Goal: Task Accomplishment & Management: Complete application form

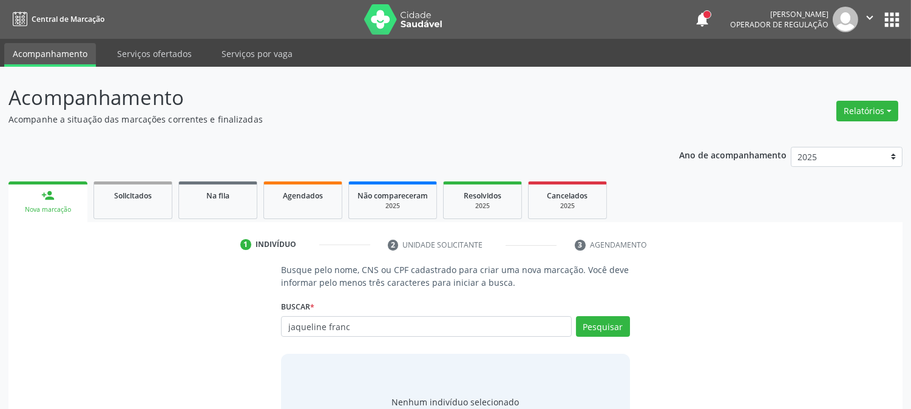
type input "jaqueline franc"
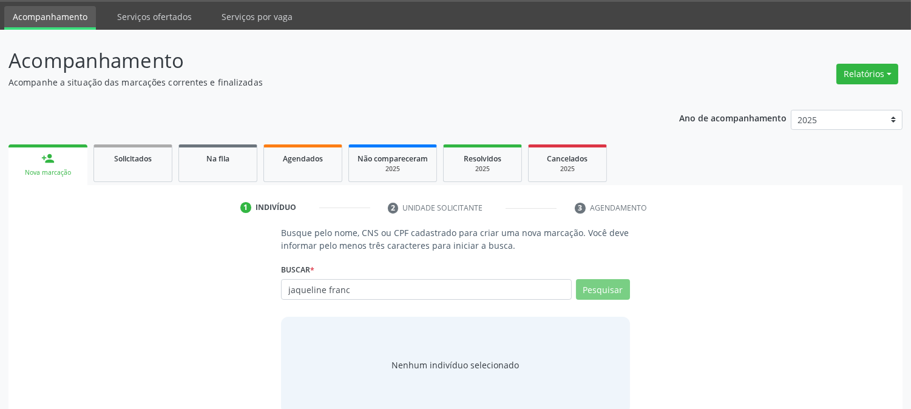
scroll to position [58, 0]
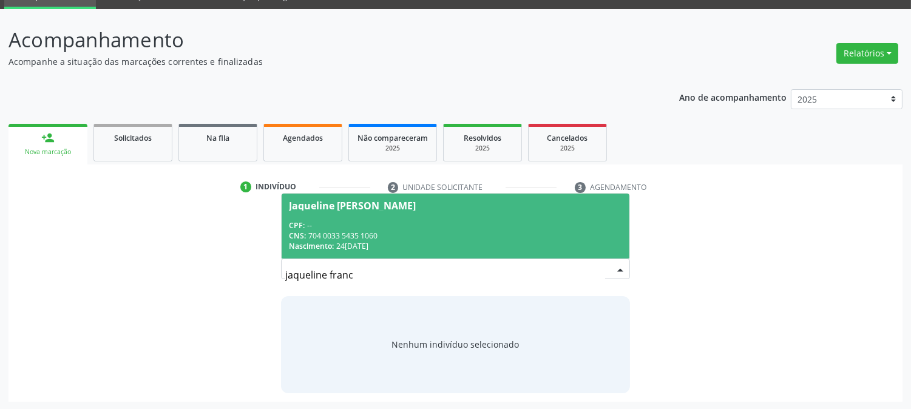
click at [457, 219] on span "Jaqueline [PERSON_NAME] CPF: -- CNS: 704 0033 5435 1060 Nascimento: 2[DATE]" at bounding box center [455, 226] width 347 height 65
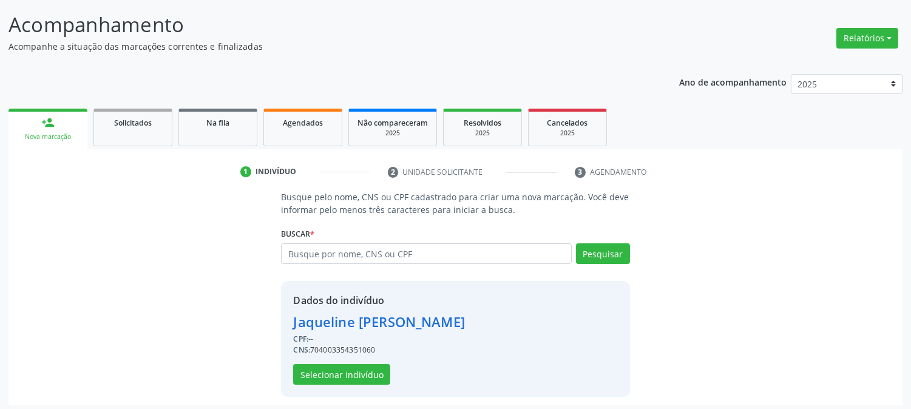
scroll to position [77, 0]
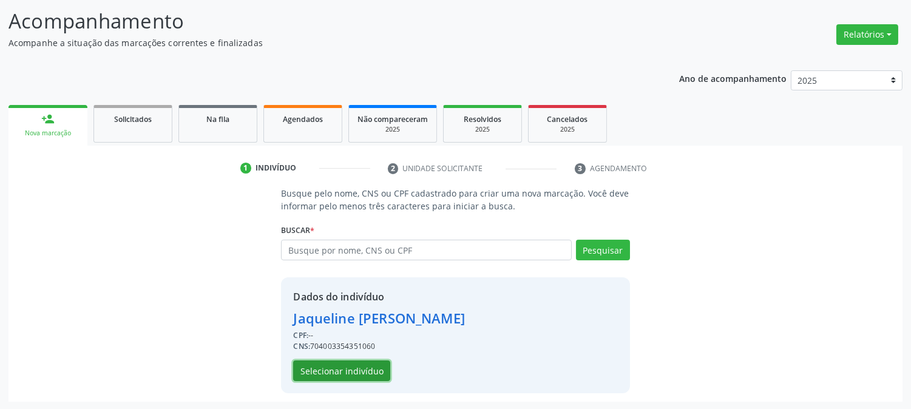
click at [323, 373] on button "Selecionar indivíduo" at bounding box center [341, 371] width 97 height 21
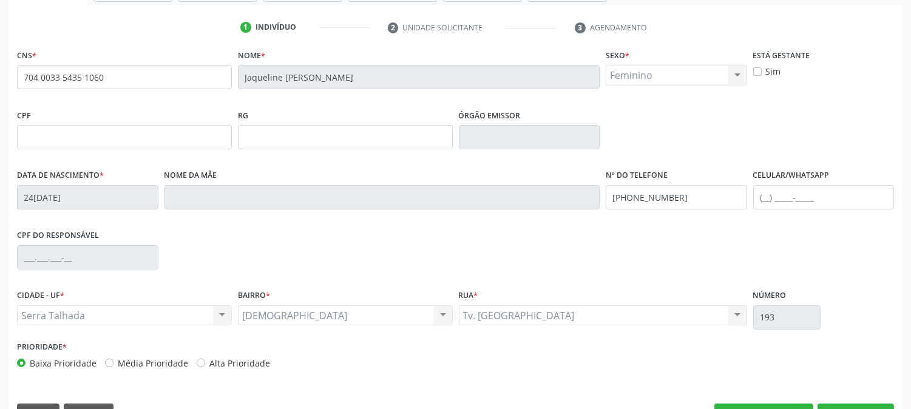
scroll to position [248, 0]
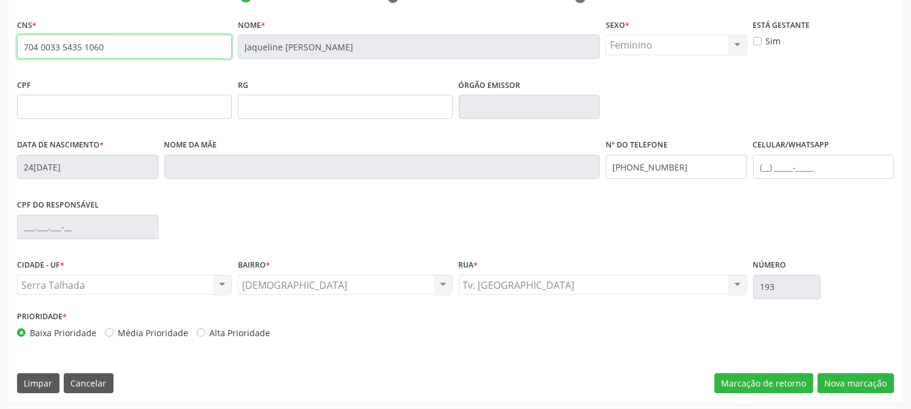
drag, startPoint x: 116, startPoint y: 46, endPoint x: 0, endPoint y: 56, distance: 116.5
click at [0, 53] on div "Acompanhamento Acompanhe a situação das marcações correntes e finalizadas Relat…" at bounding box center [455, 114] width 911 height 591
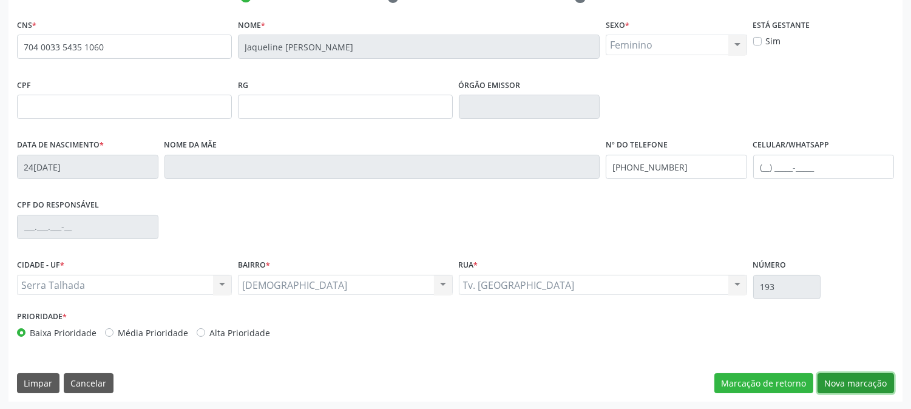
click at [843, 390] on button "Nova marcação" at bounding box center [856, 383] width 77 height 21
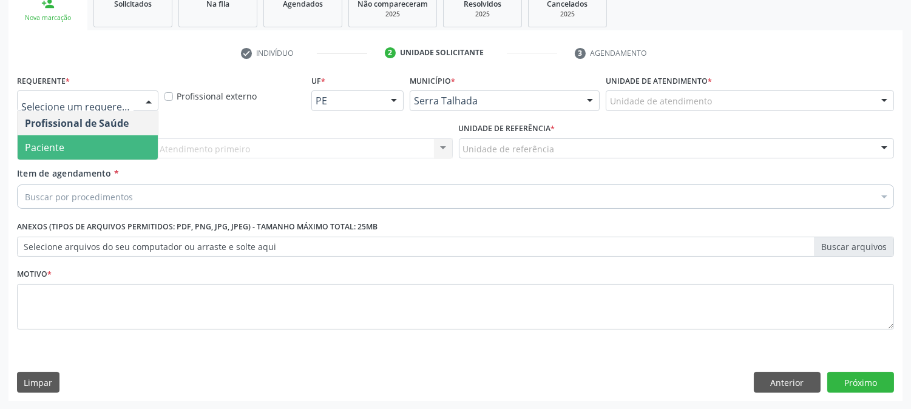
click at [107, 148] on span "Paciente" at bounding box center [88, 147] width 140 height 24
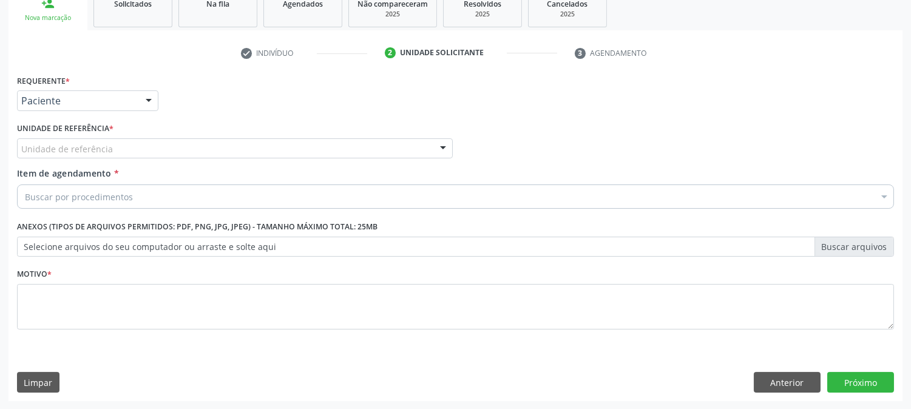
click at [117, 146] on div "Unidade de referência" at bounding box center [235, 148] width 436 height 21
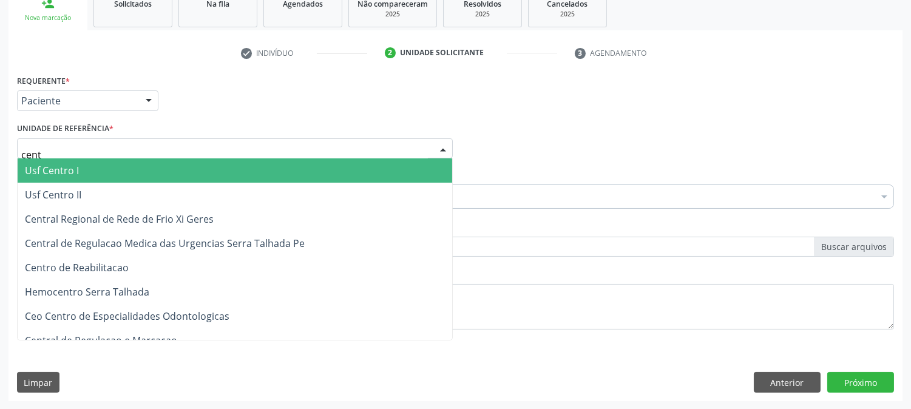
type input "centr"
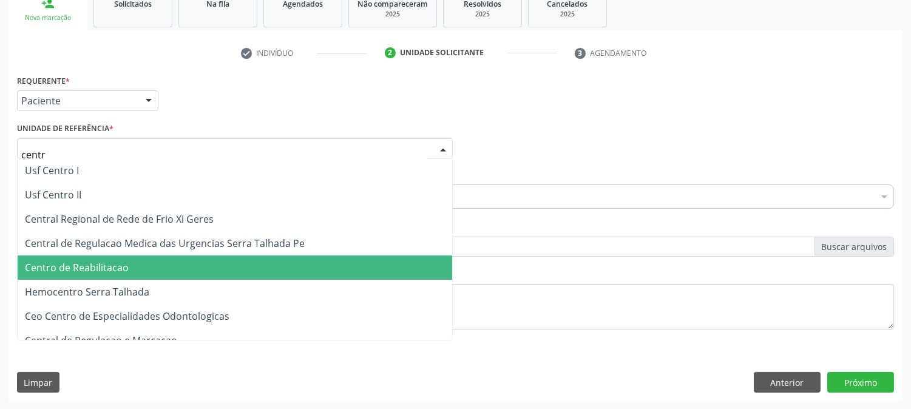
click at [111, 264] on span "Centro de Reabilitacao" at bounding box center [77, 267] width 104 height 13
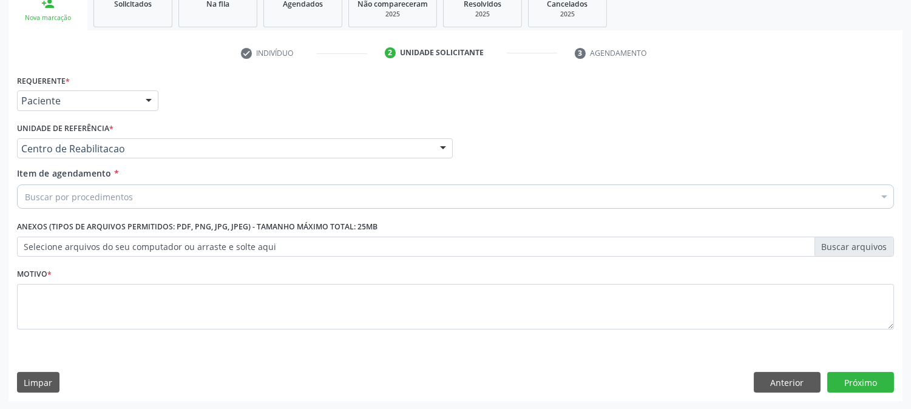
click at [192, 195] on div "Buscar por procedimentos" at bounding box center [455, 197] width 877 height 24
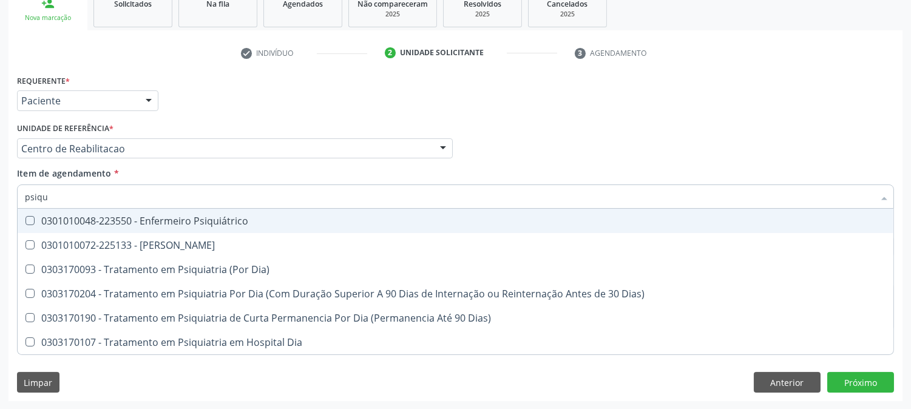
type input "psiqui"
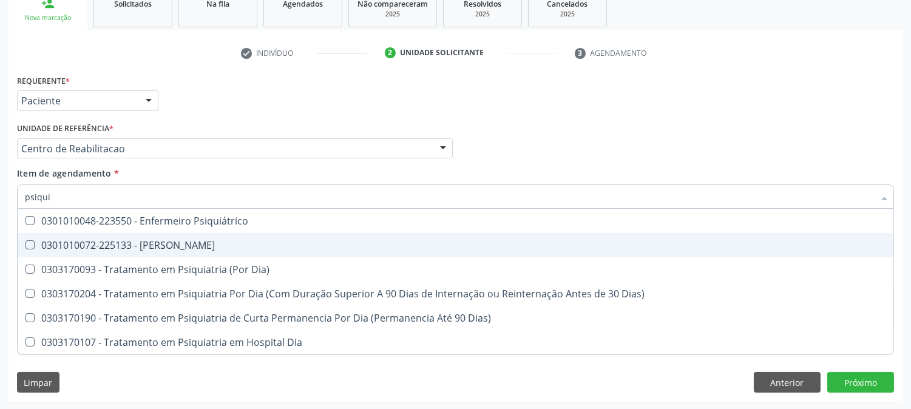
click at [148, 235] on span "0301010072-225133 - [PERSON_NAME]" at bounding box center [456, 245] width 876 height 24
checkbox Psiquiatra "true"
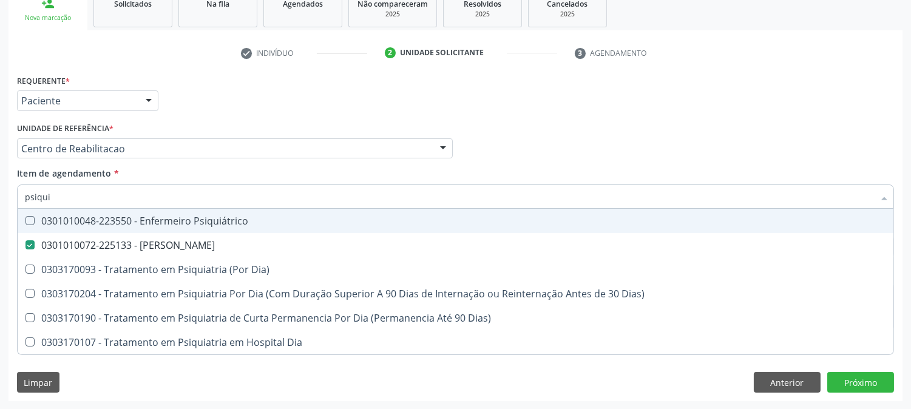
click at [560, 136] on div "Profissional Solicitante Por favor, selecione a Unidade de Atendimento primeiro…" at bounding box center [456, 143] width 884 height 47
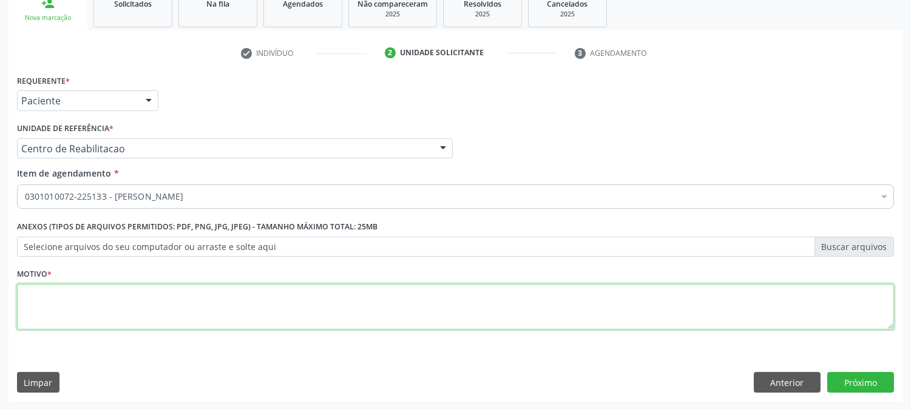
click at [243, 304] on textarea at bounding box center [455, 307] width 877 height 46
type textarea "."
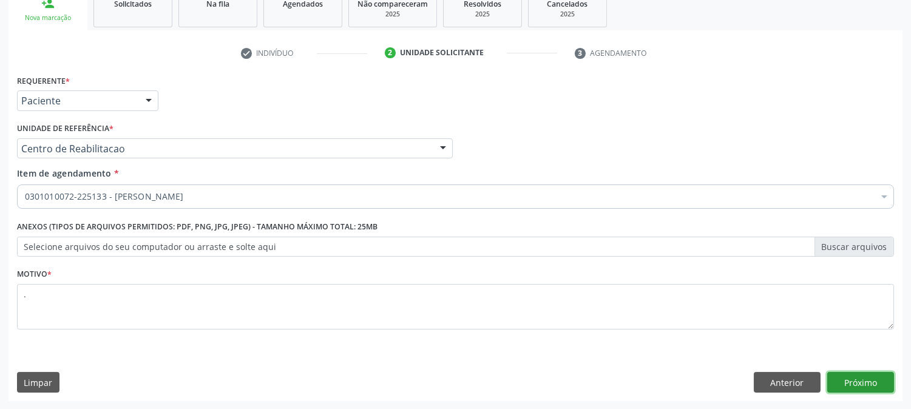
click at [862, 391] on button "Próximo" at bounding box center [861, 382] width 67 height 21
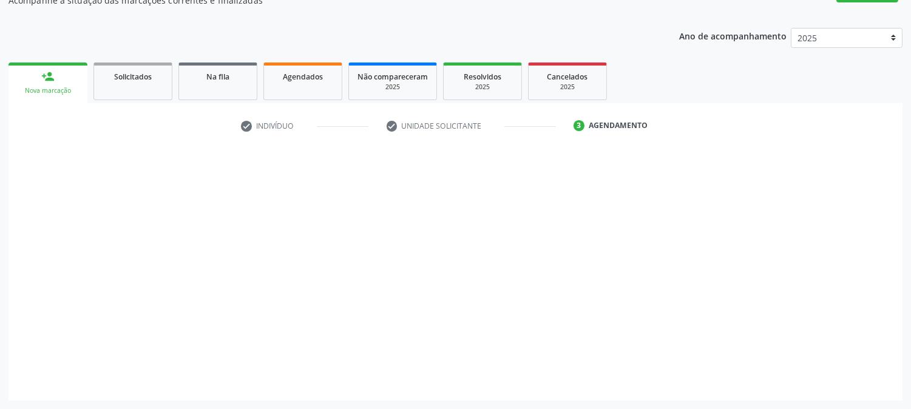
scroll to position [118, 0]
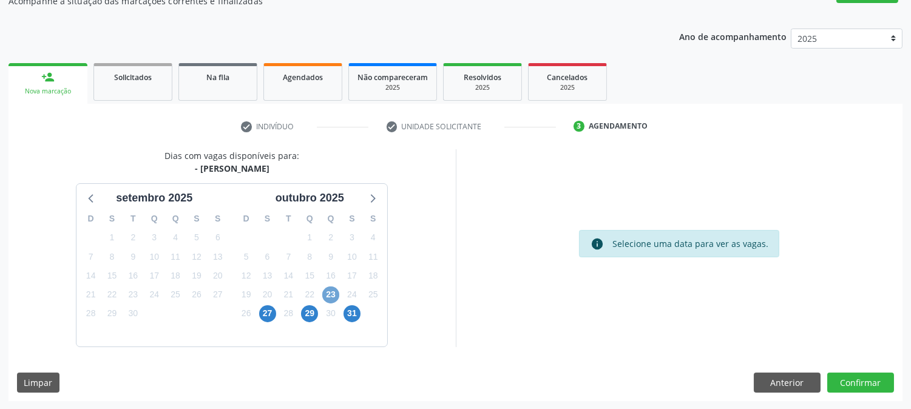
click at [333, 291] on span "23" at bounding box center [330, 295] width 17 height 17
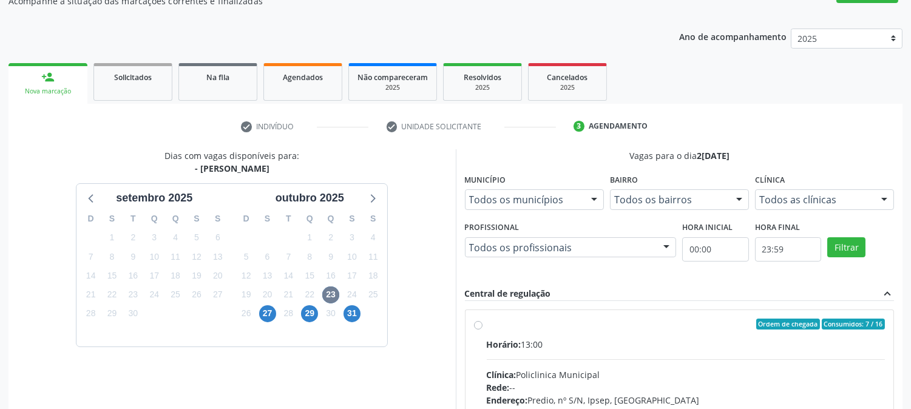
click at [540, 324] on div "Ordem de chegada Consumidos: 7 / 16" at bounding box center [686, 324] width 399 height 11
click at [483, 324] on input "Ordem de chegada Consumidos: 7 / 16 Horário: 13:00 Clínica: Policlinica Municip…" at bounding box center [478, 324] width 9 height 11
radio input "true"
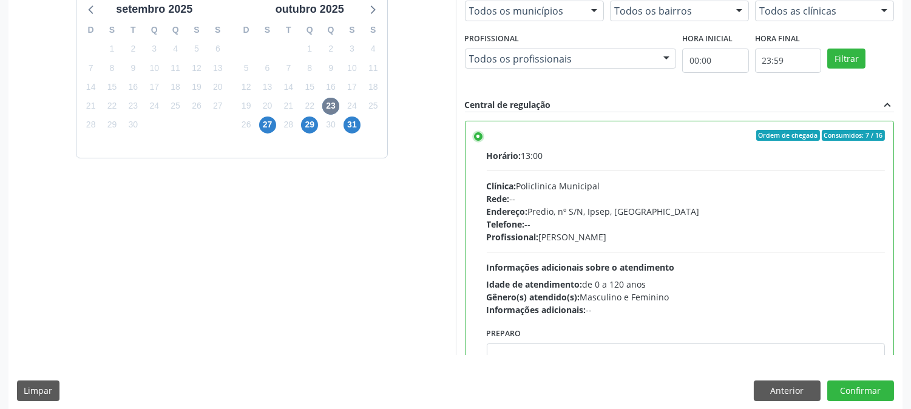
scroll to position [316, 0]
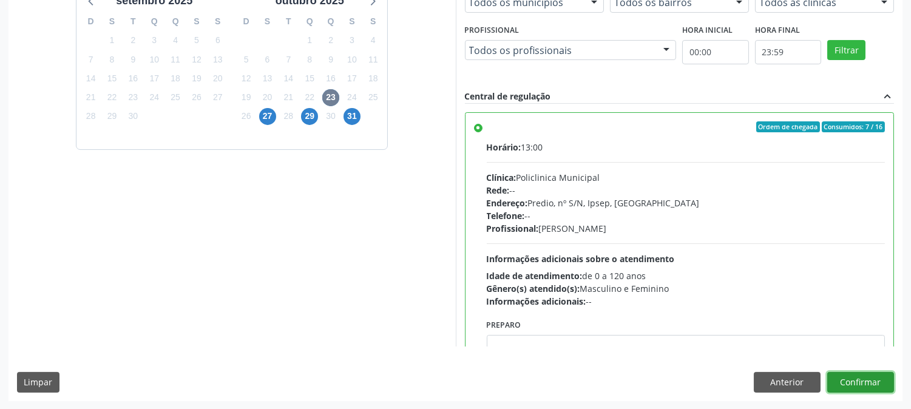
click at [848, 383] on button "Confirmar" at bounding box center [861, 382] width 67 height 21
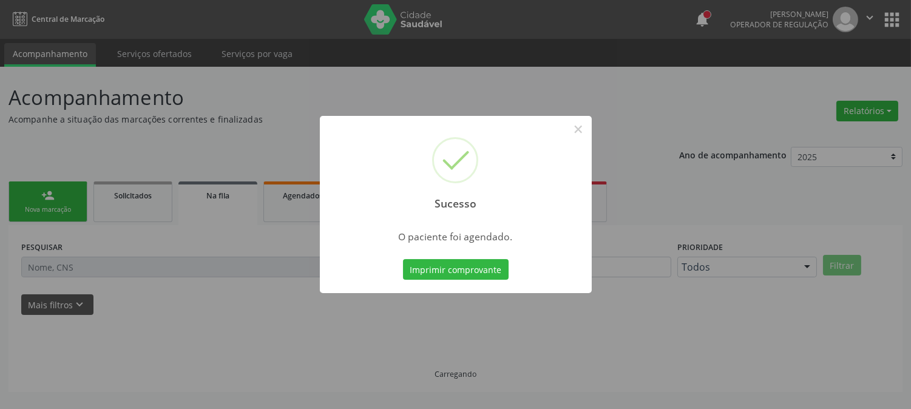
scroll to position [0, 0]
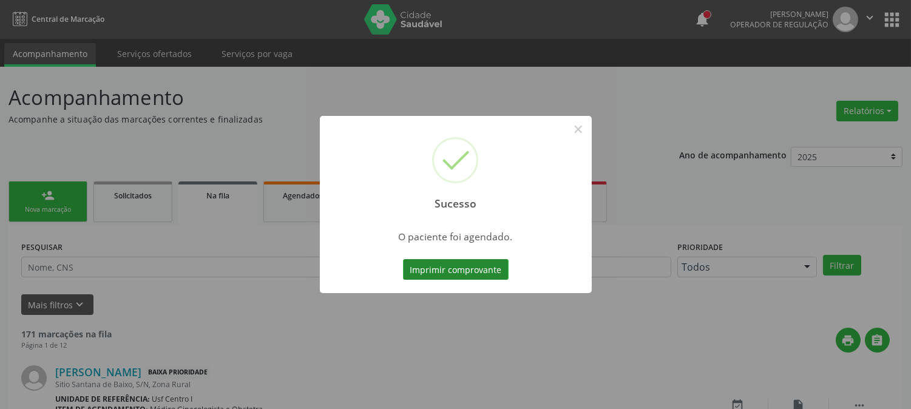
click at [435, 265] on button "Imprimir comprovante" at bounding box center [456, 269] width 106 height 21
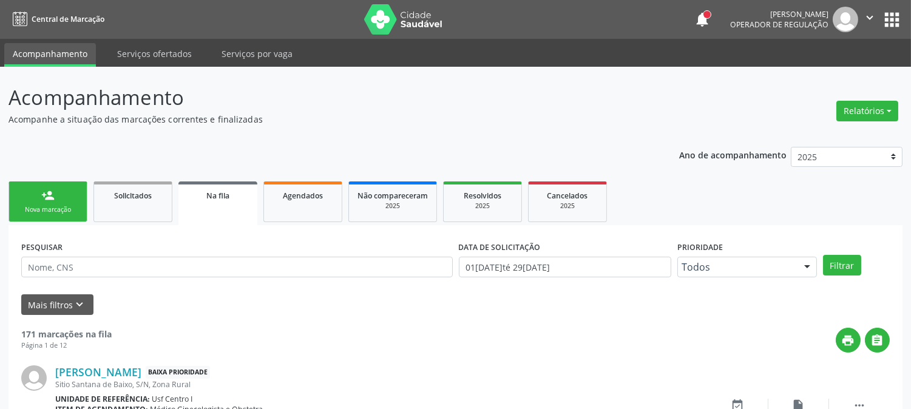
click at [56, 205] on div "Nova marcação" at bounding box center [48, 209] width 61 height 9
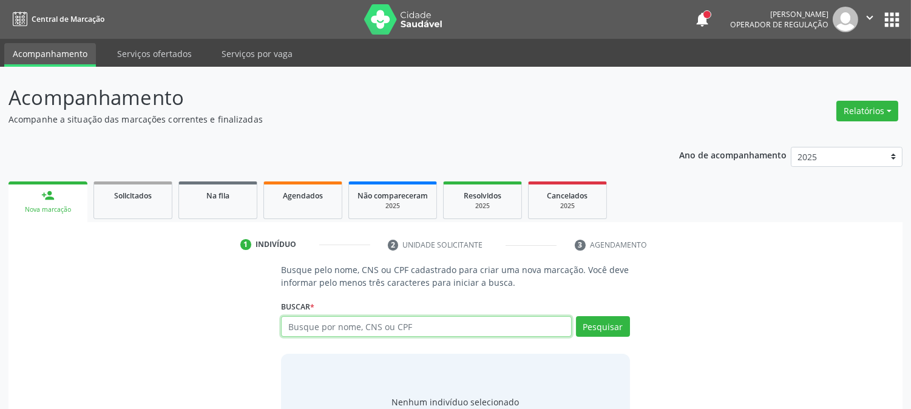
click at [308, 332] on input "text" at bounding box center [426, 326] width 290 height 21
paste input "704 0033 5435 1060"
type input "704 0033 5435 1060"
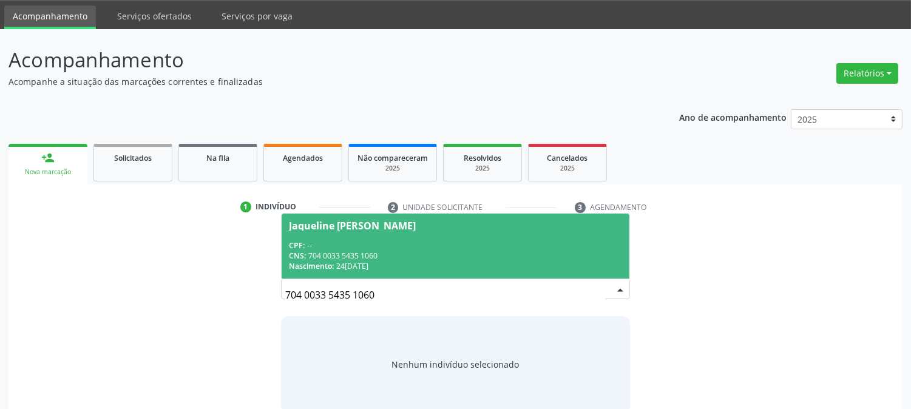
scroll to position [58, 0]
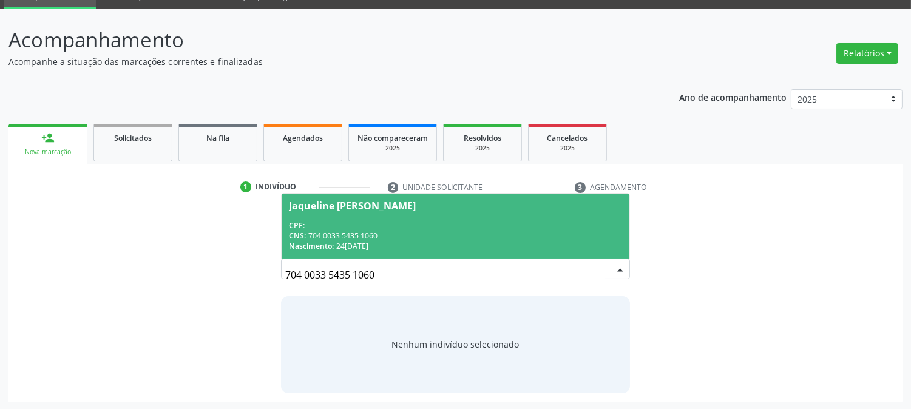
click at [401, 213] on span "Jaqueline [PERSON_NAME] CPF: -- CNS: 704 0033 5435 1060 Nascimento: 2[DATE]" at bounding box center [455, 226] width 347 height 65
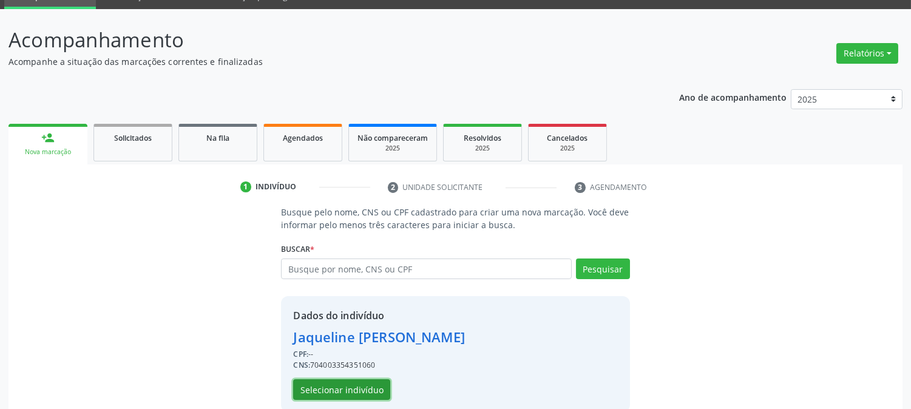
click at [310, 384] on button "Selecionar indivíduo" at bounding box center [341, 390] width 97 height 21
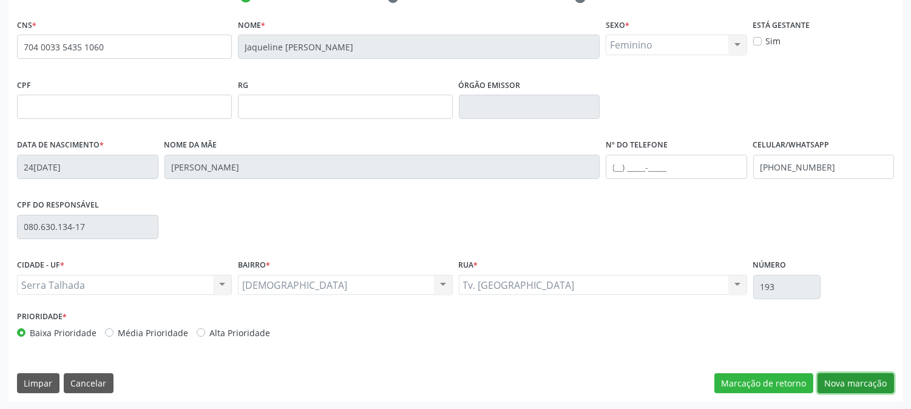
drag, startPoint x: 854, startPoint y: 376, endPoint x: 826, endPoint y: 355, distance: 35.1
click at [854, 375] on button "Nova marcação" at bounding box center [856, 383] width 77 height 21
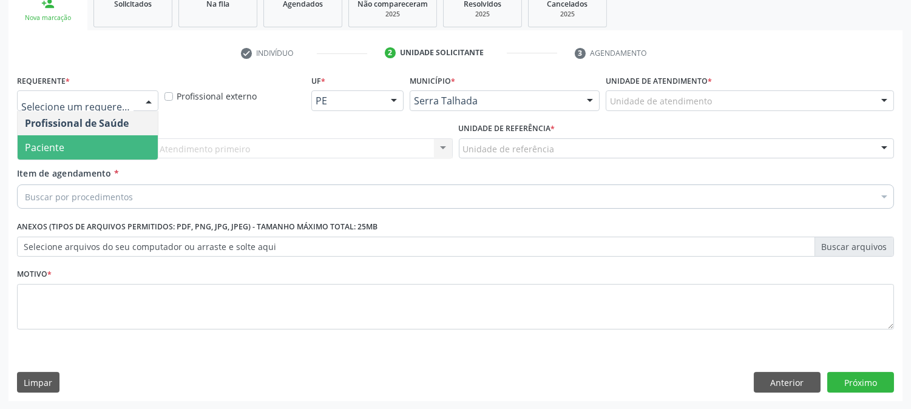
click at [112, 147] on span "Paciente" at bounding box center [88, 147] width 140 height 24
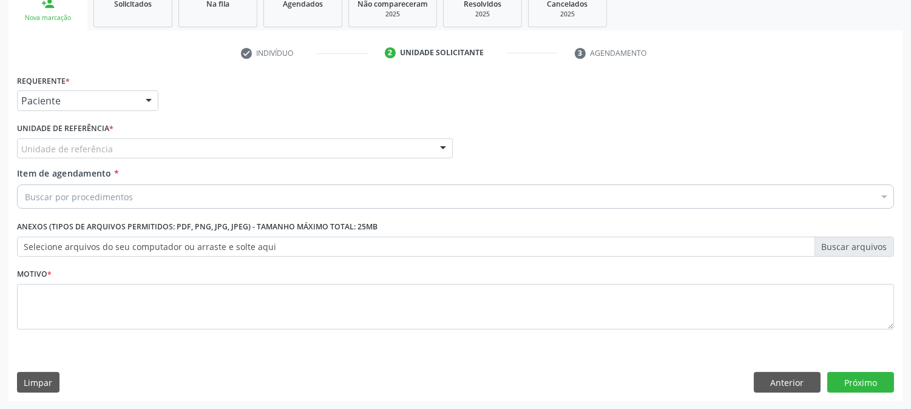
click at [112, 147] on div "Unidade de referência" at bounding box center [235, 148] width 436 height 21
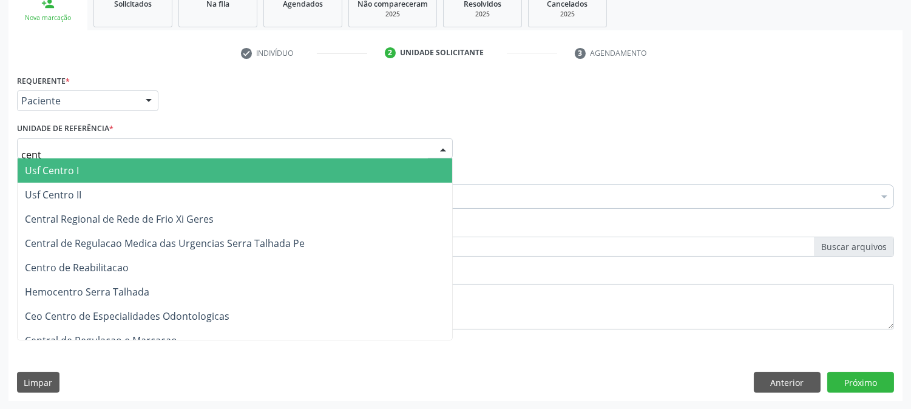
type input "centr"
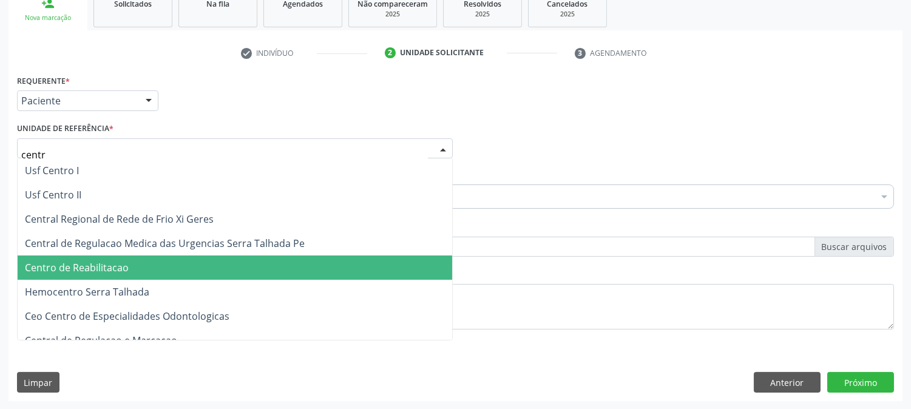
click at [123, 268] on span "Centro de Reabilitacao" at bounding box center [77, 267] width 104 height 13
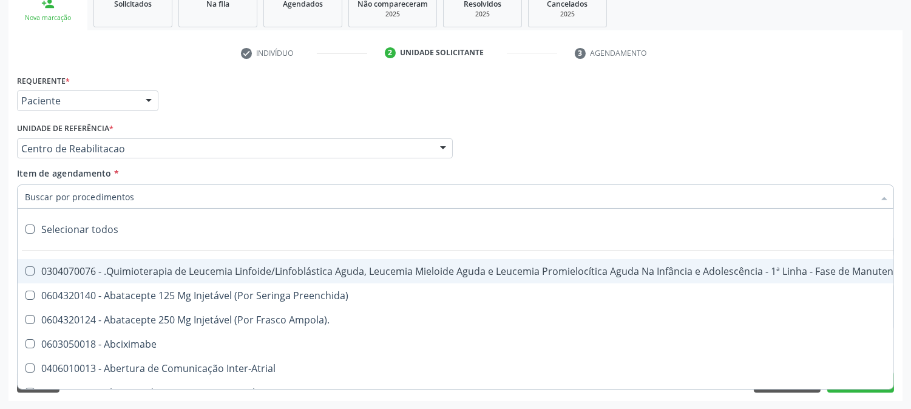
click at [110, 191] on input "Item de agendamento *" at bounding box center [450, 197] width 850 height 24
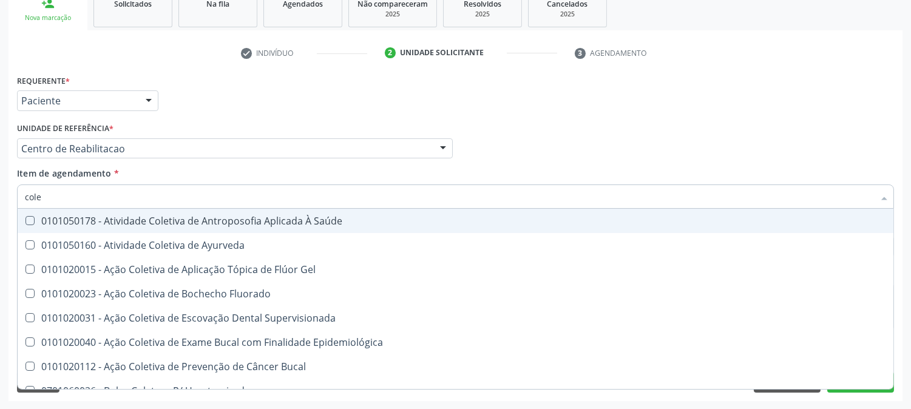
type input "coles"
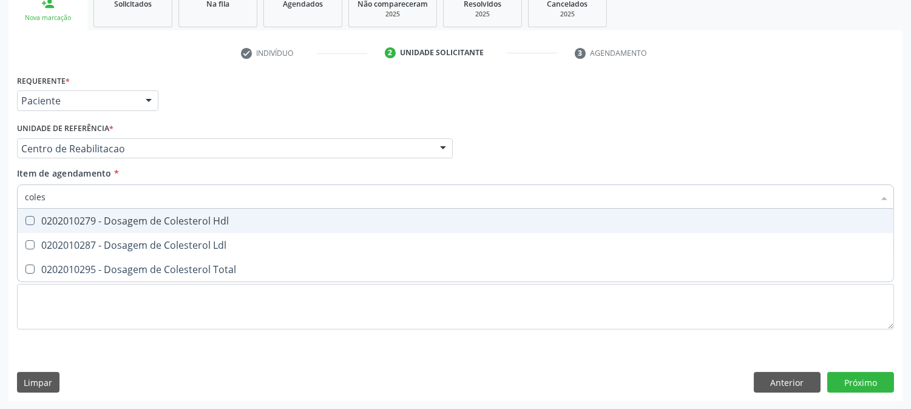
click at [126, 221] on div "0202010279 - Dosagem de Colesterol Hdl" at bounding box center [456, 221] width 862 height 10
checkbox Hdl "true"
click at [126, 240] on div "0202010287 - Dosagem de Colesterol Ldl" at bounding box center [456, 245] width 862 height 10
checkbox Ldl "true"
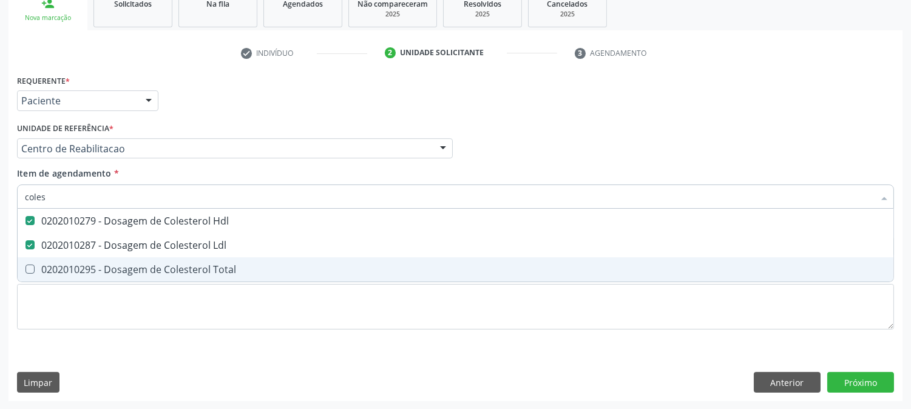
drag, startPoint x: 126, startPoint y: 268, endPoint x: 117, endPoint y: 217, distance: 51.8
click at [126, 266] on div "0202010295 - Dosagem de Colesterol Total" at bounding box center [456, 270] width 862 height 10
checkbox Total "true"
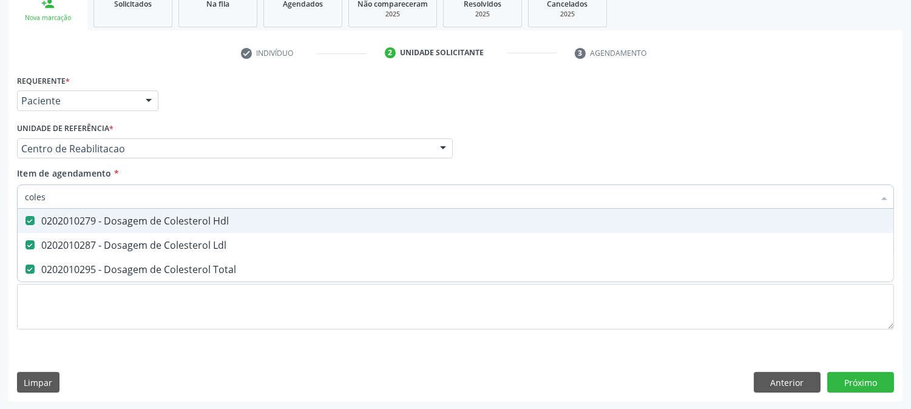
click at [120, 192] on input "coles" at bounding box center [450, 197] width 850 height 24
type input "cr"
checkbox Hdl "false"
checkbox Ldl "false"
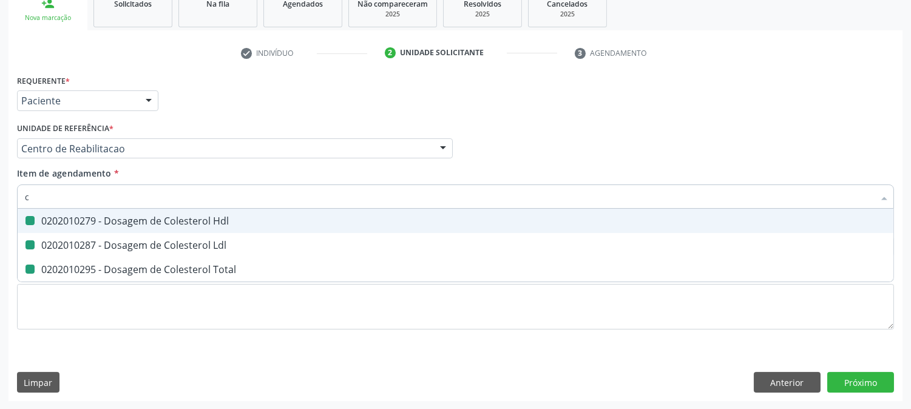
checkbox Total "false"
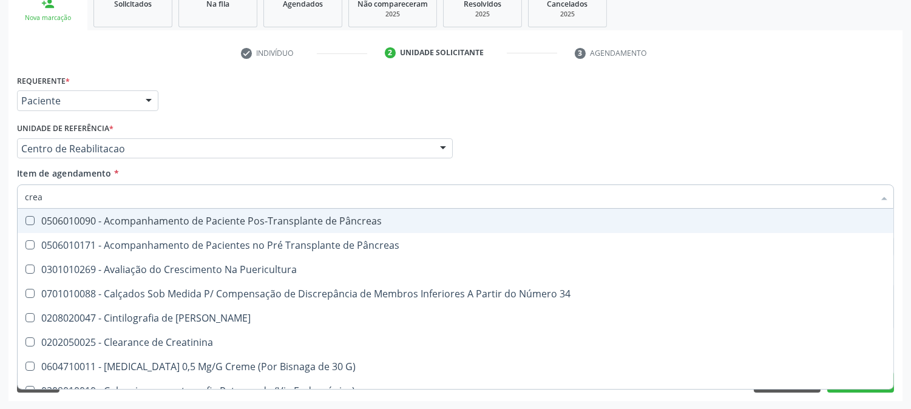
type input "creat"
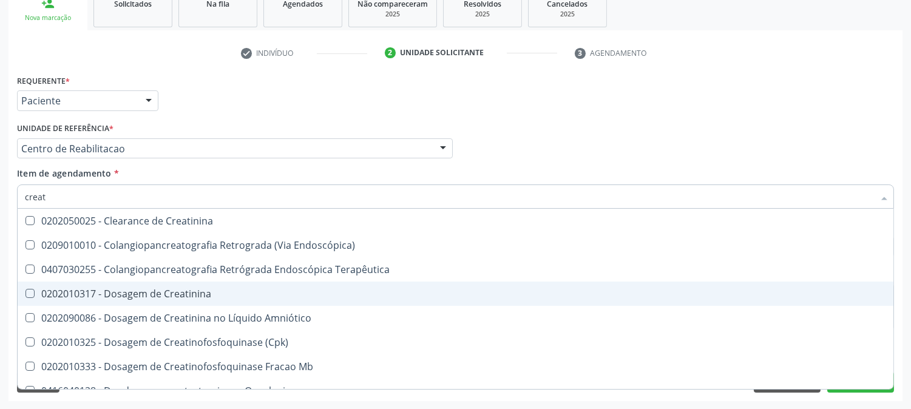
click at [143, 293] on div "0202010317 - Dosagem de Creatinina" at bounding box center [456, 294] width 862 height 10
checkbox Creatinina "true"
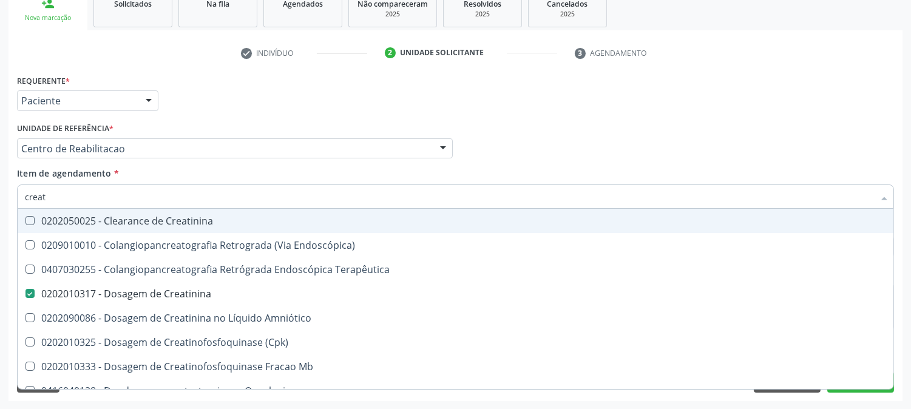
click at [117, 199] on input "creat" at bounding box center [450, 197] width 850 height 24
type input "tri"
checkbox Creatinina "false"
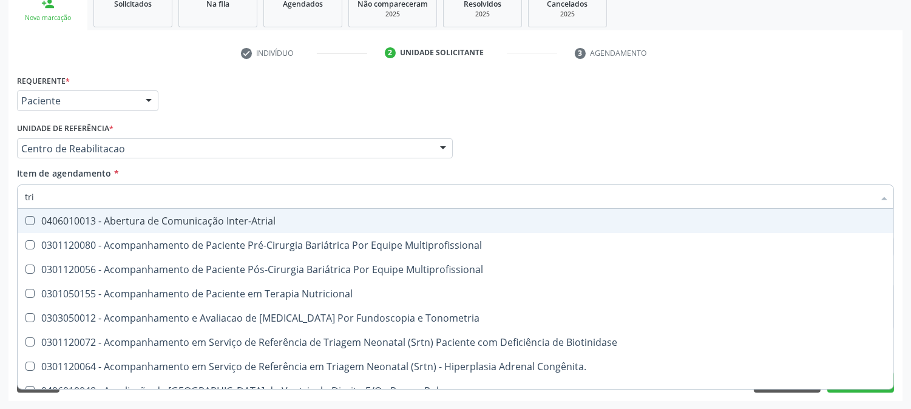
type input "trig"
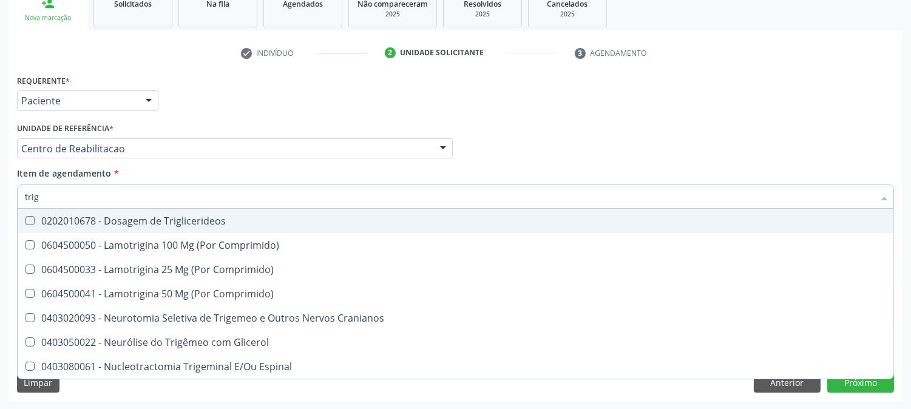
click at [128, 222] on div "0202010678 - Dosagem de Triglicerideos" at bounding box center [456, 221] width 862 height 10
checkbox Triglicerideos "true"
click at [123, 199] on input "trig" at bounding box center [450, 197] width 850 height 24
type input "gl"
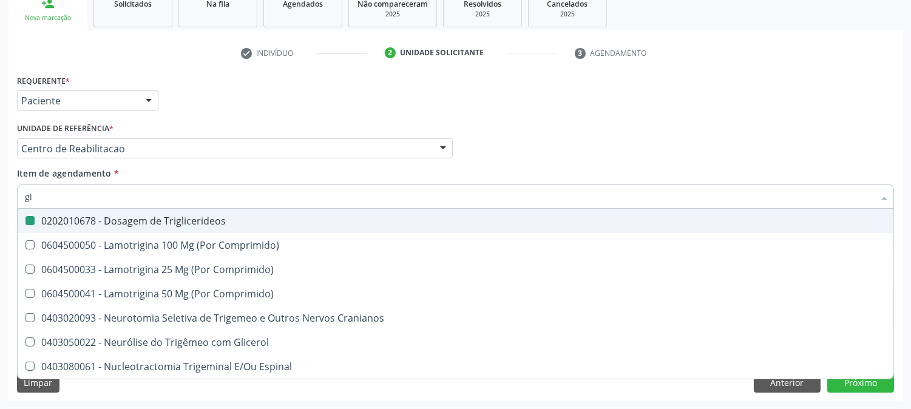
checkbox Triglicerideos "false"
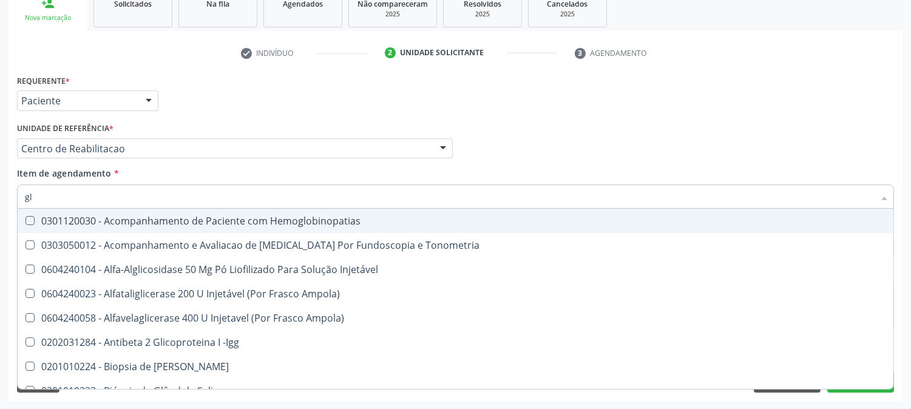
type input "gli"
checkbox Glomerular "true"
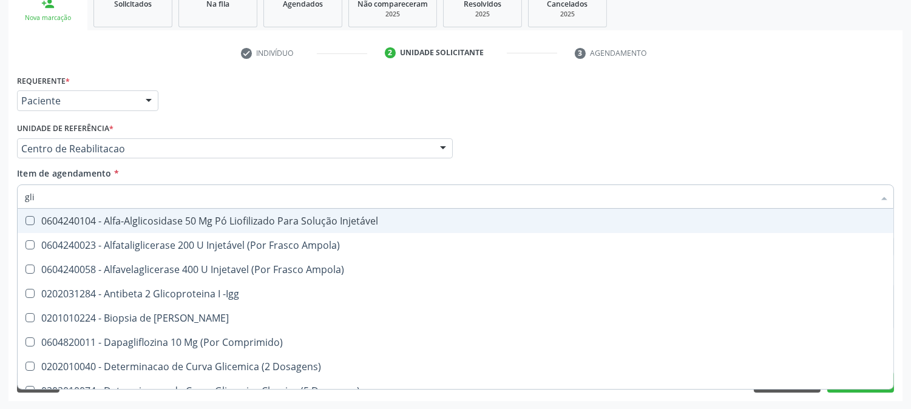
type input "glic"
checkbox Derrames "true"
checkbox Triglicerideos "false"
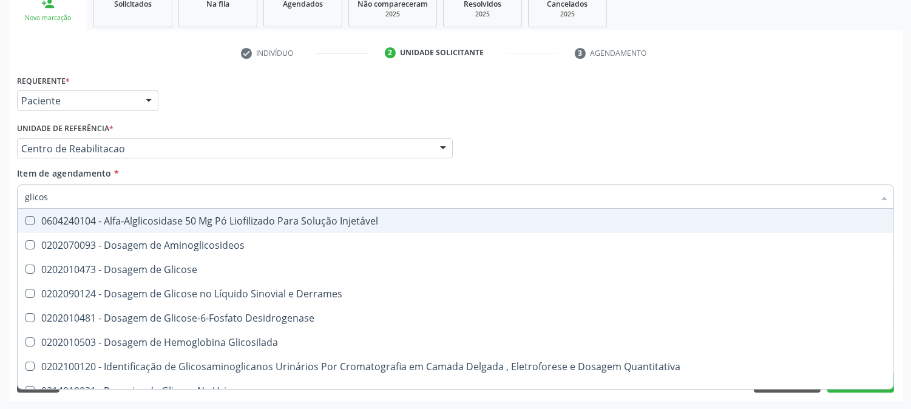
type input "glicose"
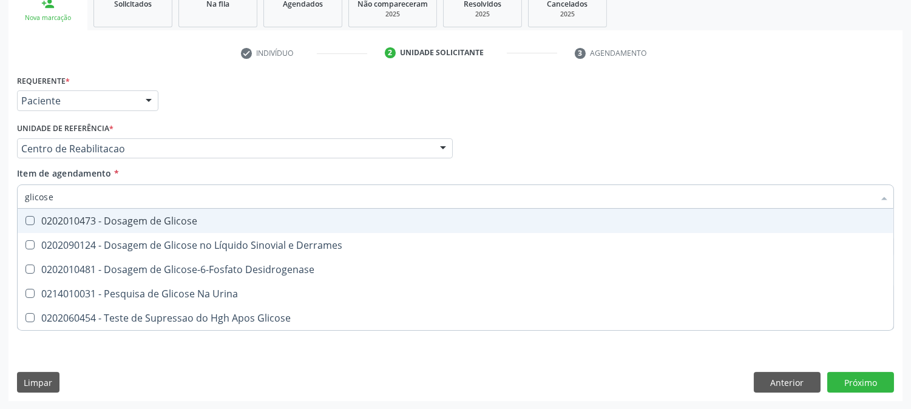
click at [152, 221] on div "0202010473 - Dosagem de Glicose" at bounding box center [456, 221] width 862 height 10
checkbox Glicose "true"
click at [151, 196] on input "glicose" at bounding box center [450, 197] width 850 height 24
type input "he"
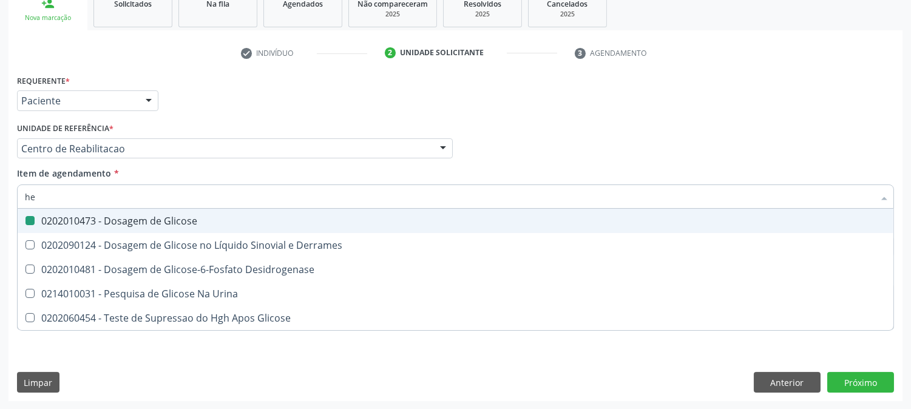
checkbox Glicose "false"
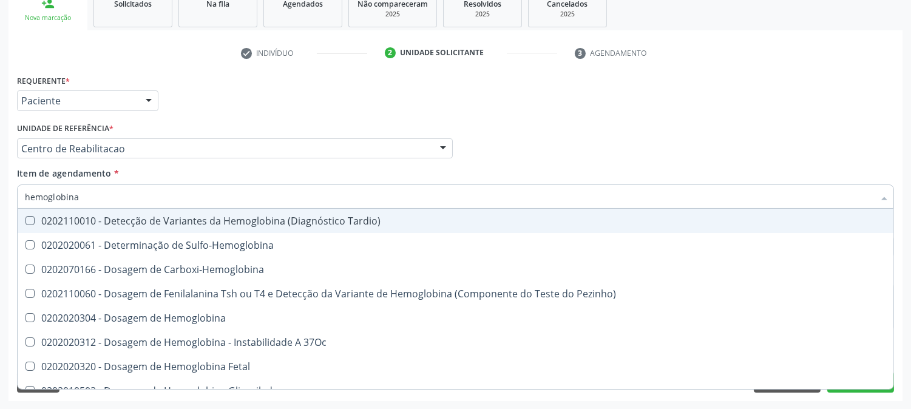
type input "hemoglobina g"
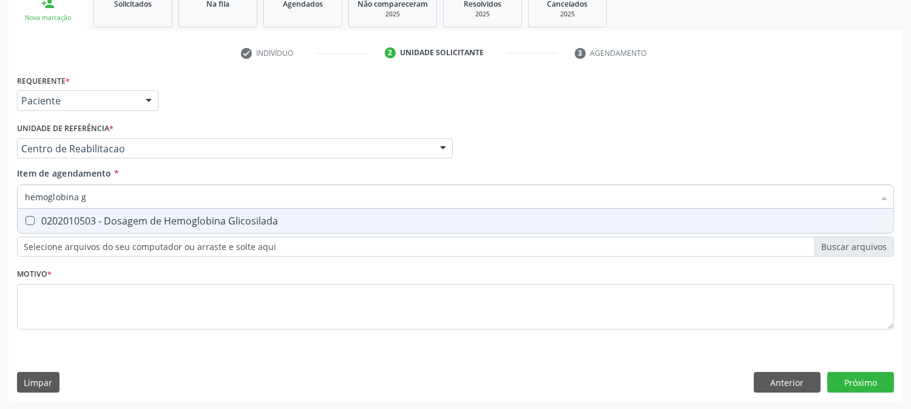
click at [154, 223] on div "0202010503 - Dosagem de Hemoglobina Glicosilada" at bounding box center [456, 221] width 862 height 10
checkbox Glicosilada "true"
click at [160, 205] on input "hemoglobina g" at bounding box center [450, 197] width 850 height 24
click at [160, 203] on input "hemoglobina g" at bounding box center [450, 197] width 850 height 24
click at [163, 205] on input "hemoglobina g" at bounding box center [450, 197] width 850 height 24
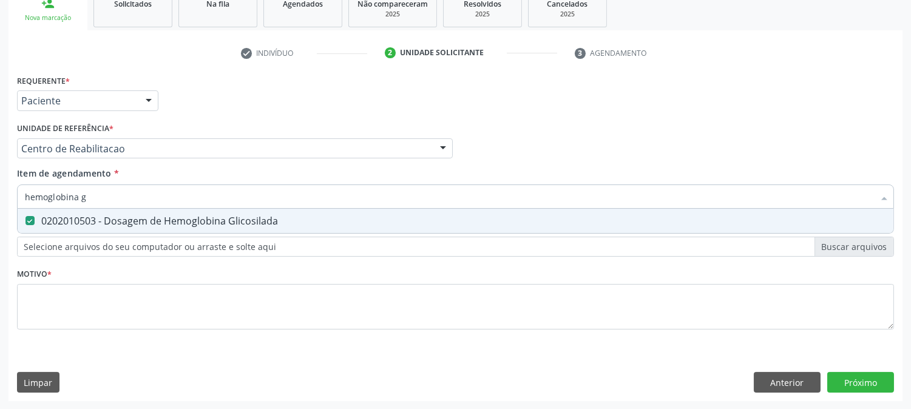
click at [163, 205] on input "hemoglobina g" at bounding box center [450, 197] width 850 height 24
type input "he"
checkbox Glicosilada "false"
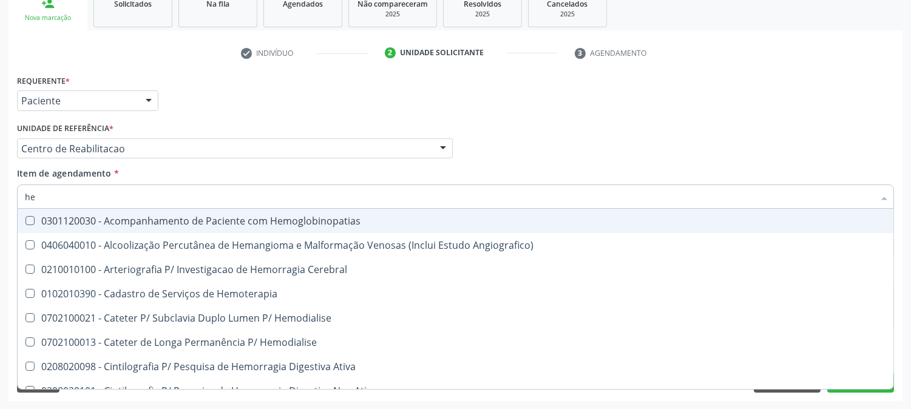
type input "hem"
checkbox Glicosilada "true"
checkbox Hematocrito "false"
type input "hemo"
checkbox Hemacias "true"
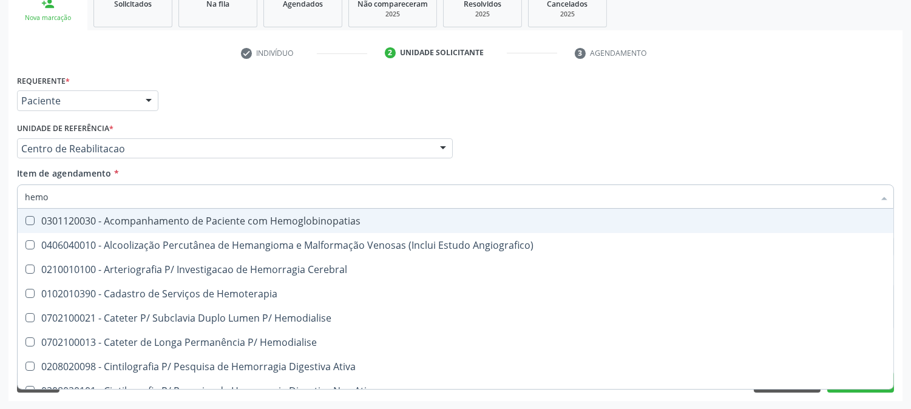
checkbox Glicosilada "false"
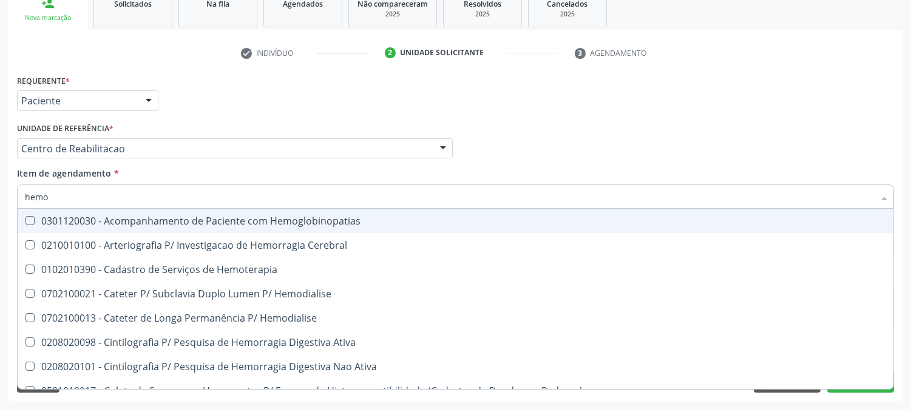
type input "hemog"
checkbox Tardio\) "true"
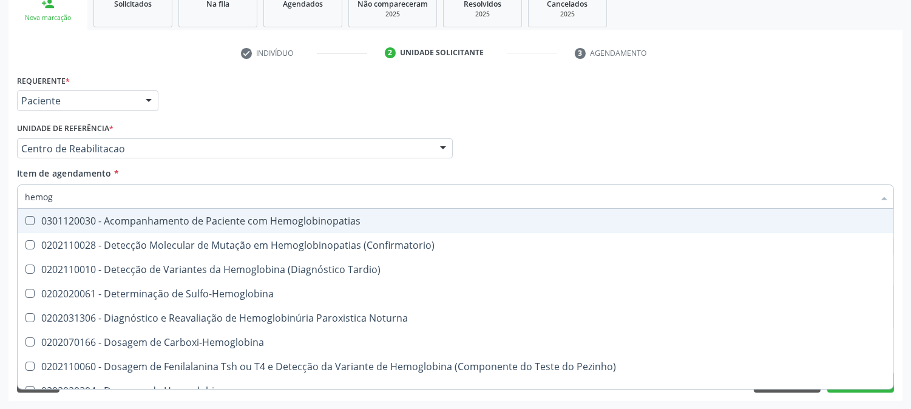
type input "hemogr"
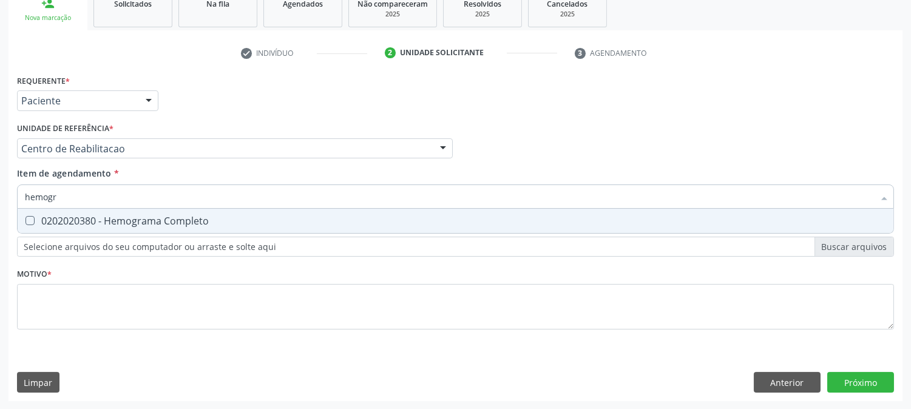
click at [182, 220] on div "0202020380 - Hemograma Completo" at bounding box center [456, 221] width 862 height 10
checkbox Completo "true"
click at [176, 203] on input "hemogr" at bounding box center [450, 197] width 850 height 24
type input "t"
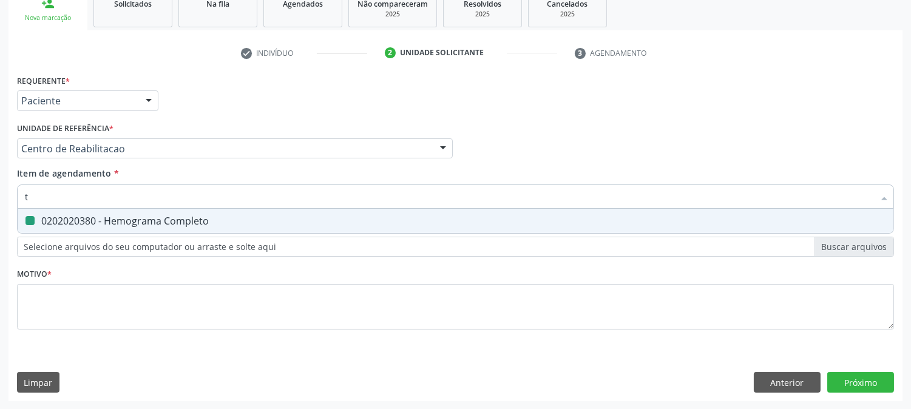
checkbox Completo "false"
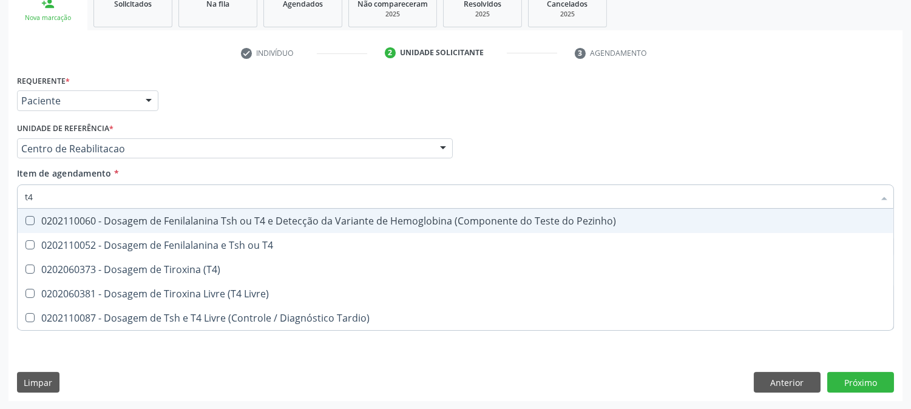
type input "t4 l"
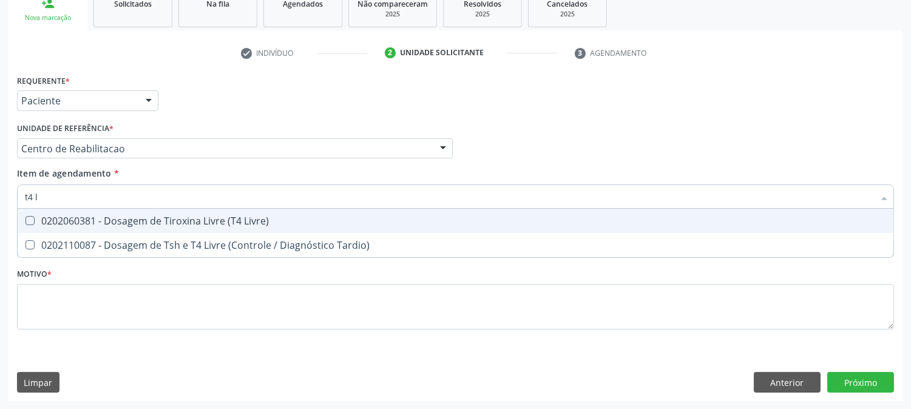
click at [180, 216] on div "0202060381 - Dosagem de Tiroxina Livre (T4 Livre)" at bounding box center [456, 221] width 862 height 10
checkbox Livre\) "true"
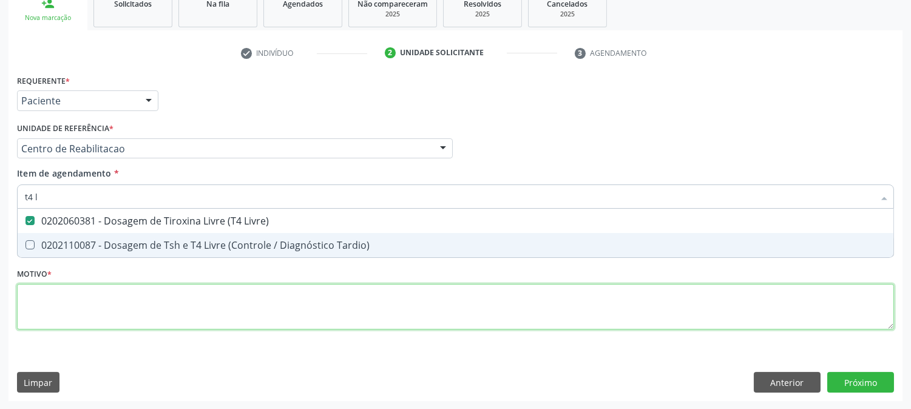
click at [176, 296] on div "Requerente * Paciente Profissional de Saúde Paciente Nenhum resultado encontrad…" at bounding box center [455, 209] width 877 height 275
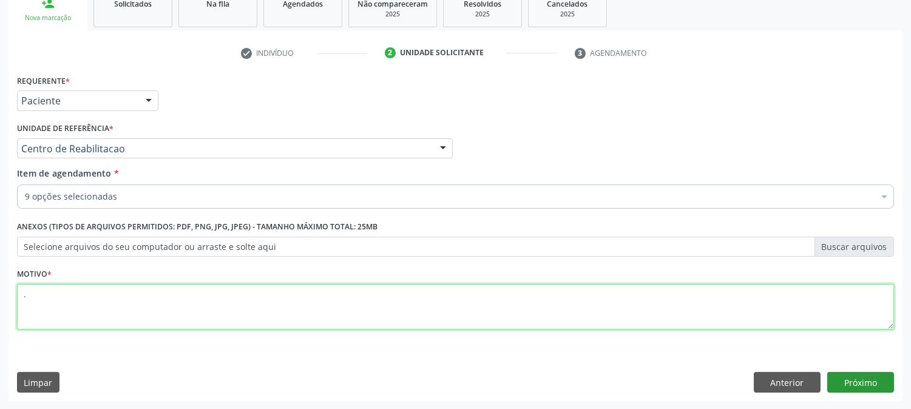
type textarea "."
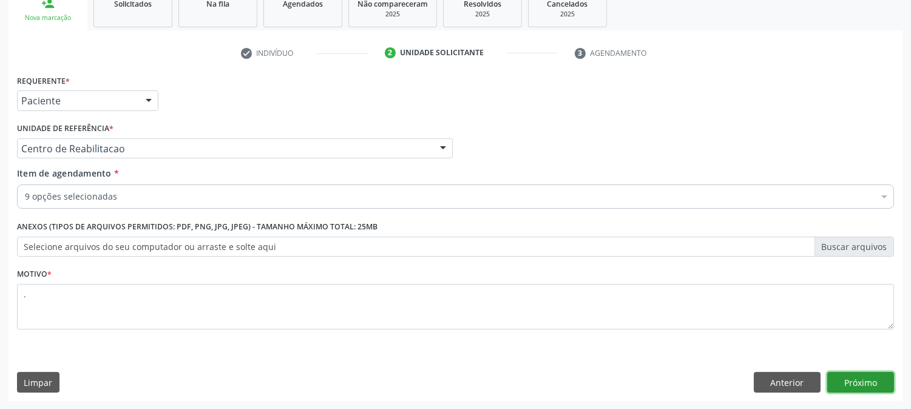
click at [854, 381] on button "Próximo" at bounding box center [861, 382] width 67 height 21
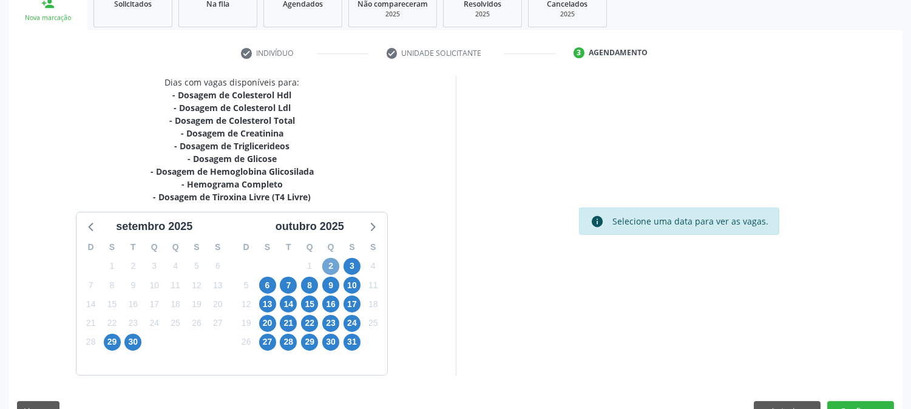
click at [335, 259] on span "2" at bounding box center [330, 266] width 17 height 17
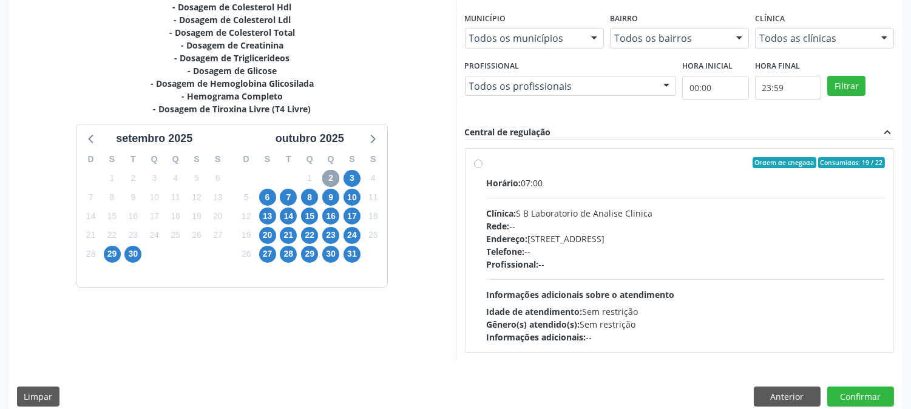
scroll to position [294, 0]
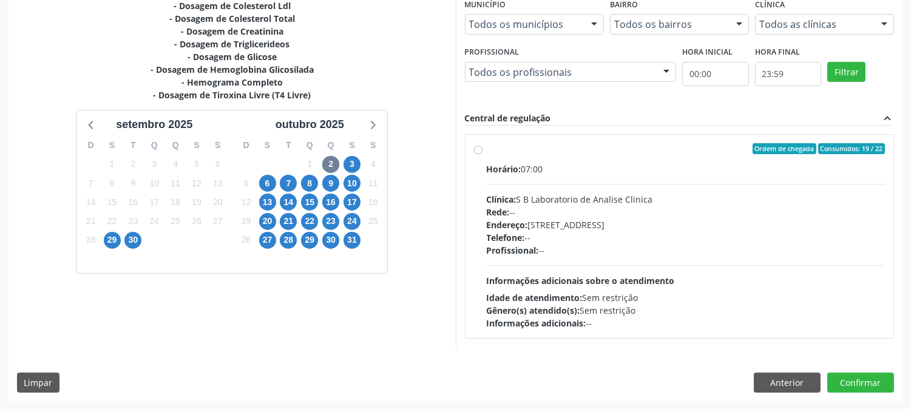
click at [650, 236] on div "Telefone: --" at bounding box center [686, 237] width 399 height 13
click at [483, 154] on input "Ordem de chegada Consumidos: 19 / 22 Horário: 07:00 Clínica: S B Laboratorio de…" at bounding box center [478, 148] width 9 height 11
radio input "true"
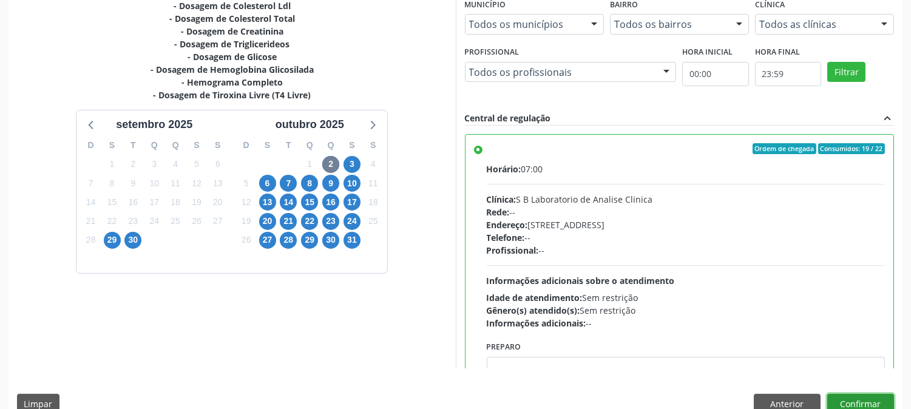
click at [845, 401] on button "Confirmar" at bounding box center [861, 404] width 67 height 21
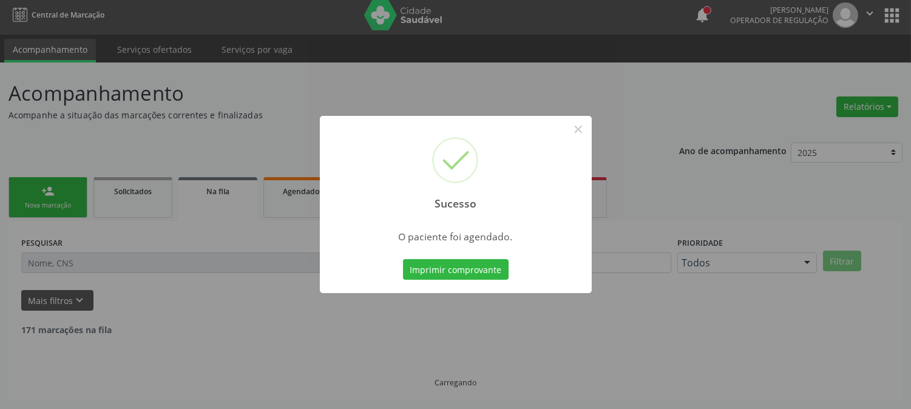
scroll to position [0, 0]
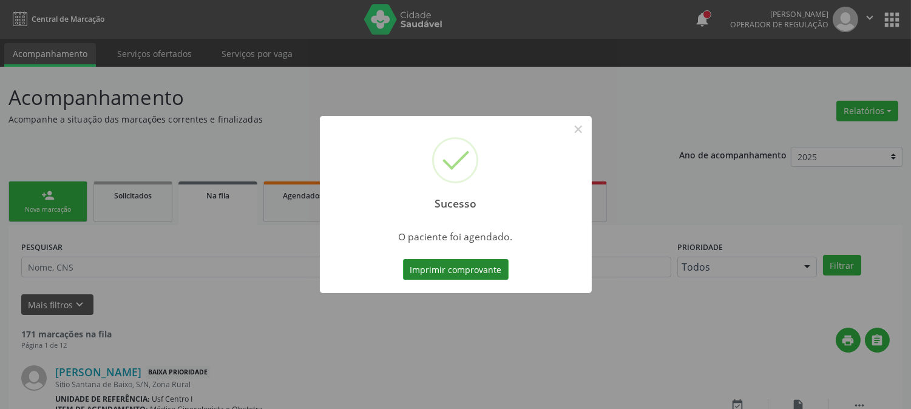
click at [470, 268] on button "Imprimir comprovante" at bounding box center [456, 269] width 106 height 21
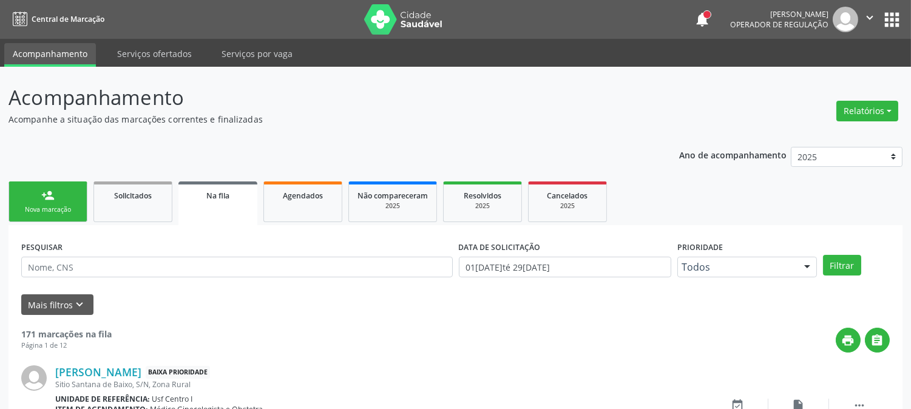
click at [44, 192] on div "person_add" at bounding box center [47, 195] width 13 height 13
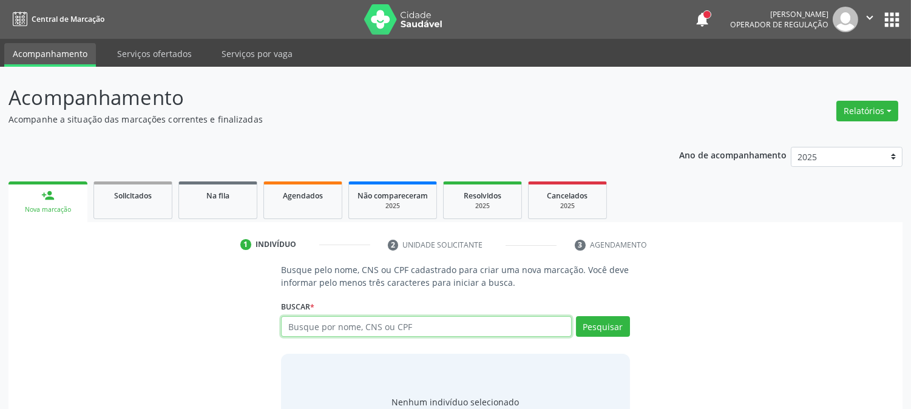
click at [316, 333] on input "text" at bounding box center [426, 326] width 290 height 21
type input "61756245487"
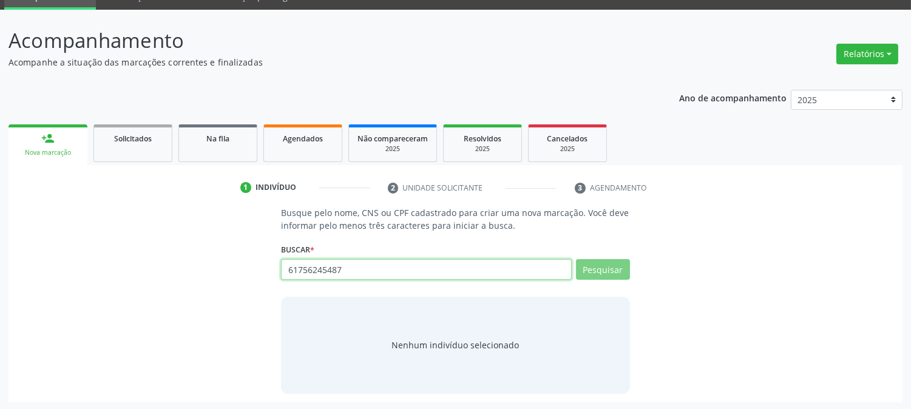
scroll to position [58, 0]
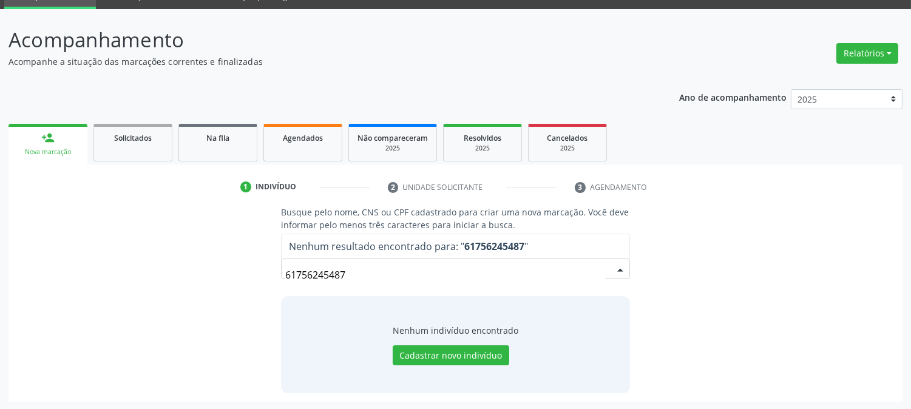
drag, startPoint x: 360, startPoint y: 270, endPoint x: 39, endPoint y: 284, distance: 320.9
click at [53, 284] on div "Busque pelo nome, CNS ou CPF cadastrado para criar uma nova marcação. Você deve…" at bounding box center [455, 299] width 877 height 187
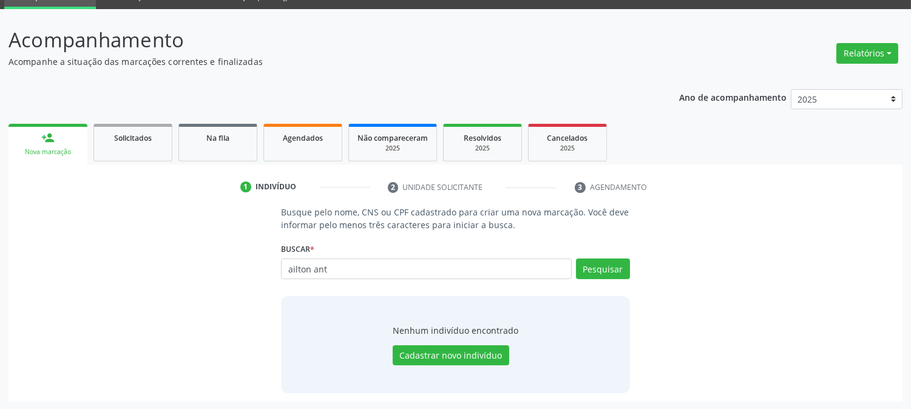
type input "ailton ant"
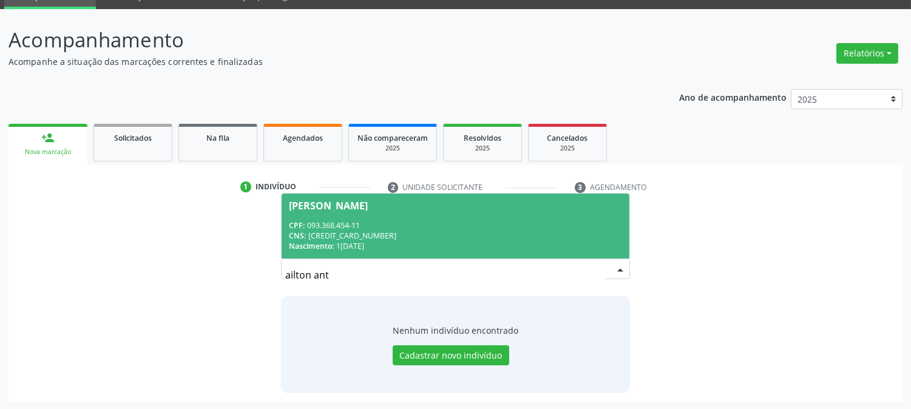
click at [330, 220] on div "CPF: 093.368.454-11" at bounding box center [455, 225] width 333 height 10
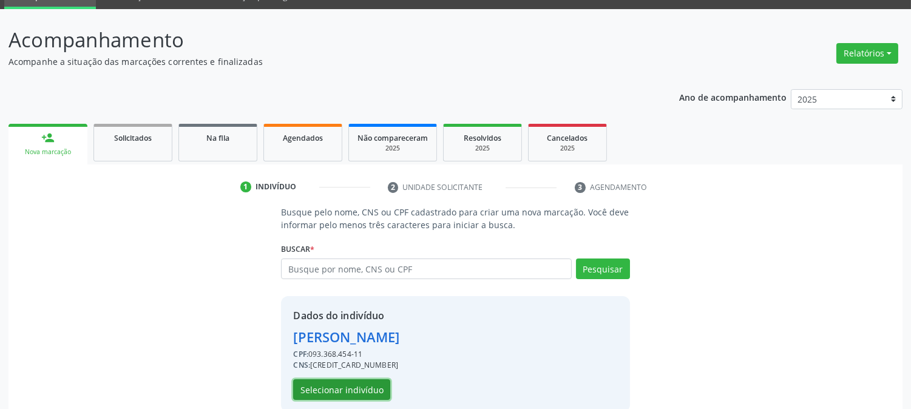
click at [370, 390] on button "Selecionar indivíduo" at bounding box center [341, 390] width 97 height 21
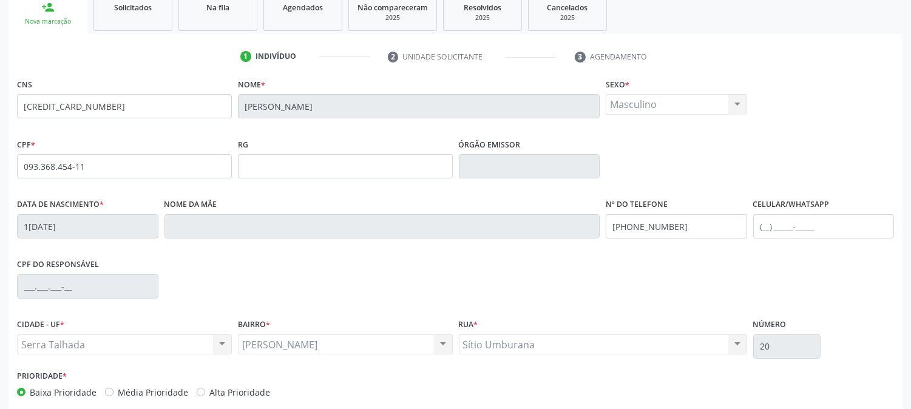
scroll to position [248, 0]
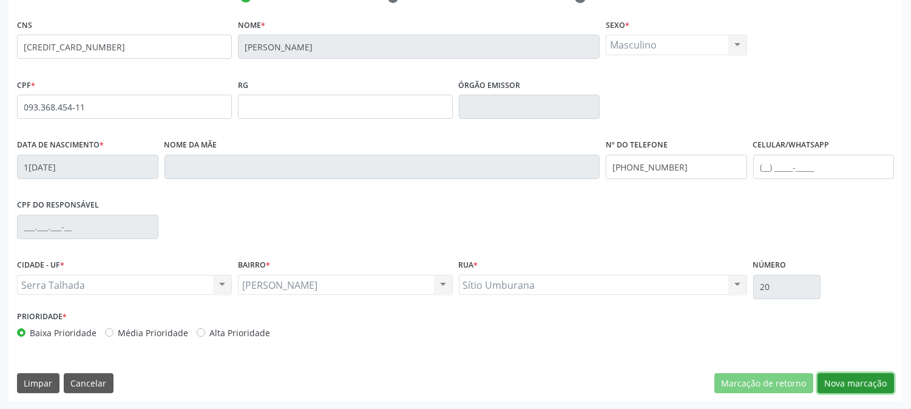
click at [844, 389] on button "Nova marcação" at bounding box center [856, 383] width 77 height 21
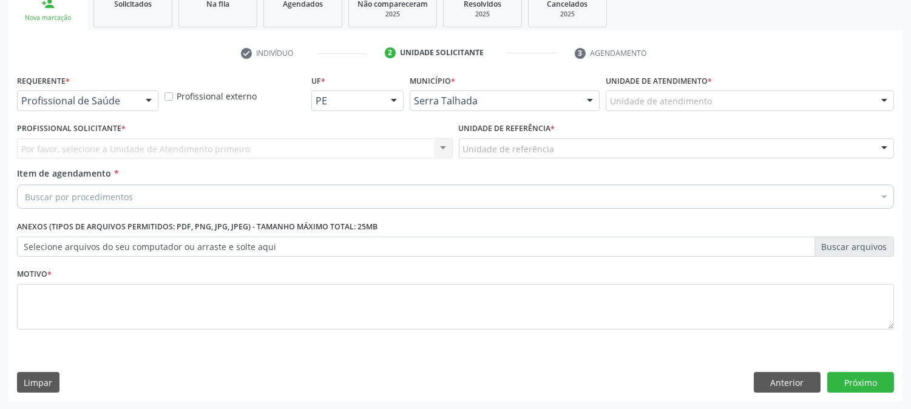
click at [154, 100] on div at bounding box center [149, 101] width 18 height 21
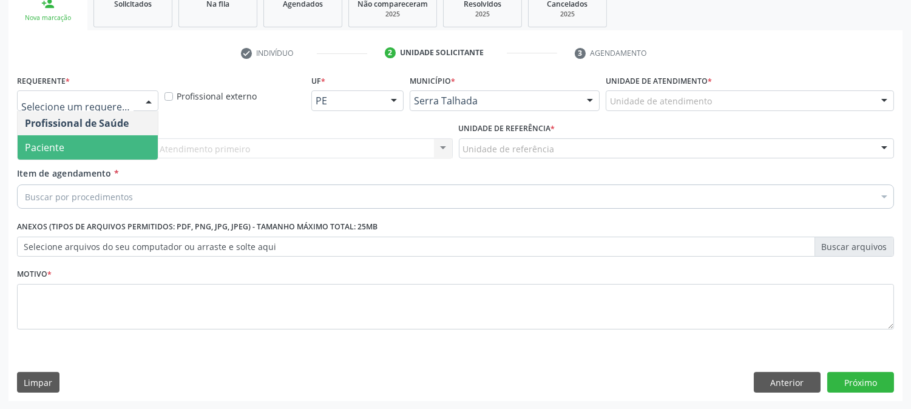
click at [110, 138] on span "Paciente" at bounding box center [88, 147] width 140 height 24
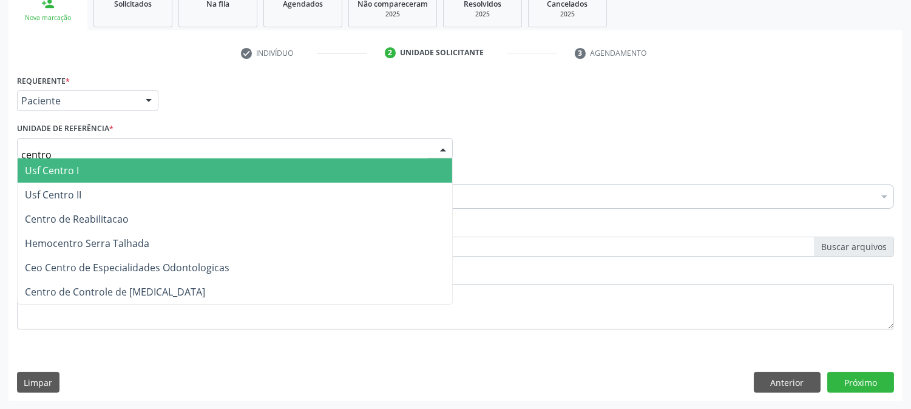
type input "centro"
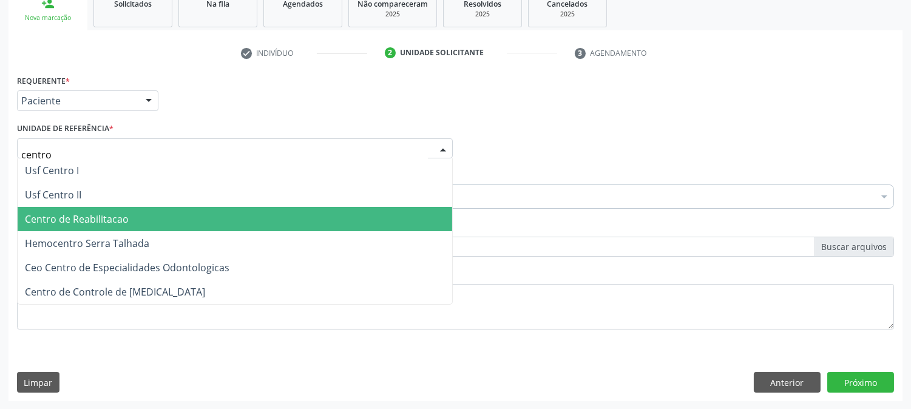
click at [94, 213] on span "Centro de Reabilitacao" at bounding box center [77, 219] width 104 height 13
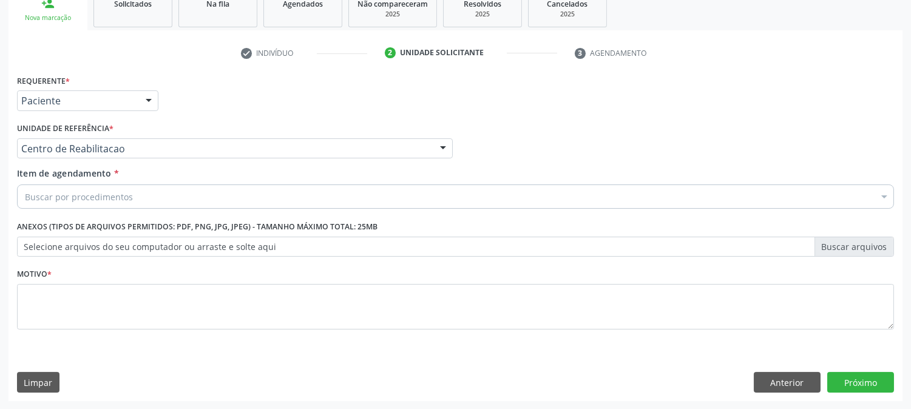
drag, startPoint x: 99, startPoint y: 202, endPoint x: 94, endPoint y: 207, distance: 7.7
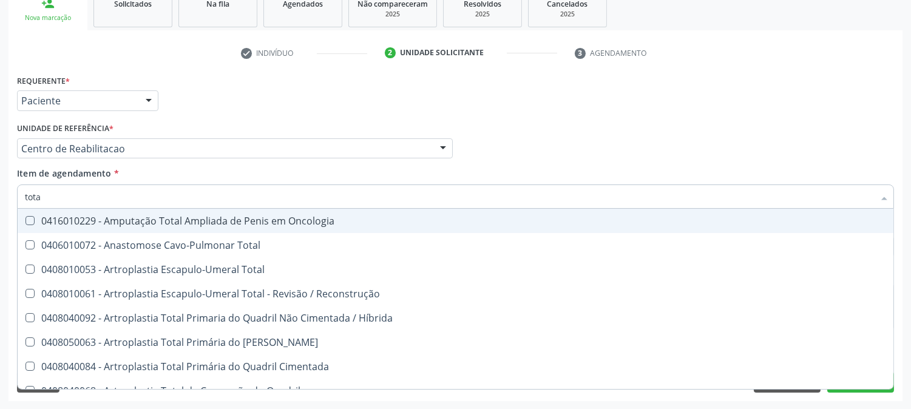
type input "total"
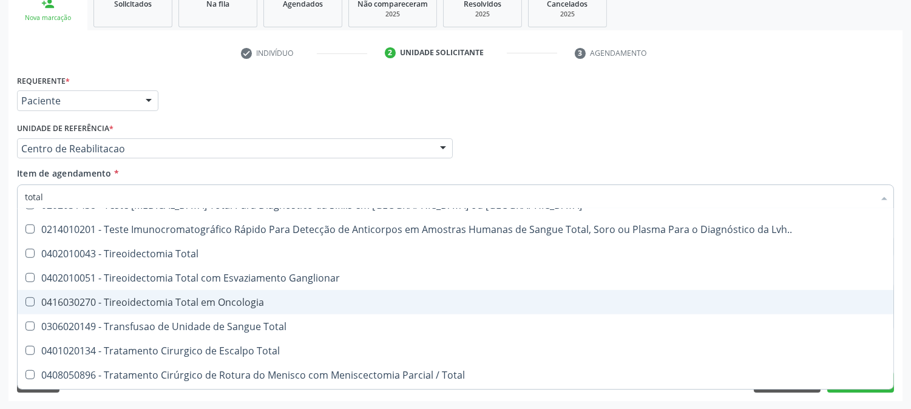
scroll to position [2006, 0]
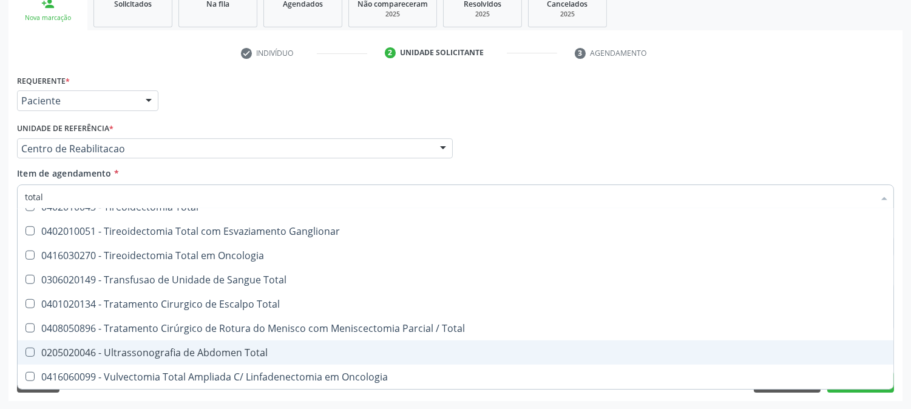
click at [98, 343] on span "0205020046 - Ultrassonografia de Abdomen Total" at bounding box center [456, 353] width 876 height 24
checkbox Total "true"
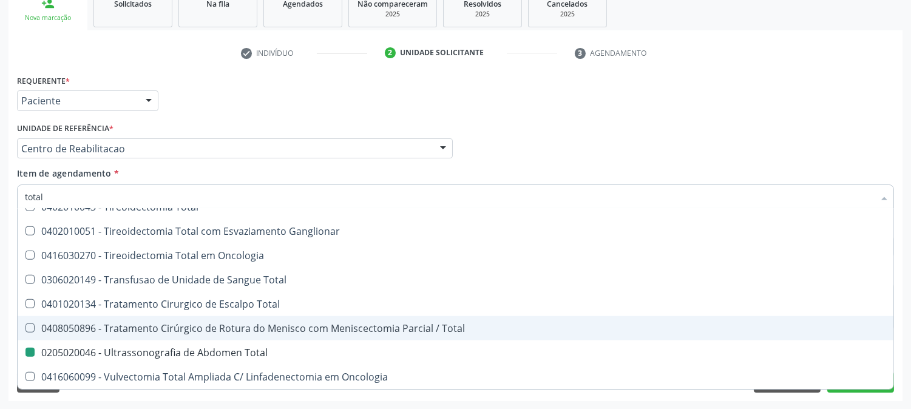
click at [531, 120] on div "Requerente * Paciente Profissional de Saúde Paciente Nenhum resultado encontrad…" at bounding box center [455, 209] width 877 height 275
checkbox Total "true"
checkbox Total "false"
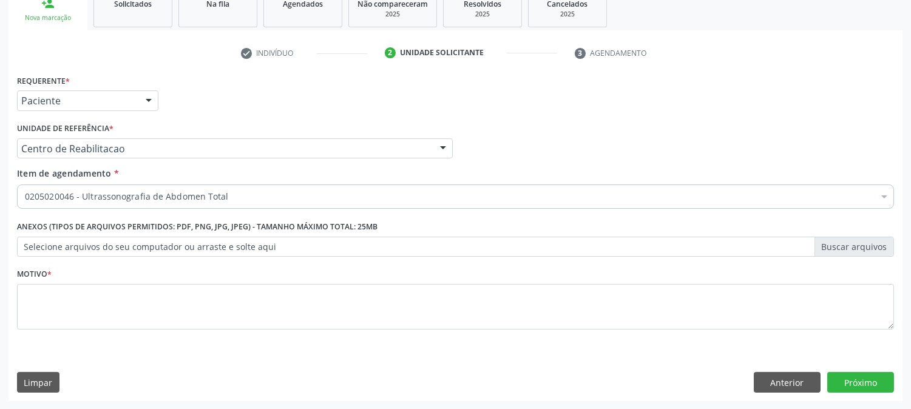
scroll to position [0, 0]
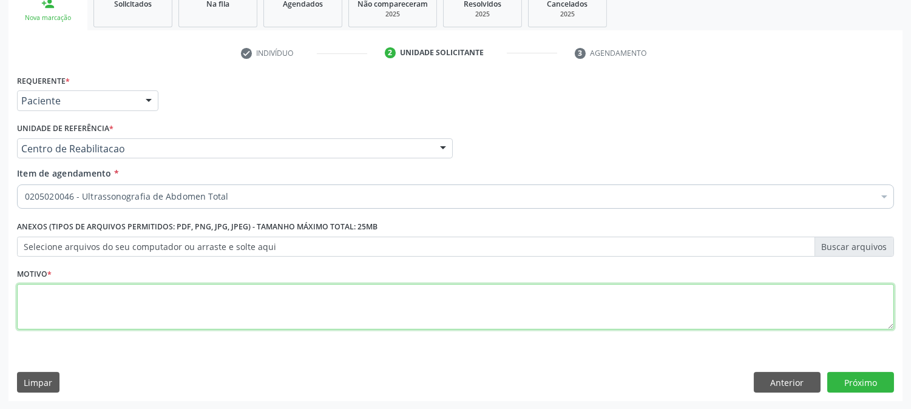
click at [172, 301] on textarea at bounding box center [455, 307] width 877 height 46
type textarea "."
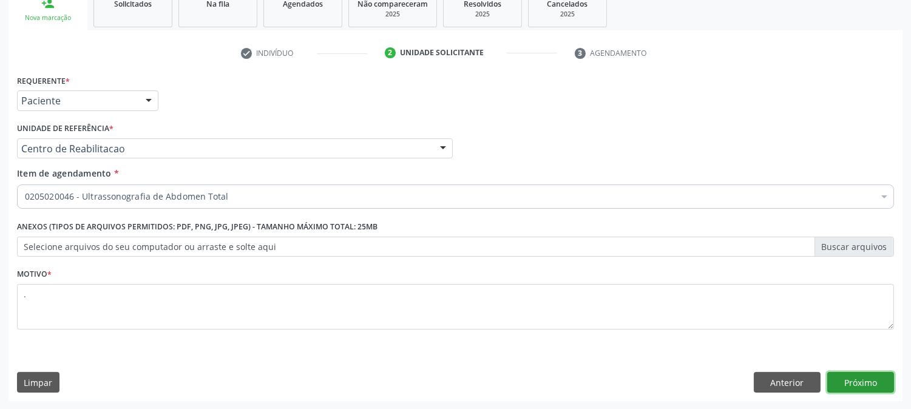
click at [861, 379] on button "Próximo" at bounding box center [861, 382] width 67 height 21
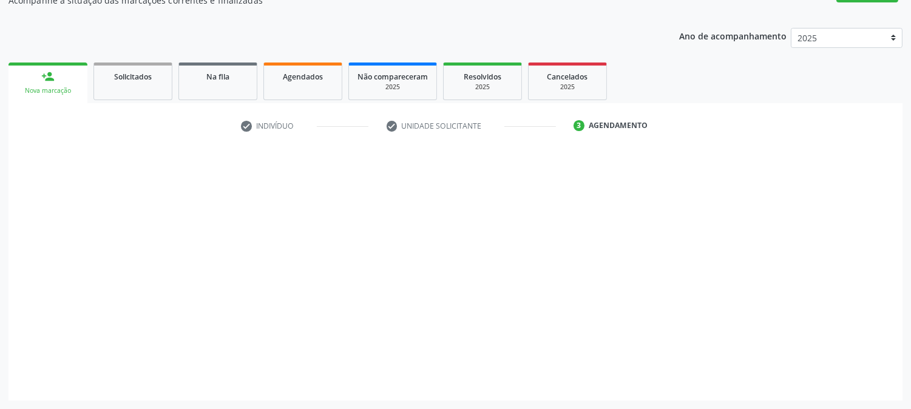
scroll to position [118, 0]
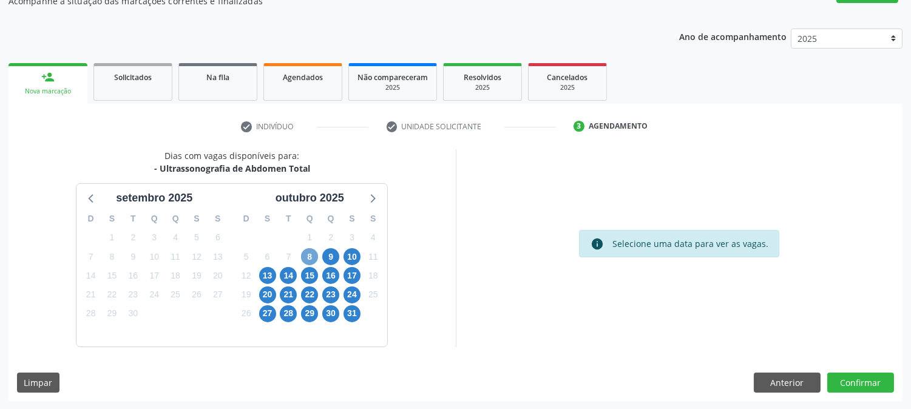
click at [314, 256] on span "8" at bounding box center [309, 256] width 17 height 17
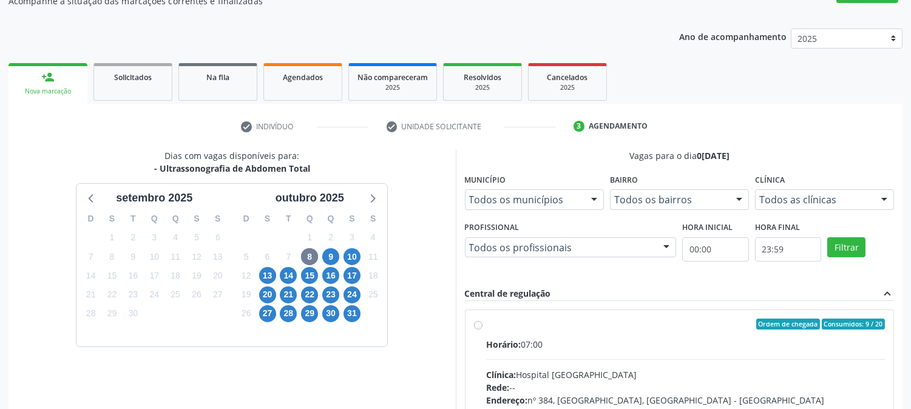
click at [607, 338] on div "Horário: 07:00" at bounding box center [686, 344] width 399 height 13
click at [483, 330] on input "Ordem de chegada Consumidos: 9 / 20 Horário: 07:00 Clínica: Hospital [GEOGRAPHI…" at bounding box center [478, 324] width 9 height 11
radio input "true"
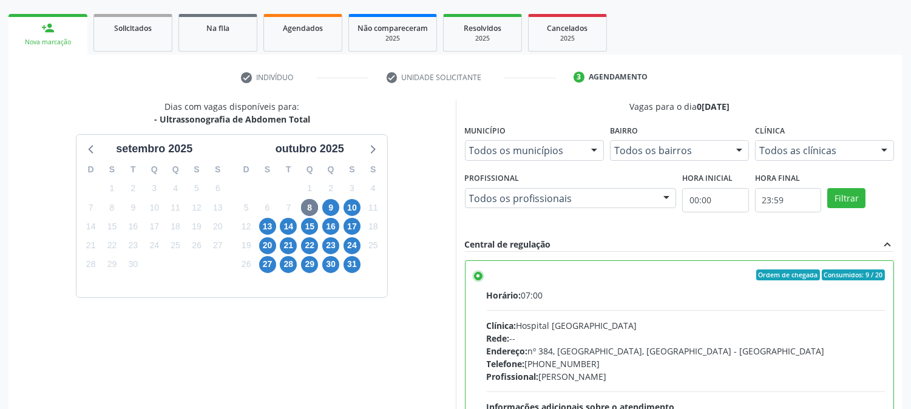
scroll to position [316, 0]
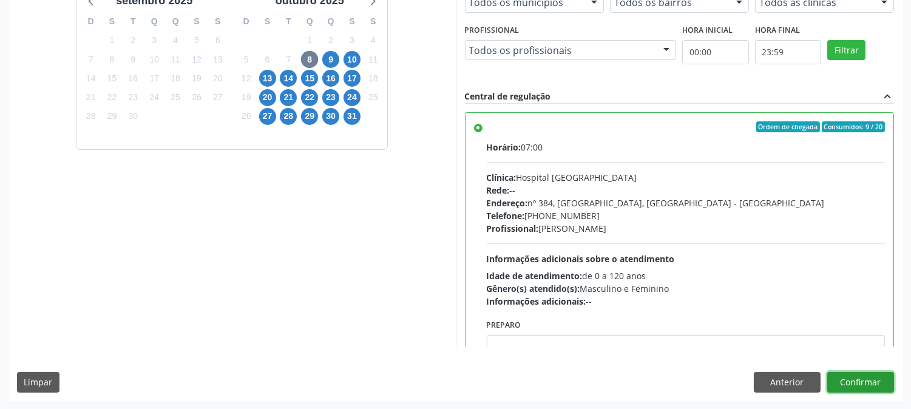
click at [860, 392] on button "Confirmar" at bounding box center [861, 382] width 67 height 21
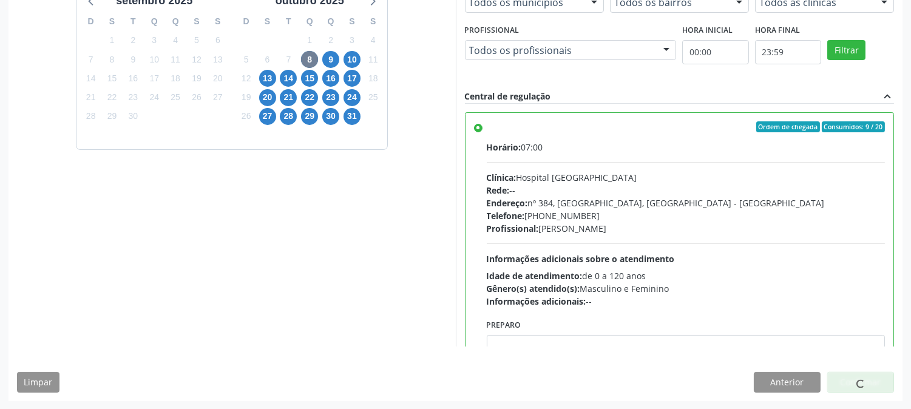
scroll to position [0, 0]
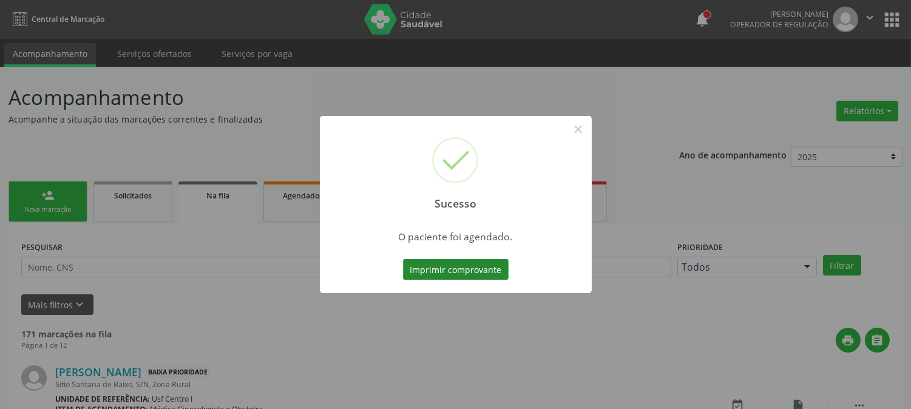
click at [468, 276] on button "Imprimir comprovante" at bounding box center [456, 269] width 106 height 21
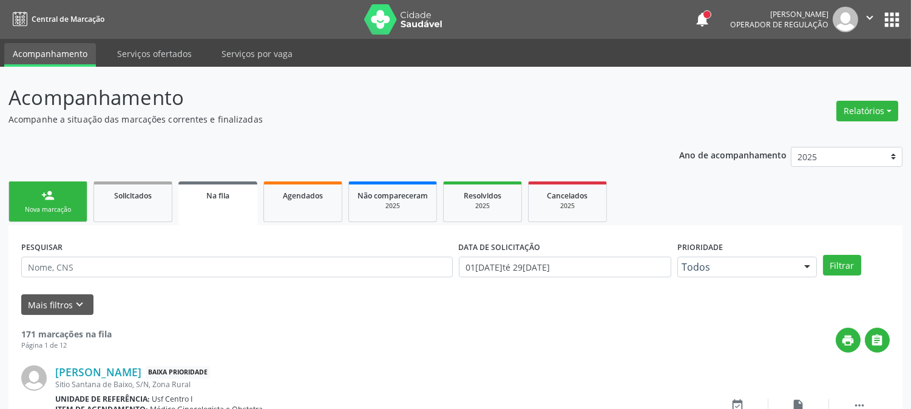
click at [64, 205] on div "Nova marcação" at bounding box center [48, 209] width 61 height 9
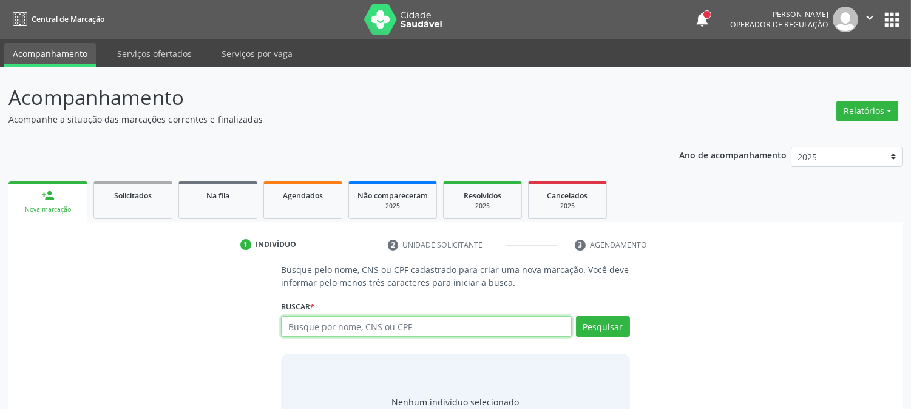
click at [406, 318] on input "text" at bounding box center [426, 326] width 290 height 21
type input "13576644431"
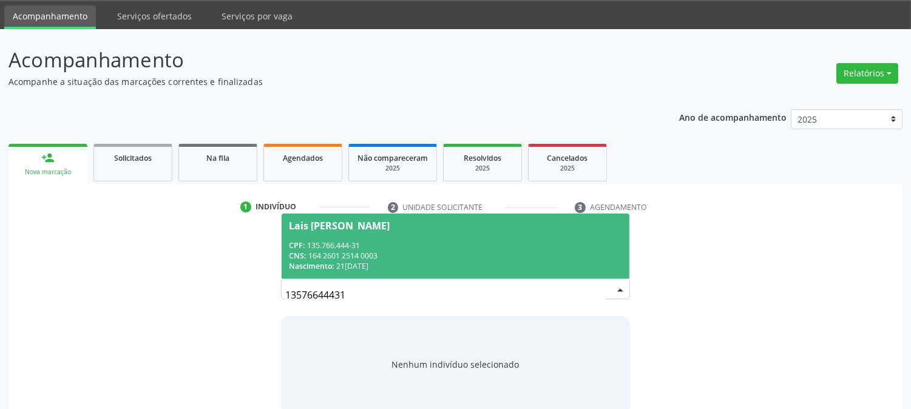
scroll to position [58, 0]
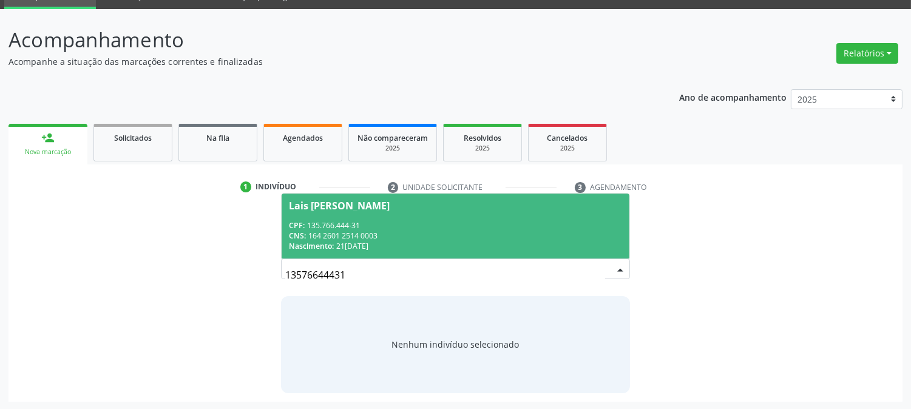
click at [347, 231] on div "CNS: 164 2601 2514 0003" at bounding box center [455, 236] width 333 height 10
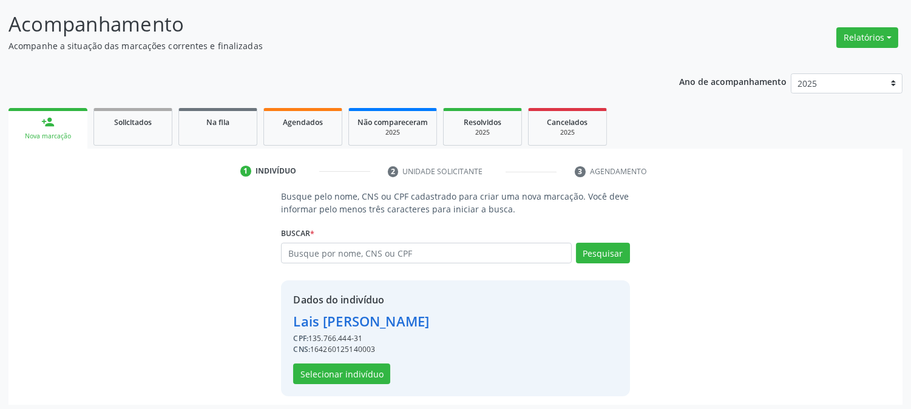
scroll to position [77, 0]
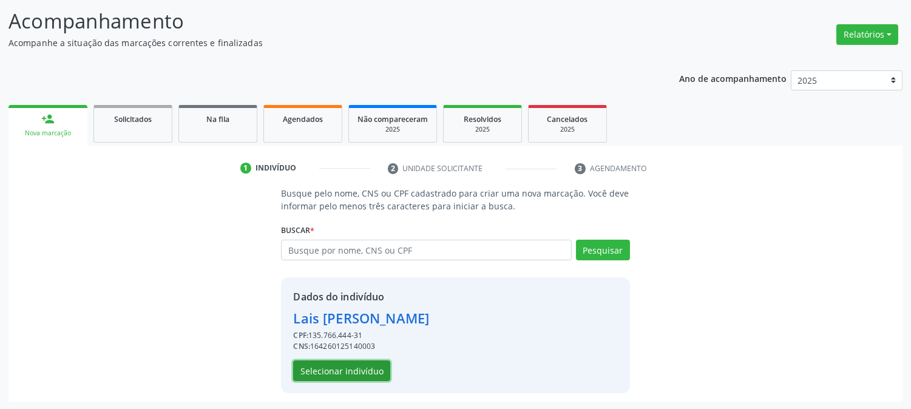
click at [358, 372] on button "Selecionar indivíduo" at bounding box center [341, 371] width 97 height 21
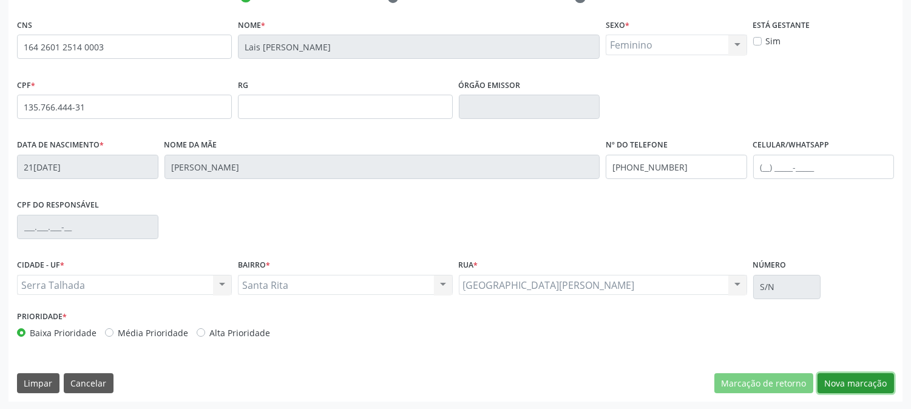
click at [863, 380] on button "Nova marcação" at bounding box center [856, 383] width 77 height 21
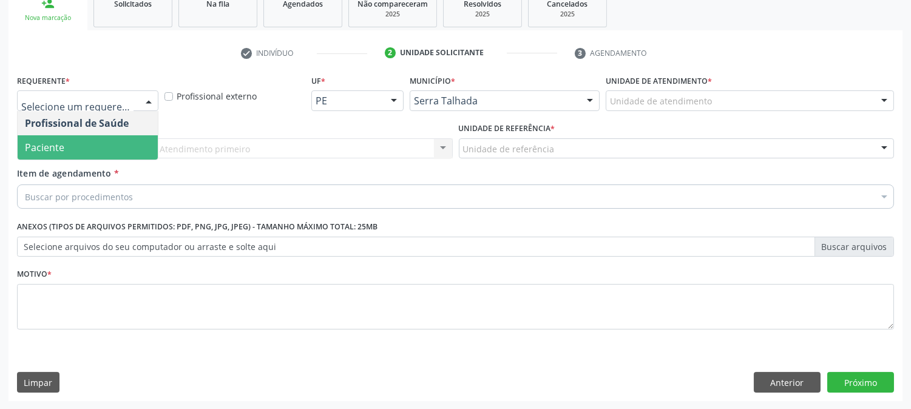
click at [98, 142] on span "Paciente" at bounding box center [88, 147] width 140 height 24
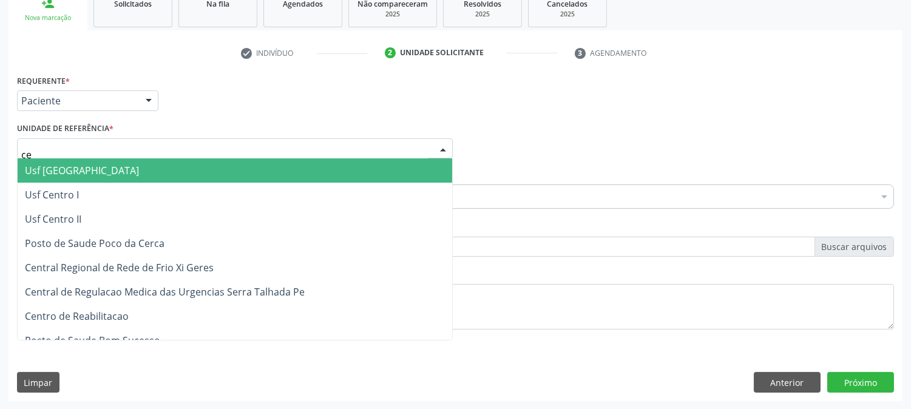
type input "c"
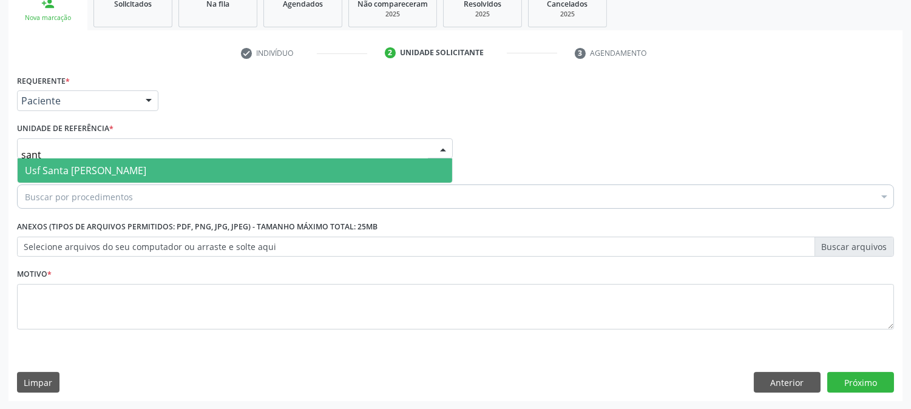
type input "santa"
click at [121, 170] on span "Usf Santa [PERSON_NAME]" at bounding box center [85, 170] width 121 height 13
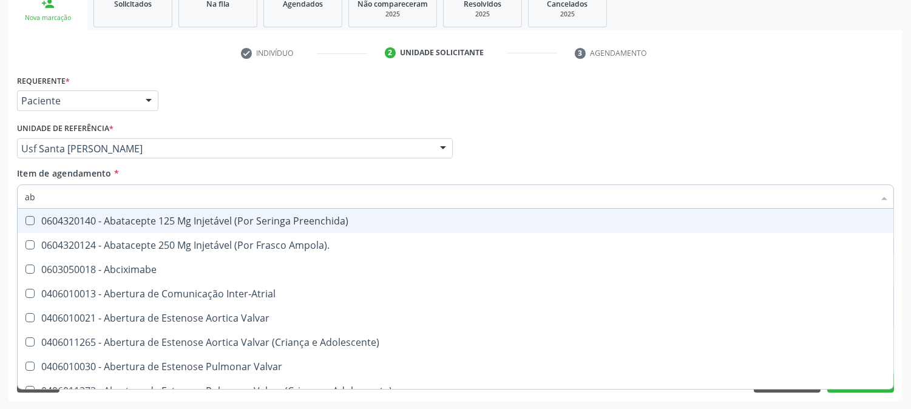
type input "abo"
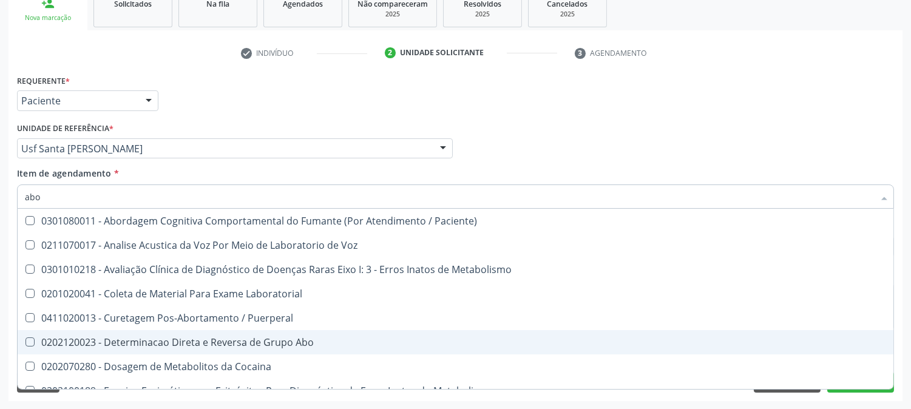
drag, startPoint x: 189, startPoint y: 352, endPoint x: 189, endPoint y: 344, distance: 7.9
click at [189, 347] on span "0202120023 - Determinacao Direta e Reversa de Grupo Abo" at bounding box center [490, 342] width 944 height 24
checkbox Abo "true"
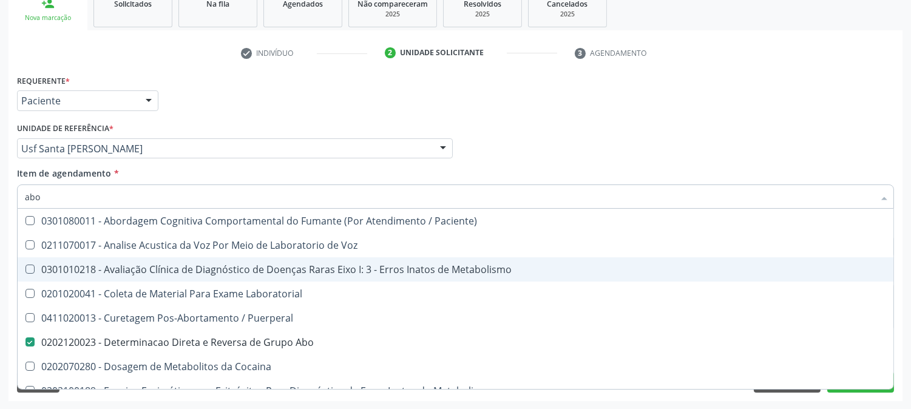
drag, startPoint x: 50, startPoint y: 190, endPoint x: 0, endPoint y: 203, distance: 52.1
click at [0, 205] on div "Acompanhamento Acompanhe a situação das marcações correntes e finalizadas Relat…" at bounding box center [455, 142] width 911 height 535
type input "ur"
checkbox Abo "false"
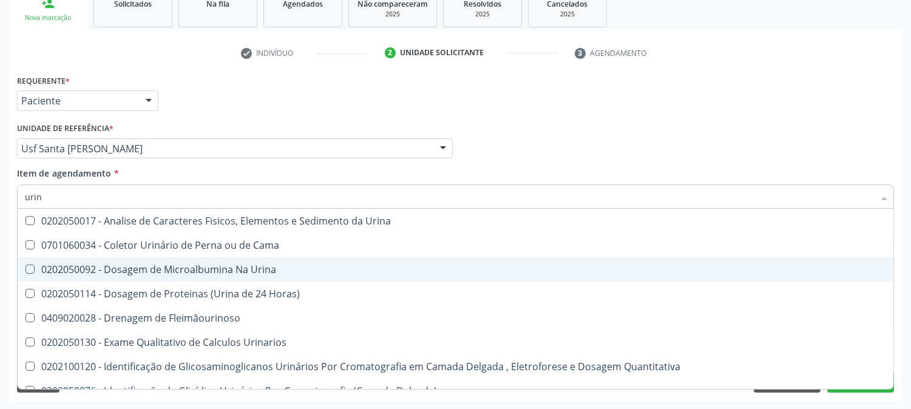
type input "urina"
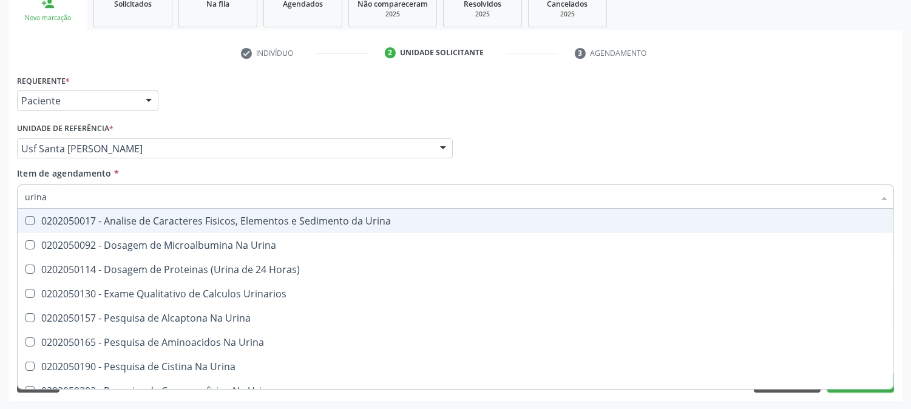
click at [47, 219] on div "0202050017 - Analise de Caracteres Fisicos, Elementos e Sedimento da Urina" at bounding box center [456, 221] width 862 height 10
checkbox Urina "true"
drag, startPoint x: 63, startPoint y: 196, endPoint x: 10, endPoint y: 201, distance: 53.1
click at [9, 195] on div "Requerente * Paciente Profissional de Saúde Paciente Nenhum resultado encontrad…" at bounding box center [456, 237] width 894 height 330
type input "urina"
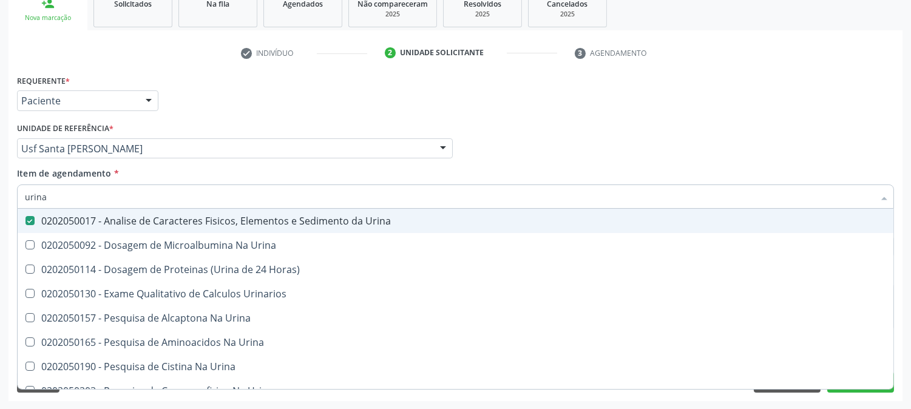
click at [0, 195] on div "Acompanhamento Acompanhe a situação das marcações correntes e finalizadas Relat…" at bounding box center [455, 142] width 911 height 535
checkbox Urina "true"
checkbox Horas\) "true"
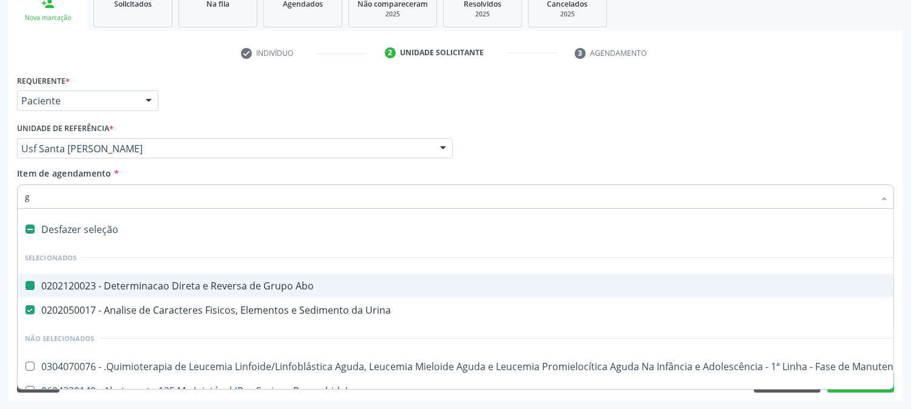
type input "gl"
checkbox Abo "false"
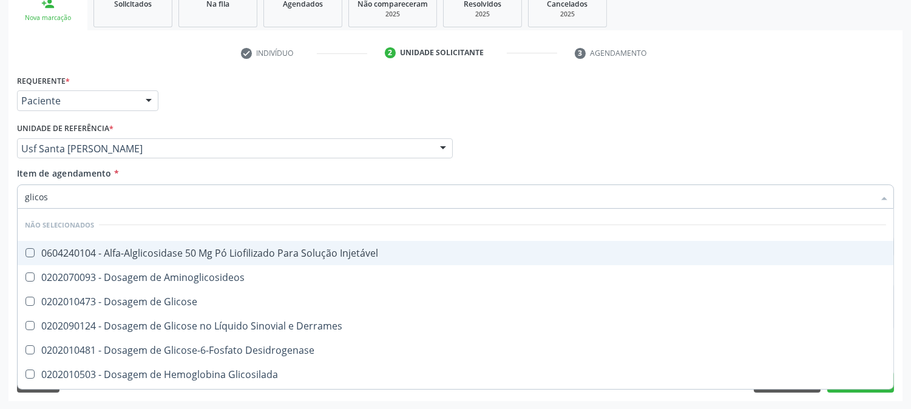
type input "glicose"
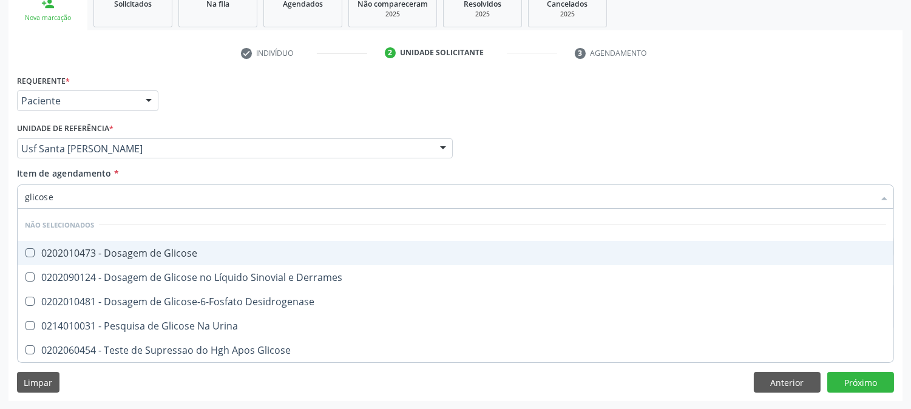
click at [49, 256] on div "0202010473 - Dosagem de Glicose" at bounding box center [456, 253] width 862 height 10
checkbox Glicose "true"
drag, startPoint x: 62, startPoint y: 199, endPoint x: 0, endPoint y: 174, distance: 66.8
click at [0, 177] on div "Acompanhamento Acompanhe a situação das marcações correntes e finalizadas Relat…" at bounding box center [455, 142] width 911 height 535
type input "he"
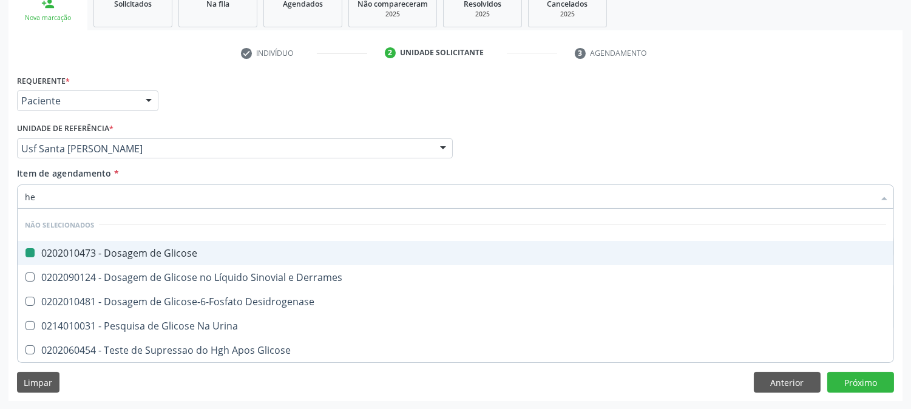
checkbox Glicose "false"
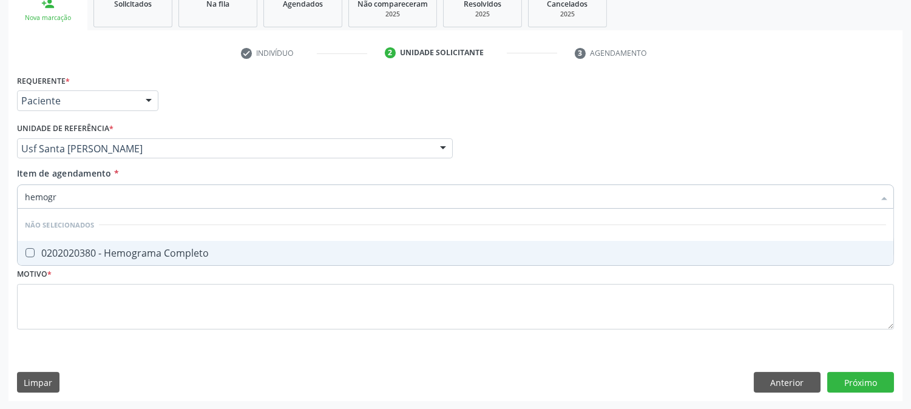
type input "hemogra"
click at [78, 252] on div "0202020380 - Hemograma Completo" at bounding box center [456, 253] width 862 height 10
checkbox Completo "true"
drag, startPoint x: 71, startPoint y: 203, endPoint x: 0, endPoint y: 153, distance: 87.1
click at [0, 155] on div "Acompanhamento Acompanhe a situação das marcações correntes e finalizadas Relat…" at bounding box center [455, 142] width 911 height 535
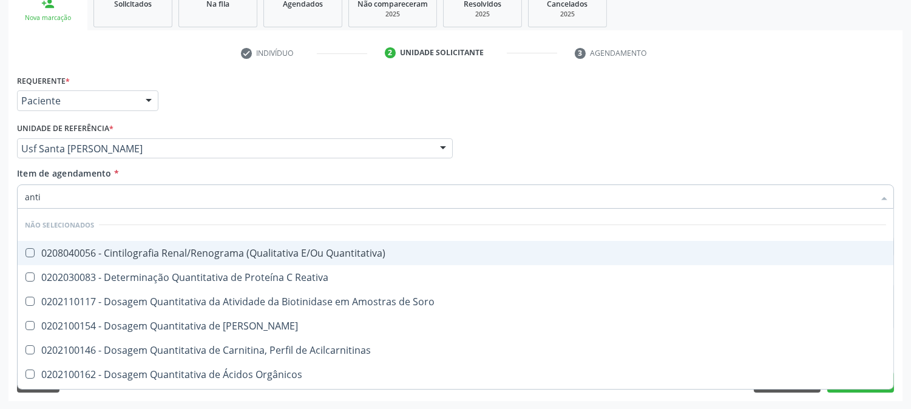
type input "antit"
checkbox Quantitativa\) "false"
type input "antitox"
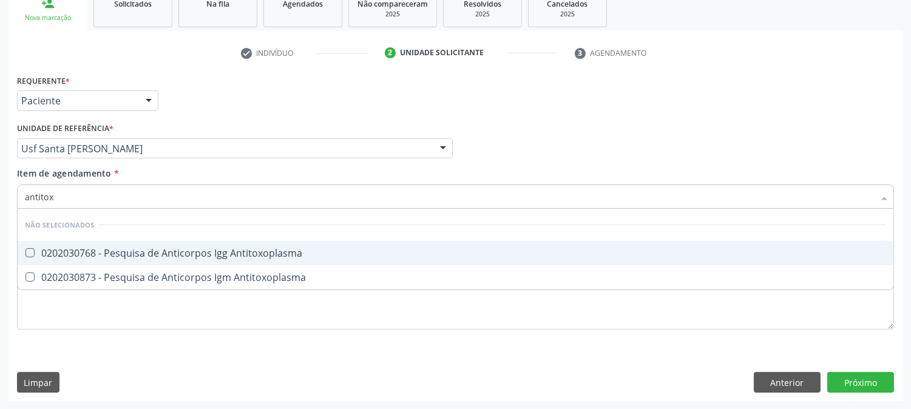
click at [101, 255] on div "0202030768 - Pesquisa de Anticorpos Igg Antitoxoplasma" at bounding box center [456, 253] width 862 height 10
checkbox Antitoxoplasma "true"
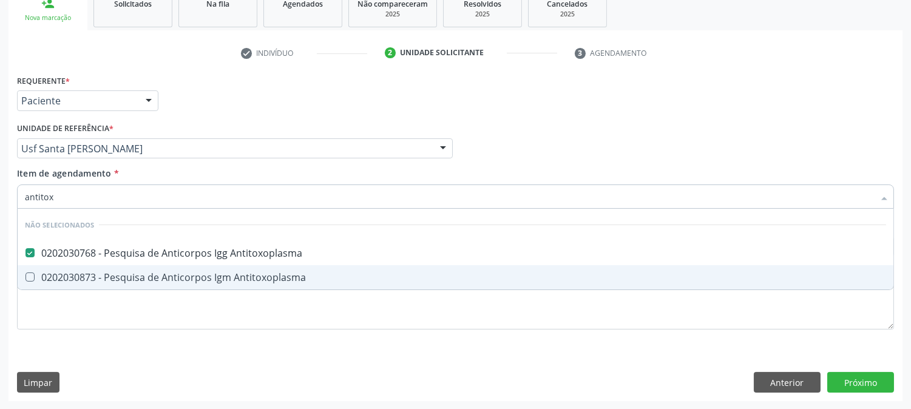
click at [100, 276] on div "0202030873 - Pesquisa de Anticorpos Igm Antitoxoplasma" at bounding box center [456, 278] width 862 height 10
checkbox Antitoxoplasma "true"
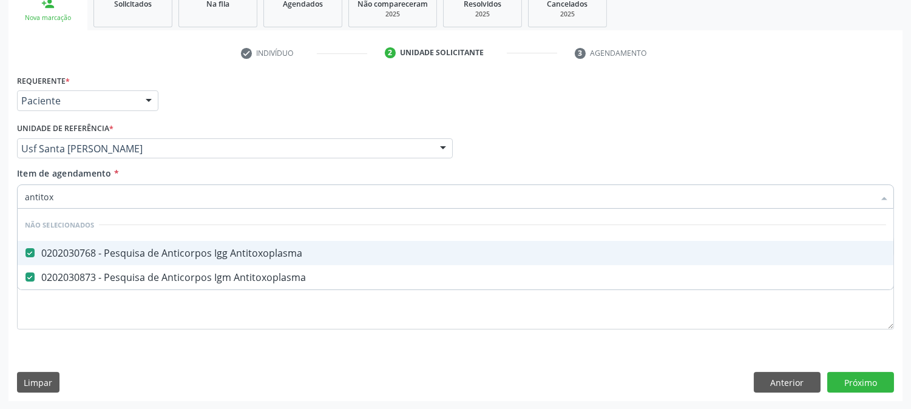
drag, startPoint x: 0, startPoint y: 196, endPoint x: 0, endPoint y: 165, distance: 31.6
click at [0, 172] on div "Acompanhamento Acompanhe a situação das marcações correntes e finalizadas Relat…" at bounding box center [455, 142] width 911 height 535
type input "rh"
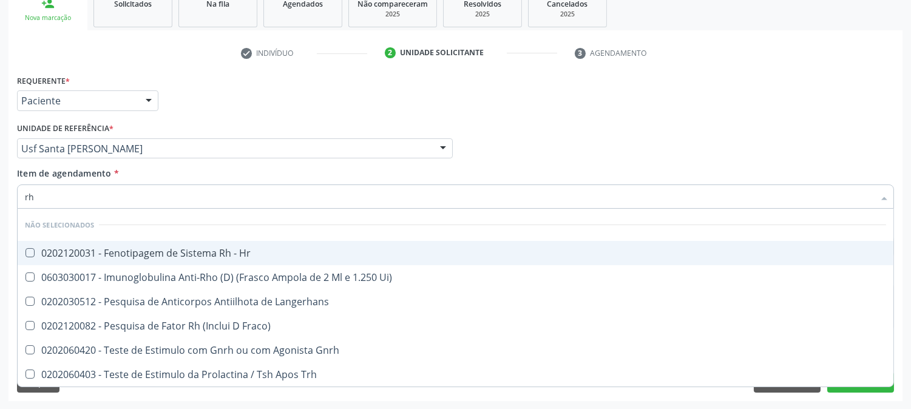
checkbox Hr "false"
checkbox Ui\) "false"
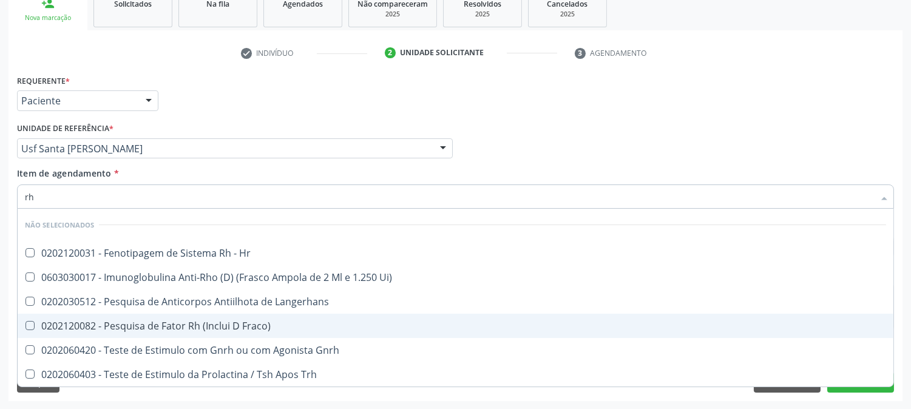
click at [146, 321] on div "0202120082 - Pesquisa de Fator Rh (Inclui D Fraco)" at bounding box center [456, 326] width 862 height 10
checkbox Fraco\) "true"
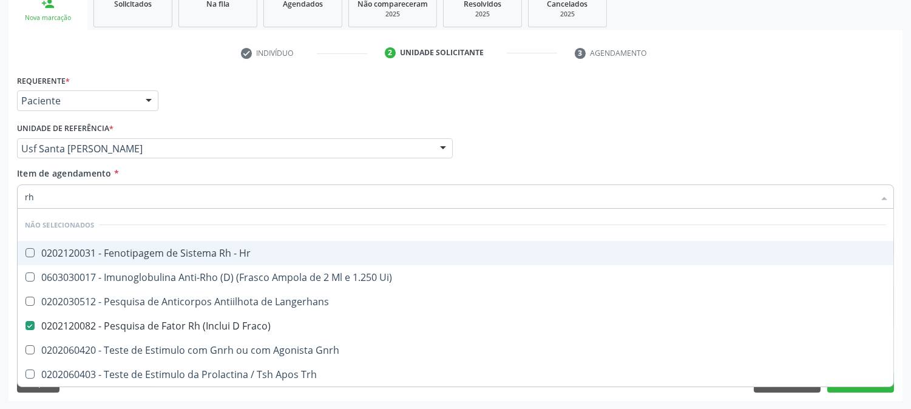
click at [111, 195] on input "rh" at bounding box center [450, 197] width 850 height 24
type input "teste"
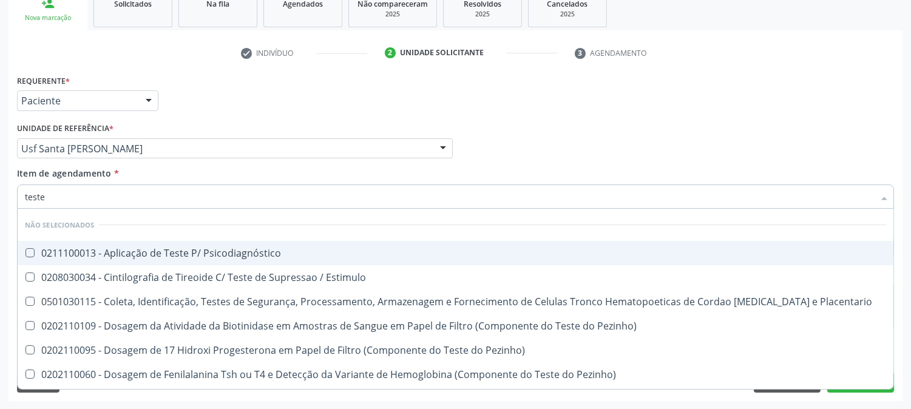
checkbox Psicodiagnóstico "false"
checkbox Estimulo "false"
checkbox Pezinho\) "false"
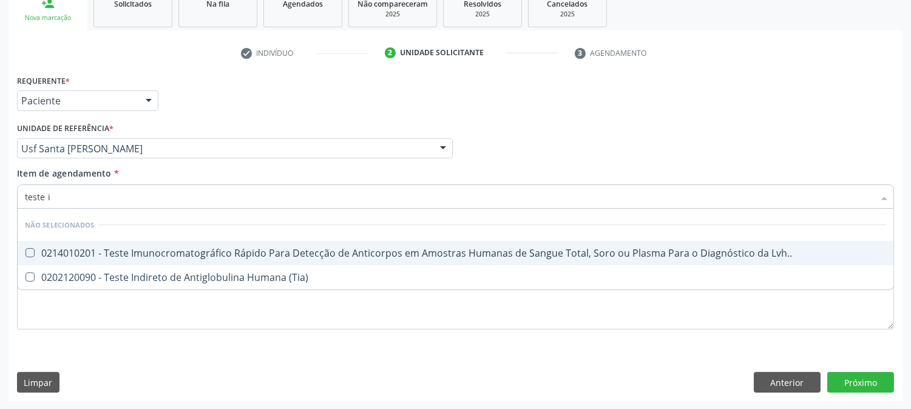
type input "teste in"
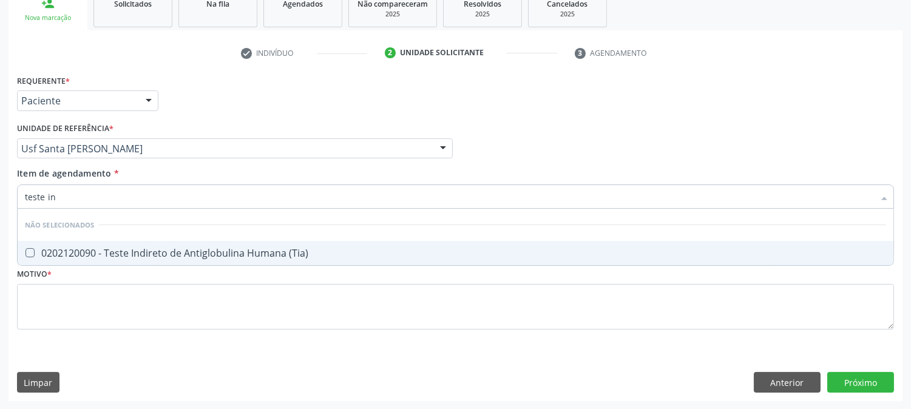
click at [168, 243] on span "0202120090 - Teste Indireto de Antiglobulina Humana (Tia)" at bounding box center [456, 253] width 876 height 24
checkbox \(Tia\) "true"
click at [149, 197] on input "teste in" at bounding box center [450, 197] width 850 height 24
click at [153, 197] on input "teste in" at bounding box center [450, 197] width 850 height 24
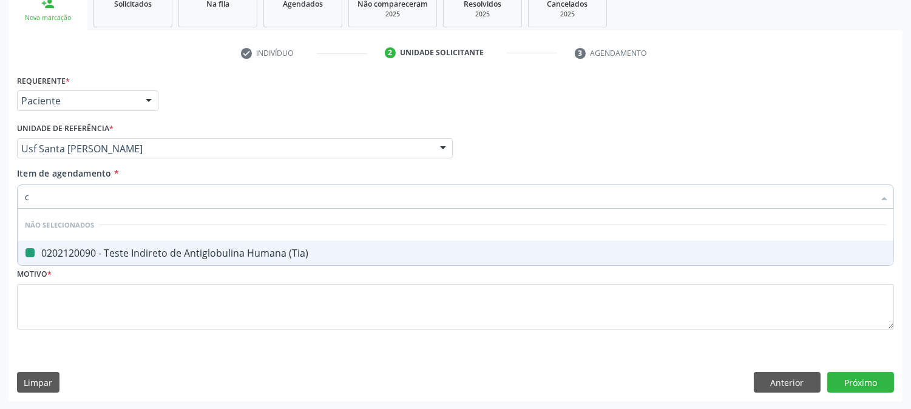
type input "cu"
checkbox \(Tia\) "false"
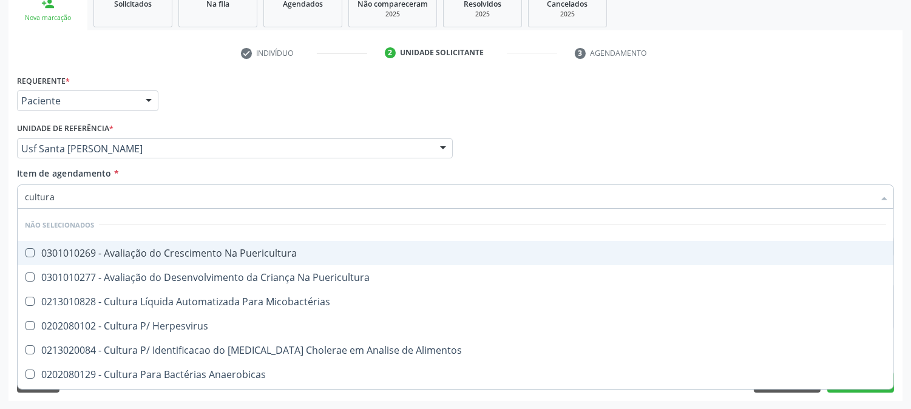
type input "cultura"
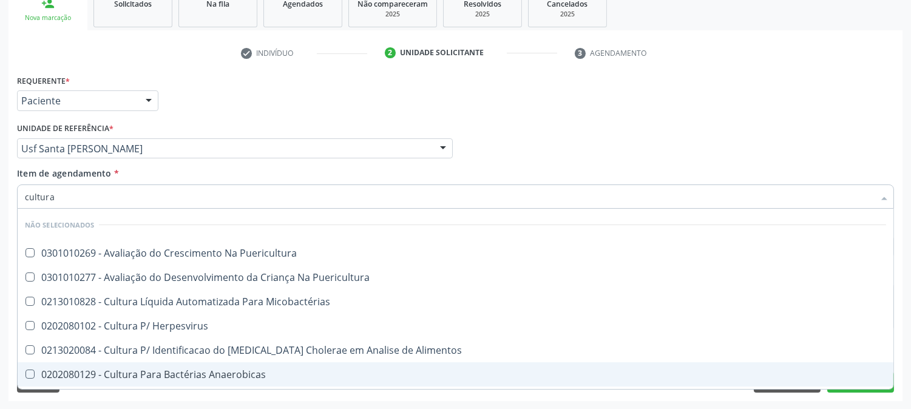
drag, startPoint x: 286, startPoint y: 369, endPoint x: 274, endPoint y: 360, distance: 14.7
click at [284, 370] on div "0202080129 - Cultura Para Bactérias Anaerobicas" at bounding box center [456, 375] width 862 height 10
checkbox Anaerobicas "true"
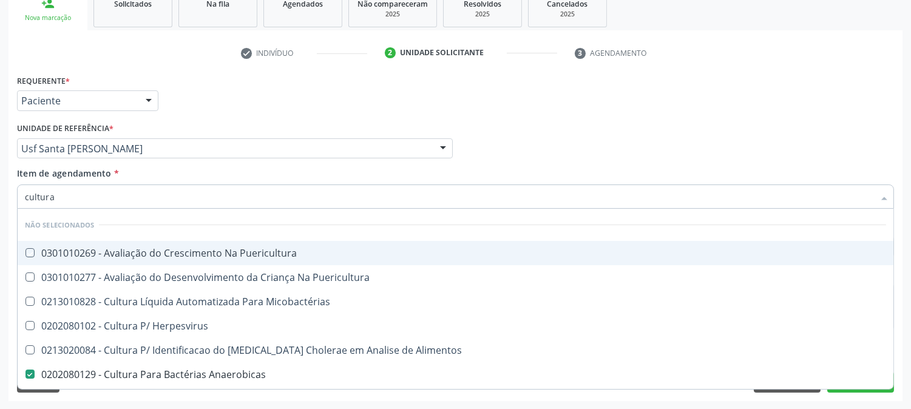
click at [574, 141] on div "Profissional Solicitante Por favor, selecione a Unidade de Atendimento primeiro…" at bounding box center [456, 143] width 884 height 47
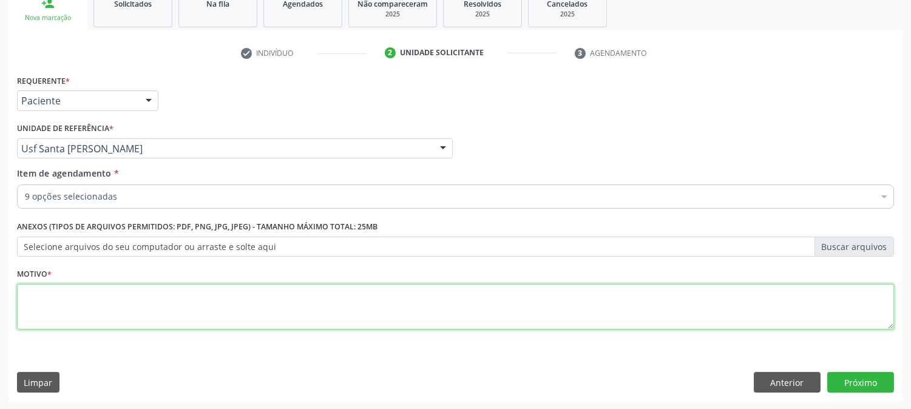
click at [465, 305] on textarea at bounding box center [455, 307] width 877 height 46
type textarea "."
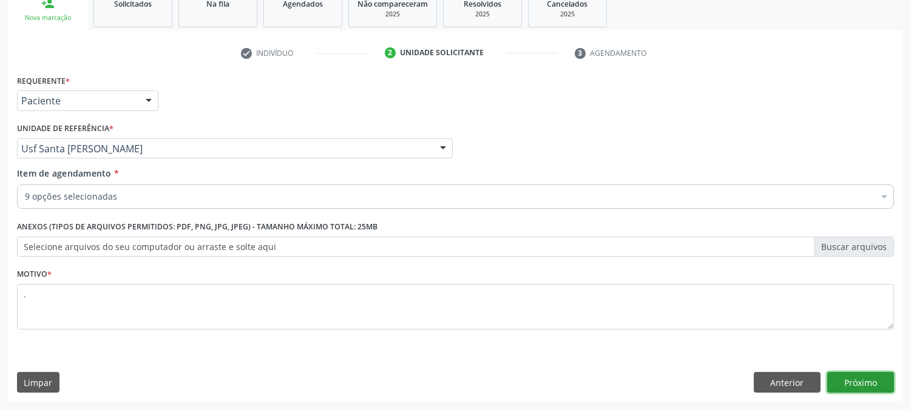
click at [849, 375] on button "Próximo" at bounding box center [861, 382] width 67 height 21
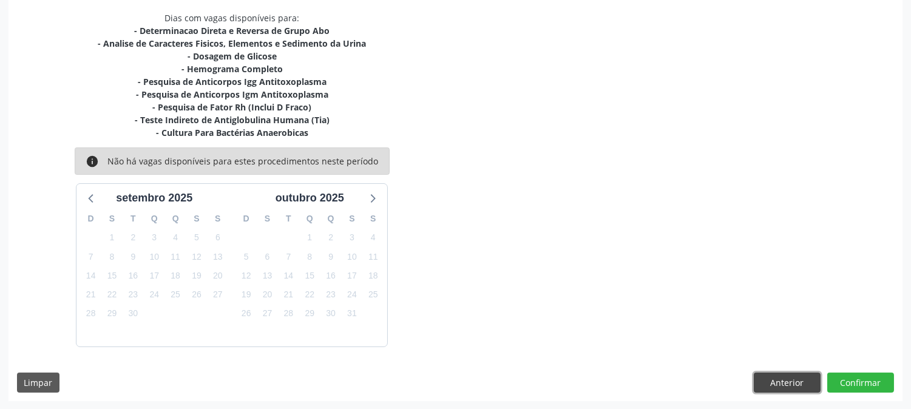
click at [800, 389] on button "Anterior" at bounding box center [787, 383] width 67 height 21
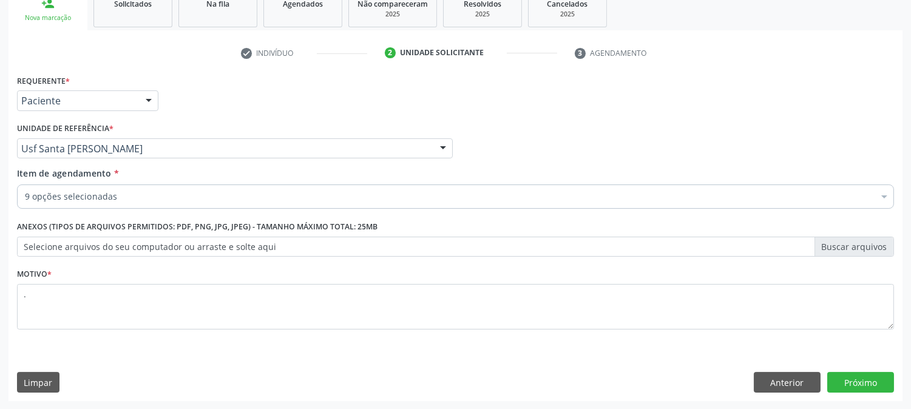
click at [145, 186] on div "9 opções selecionadas" at bounding box center [455, 197] width 877 height 24
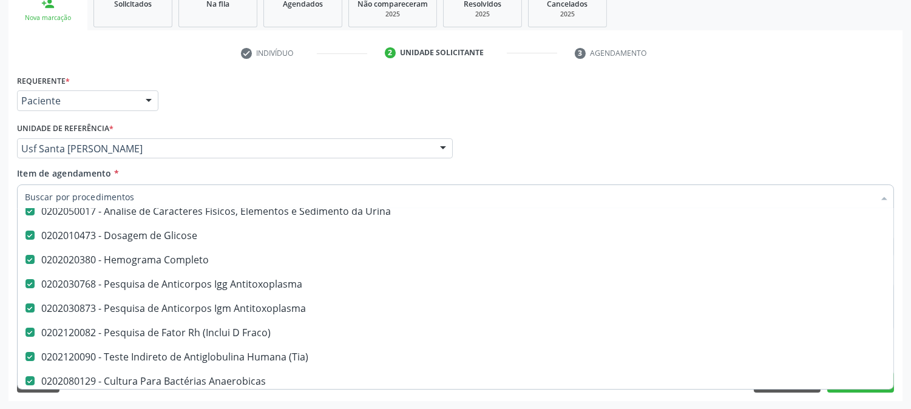
scroll to position [202, 0]
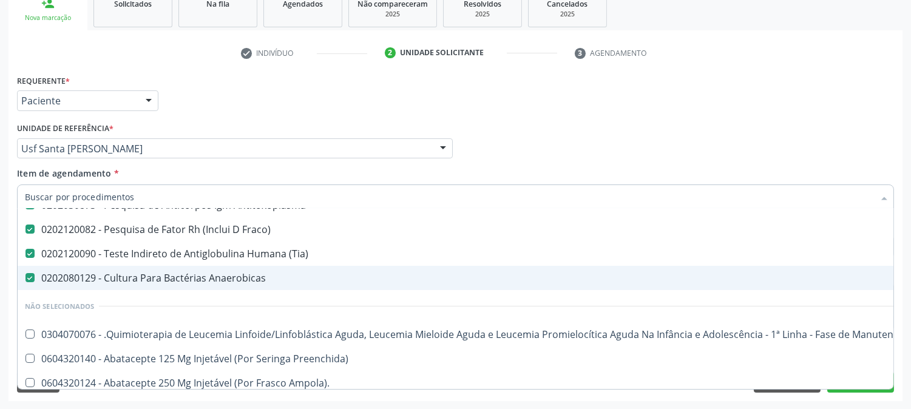
click at [236, 273] on div "0202080129 - Cultura Para Bactérias Anaerobicas" at bounding box center [497, 278] width 945 height 10
checkbox Anaerobicas "false"
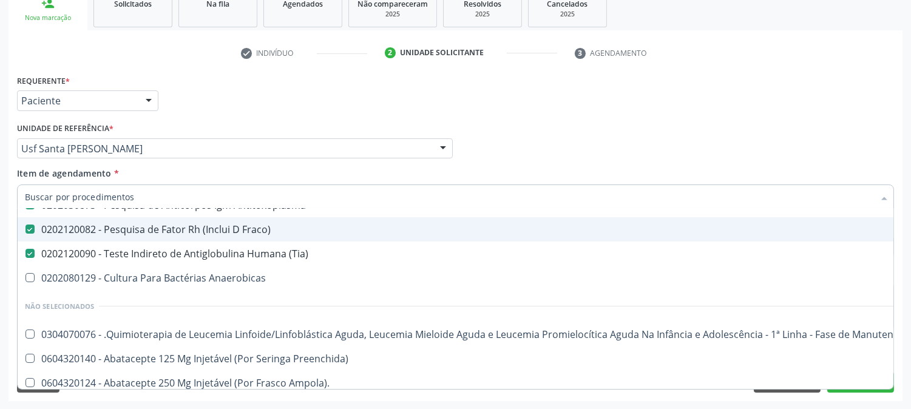
click at [234, 199] on input "Item de agendamento *" at bounding box center [450, 197] width 850 height 24
type input "c"
checkbox \(Tia\) "false"
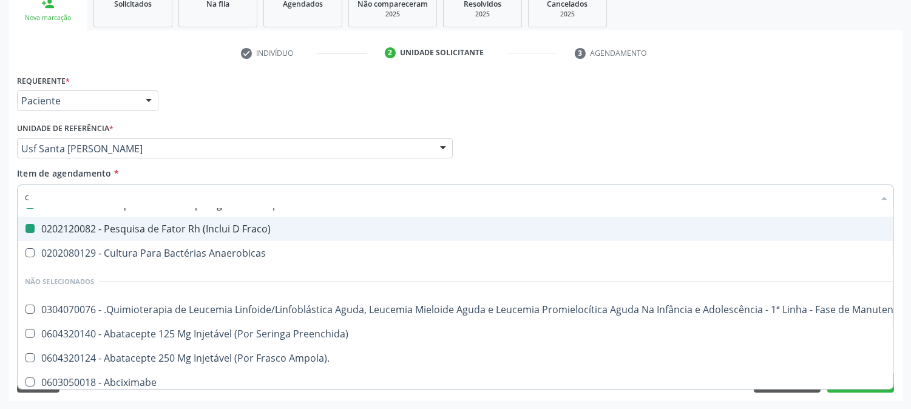
type input "cu"
checkbox Abo "false"
checkbox Glicose "false"
checkbox Completo "false"
checkbox Antitoxoplasma "false"
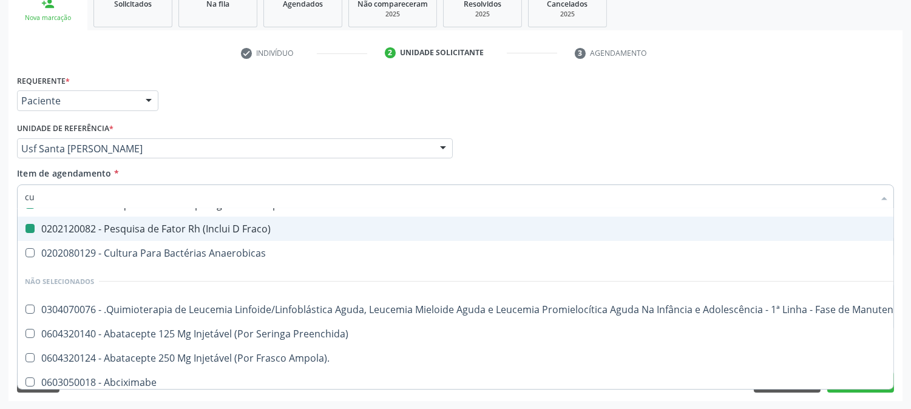
checkbox Antitoxoplasma "false"
checkbox Fraco\) "false"
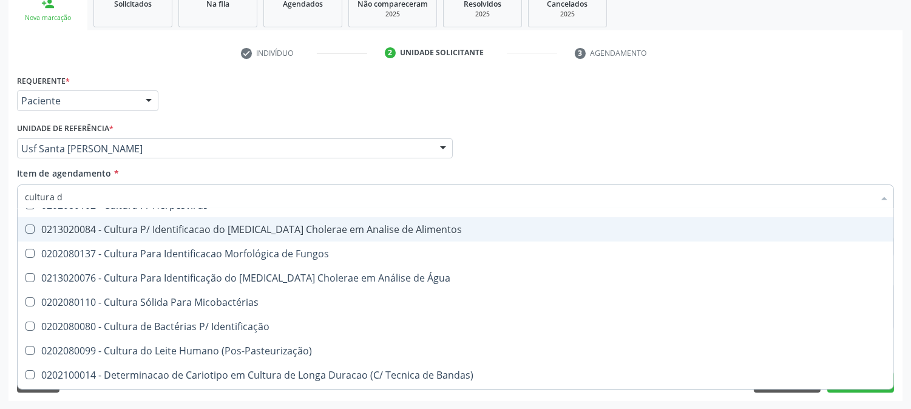
scroll to position [0, 0]
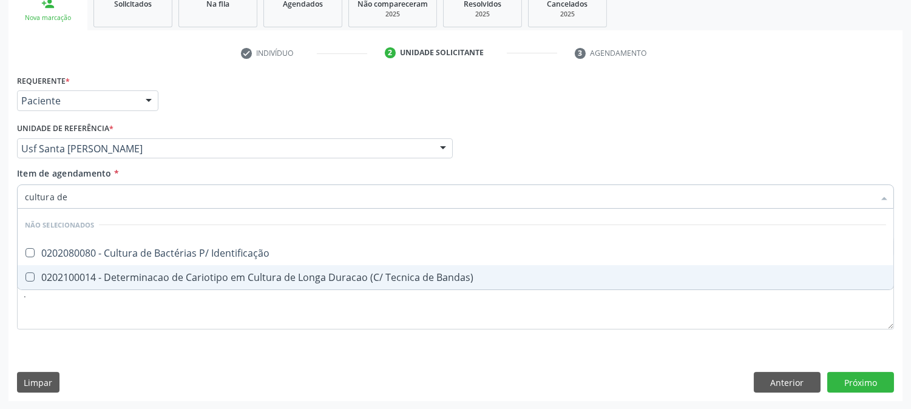
type input "cultura de b"
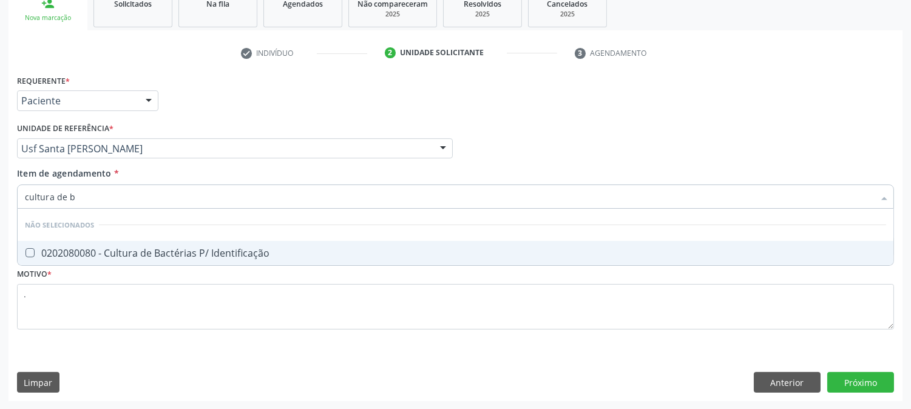
click at [258, 250] on div "0202080080 - Cultura de Bactérias P/ Identificação" at bounding box center [456, 253] width 862 height 10
checkbox Identificação "true"
click at [871, 390] on button "Próximo" at bounding box center [861, 382] width 67 height 21
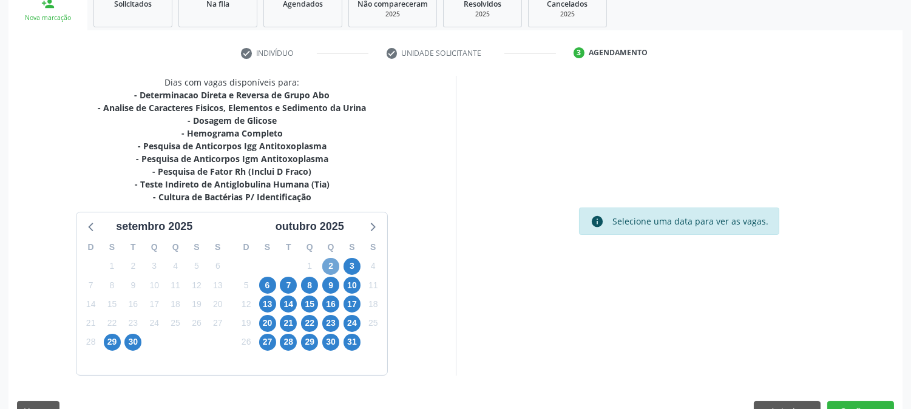
click at [338, 267] on span "2" at bounding box center [330, 266] width 17 height 17
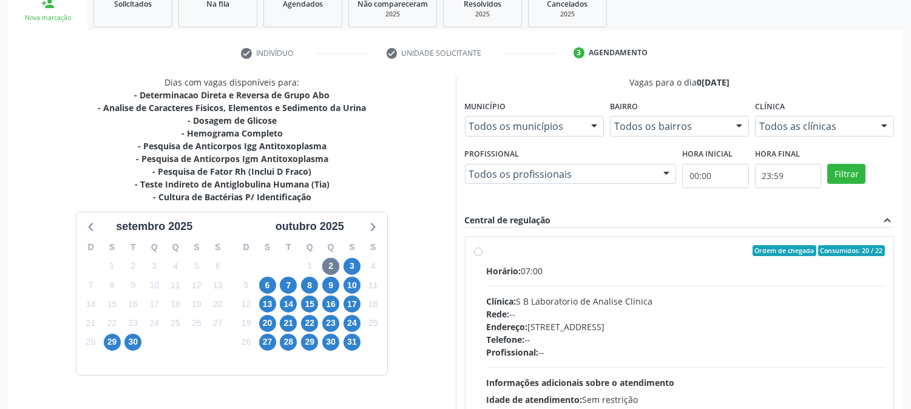
click at [605, 257] on label "Ordem de chegada Consumidos: 20 / 22 Horário: 07:00 Clínica: S B Laboratorio de…" at bounding box center [686, 338] width 399 height 186
click at [483, 256] on input "Ordem de chegada Consumidos: 20 / 22 Horário: 07:00 Clínica: S B Laboratorio de…" at bounding box center [478, 250] width 9 height 11
radio input "true"
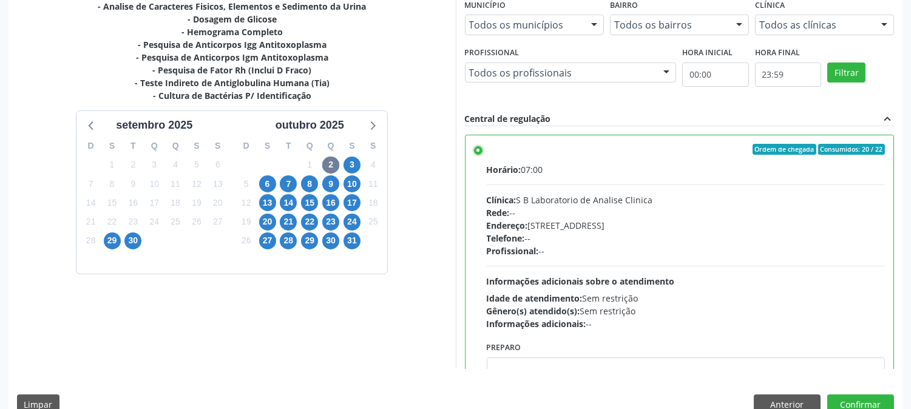
scroll to position [316, 0]
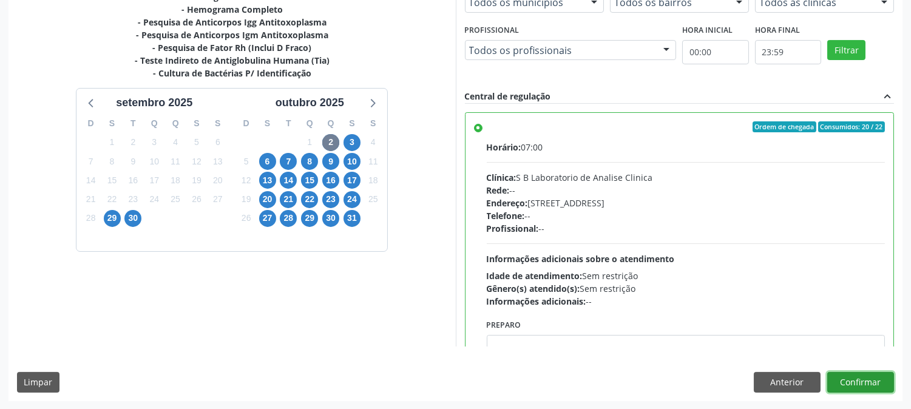
click at [840, 384] on button "Confirmar" at bounding box center [861, 382] width 67 height 21
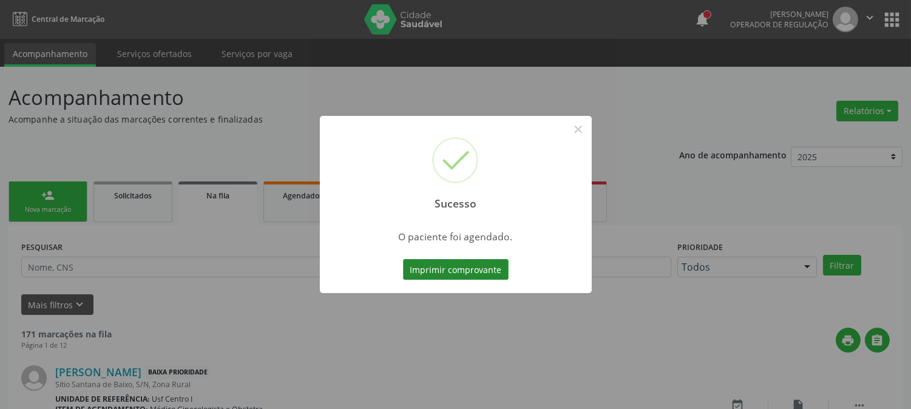
click at [414, 266] on button "Imprimir comprovante" at bounding box center [456, 269] width 106 height 21
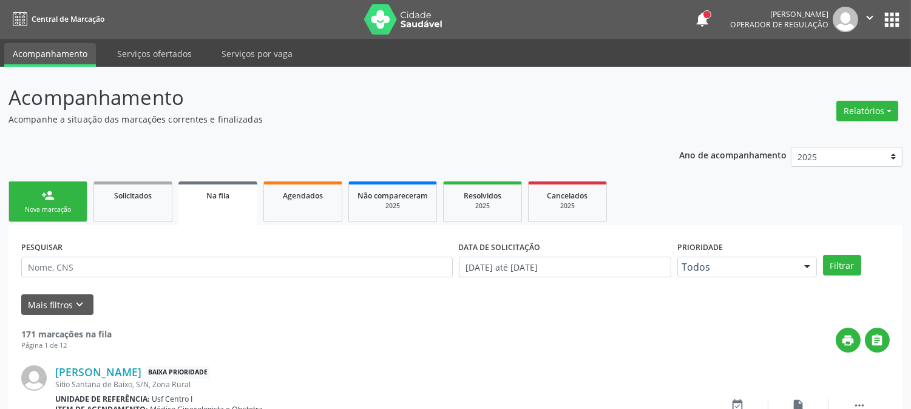
click at [38, 203] on link "person_add Nova marcação" at bounding box center [48, 202] width 79 height 41
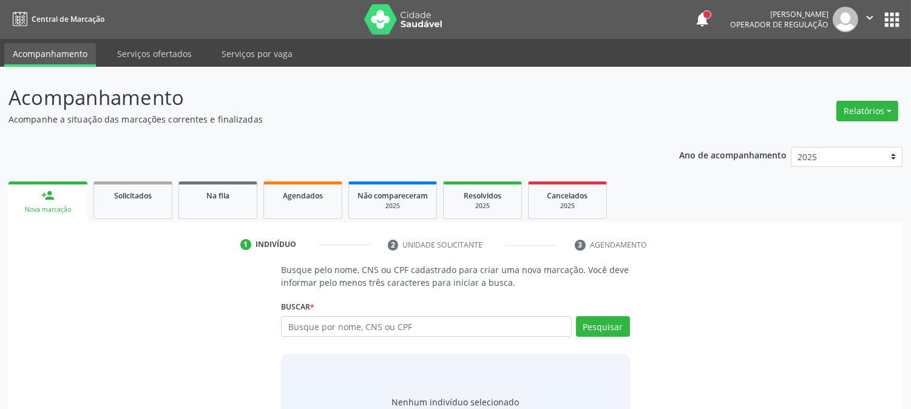
scroll to position [58, 0]
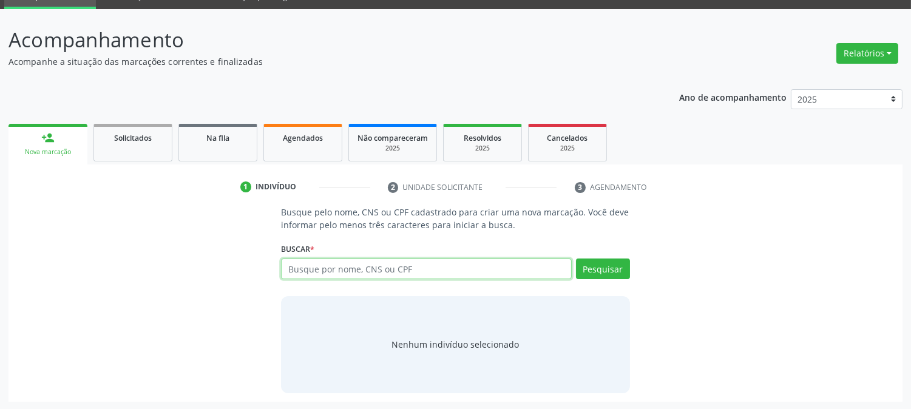
click at [384, 265] on input "text" at bounding box center [426, 269] width 290 height 21
type input "706306114830580"
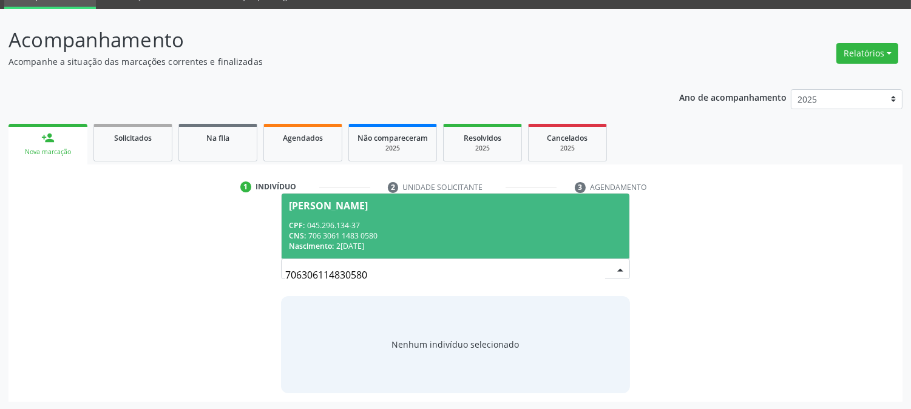
click at [321, 214] on span "Joseana Batista de Lima Oliveira CPF: 045.296.134-37 CNS: 706 3061 1483 0580 Na…" at bounding box center [455, 226] width 347 height 65
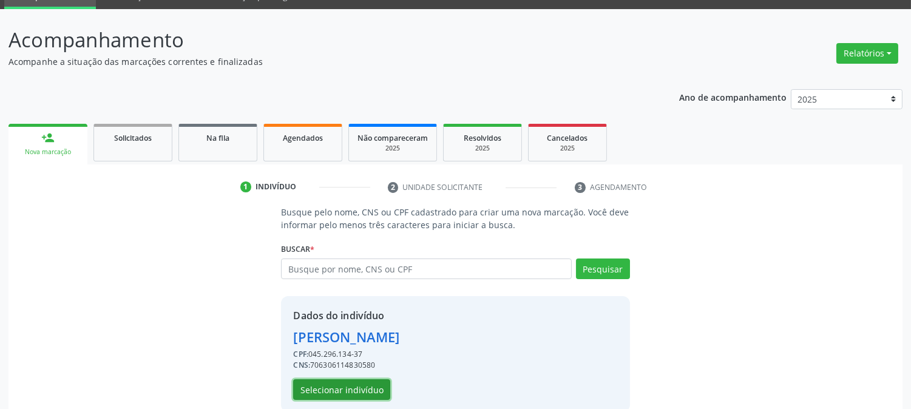
click at [316, 389] on button "Selecionar indivíduo" at bounding box center [341, 390] width 97 height 21
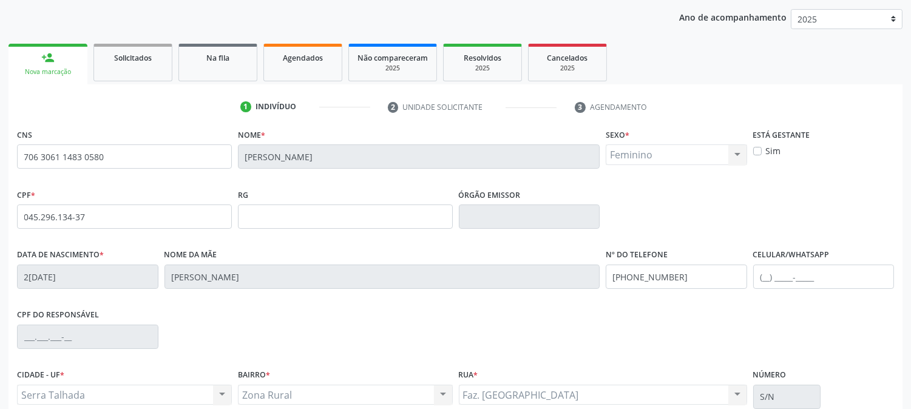
scroll to position [248, 0]
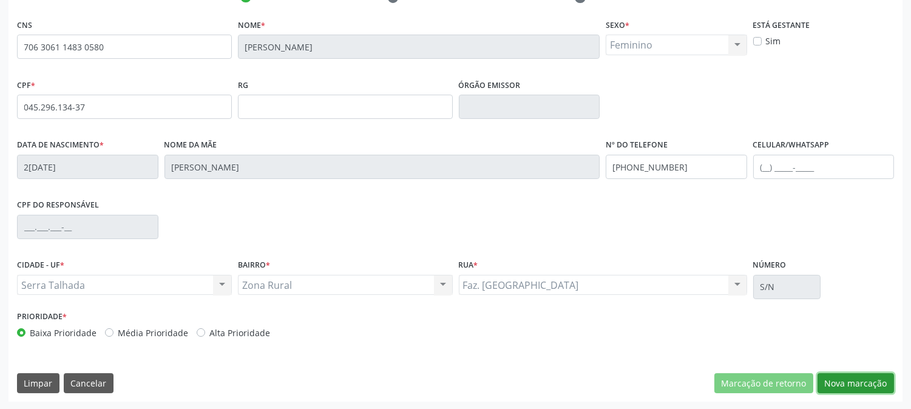
click at [851, 384] on button "Nova marcação" at bounding box center [856, 383] width 77 height 21
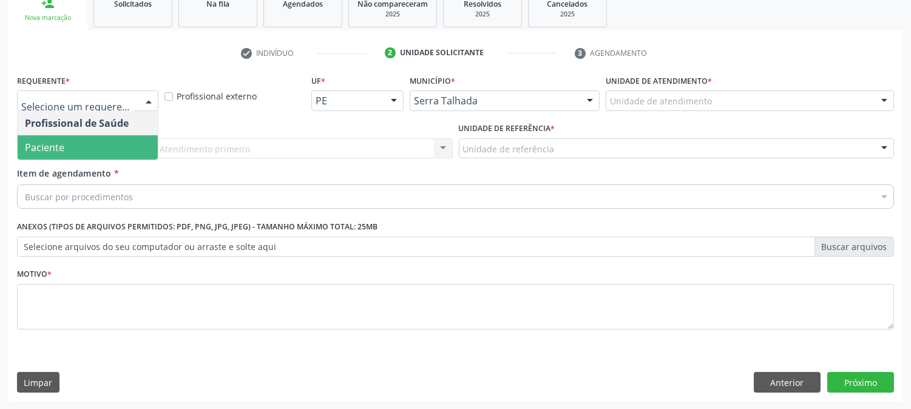
click at [131, 141] on span "Paciente" at bounding box center [88, 147] width 140 height 24
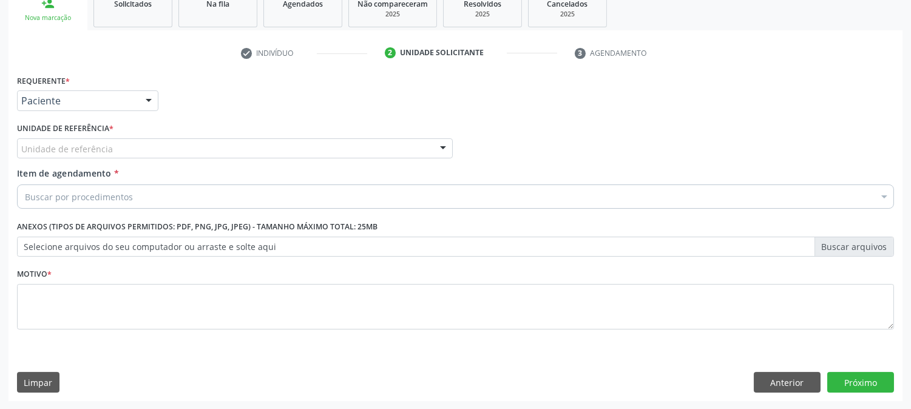
click at [131, 141] on div "Unidade de referência" at bounding box center [235, 148] width 436 height 21
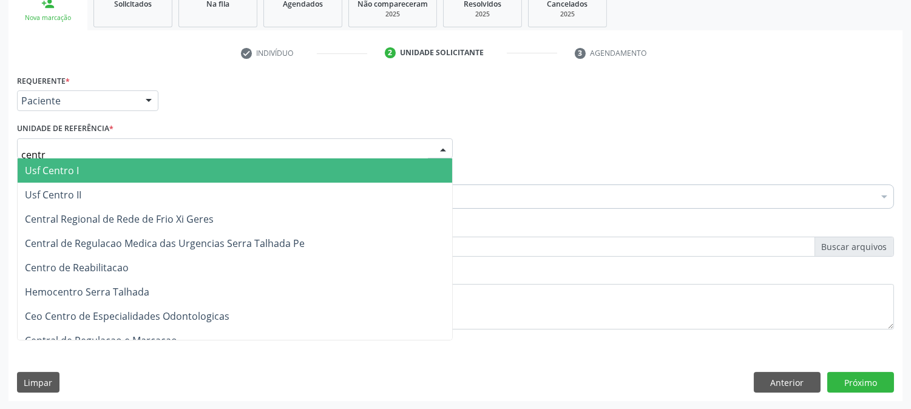
type input "centro"
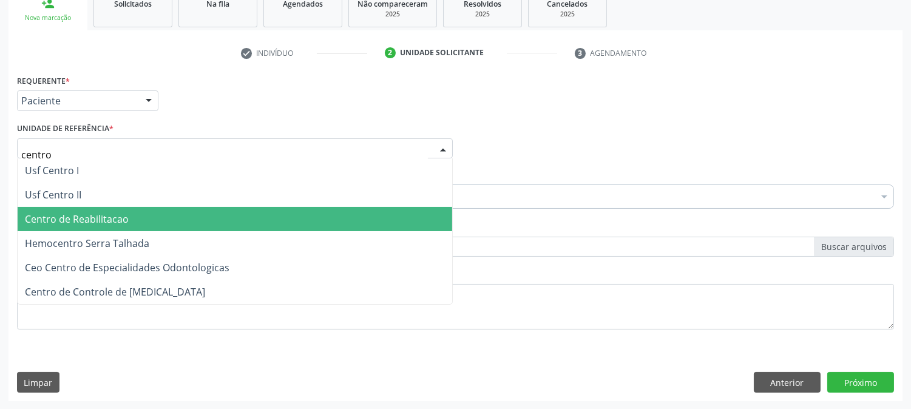
click at [132, 211] on span "Centro de Reabilitacao" at bounding box center [235, 219] width 435 height 24
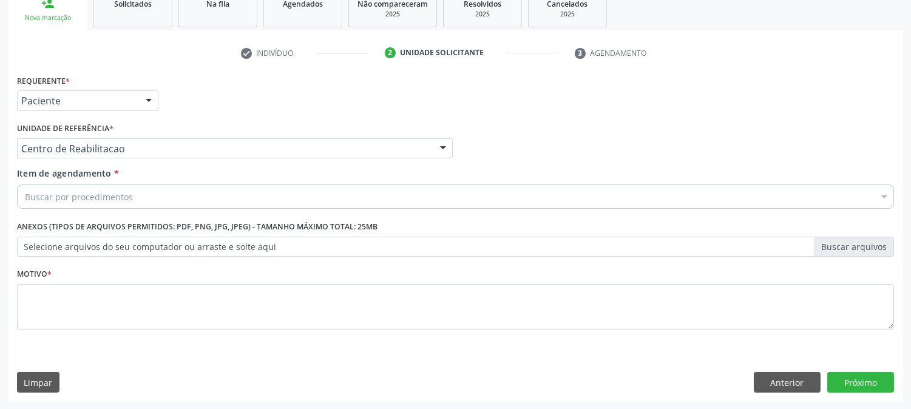
click at [132, 198] on div "Buscar por procedimentos" at bounding box center [455, 197] width 877 height 24
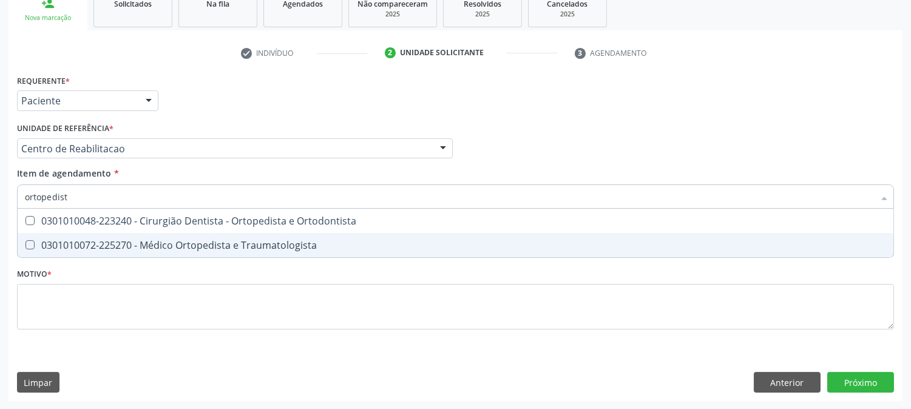
type input "ortopedista"
click at [125, 240] on div "0301010072-225270 - Médico Ortopedista e Traumatologista" at bounding box center [456, 245] width 862 height 10
checkbox Traumatologista "true"
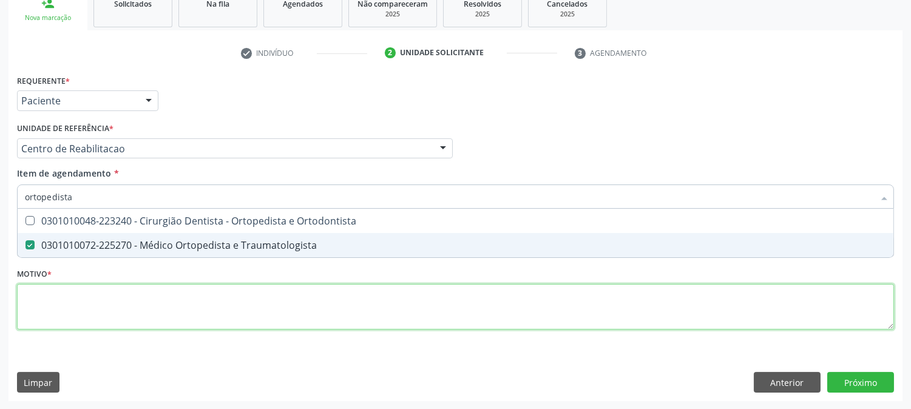
click at [104, 302] on div "Requerente * Paciente Profissional de Saúde Paciente Nenhum resultado encontrad…" at bounding box center [455, 209] width 877 height 275
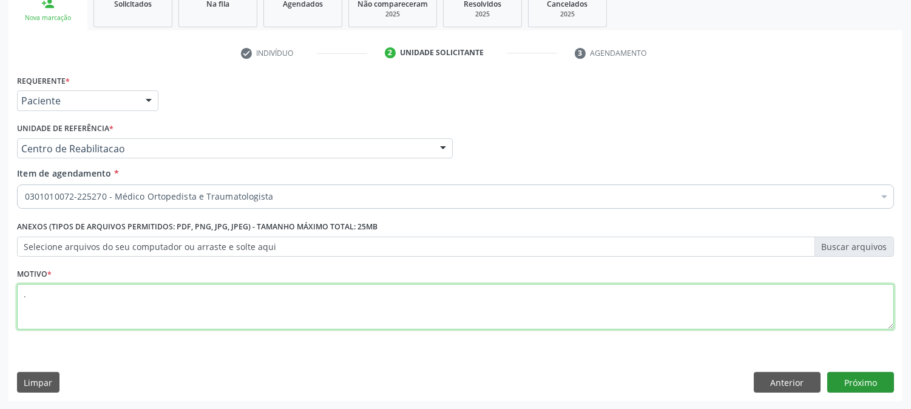
type textarea "."
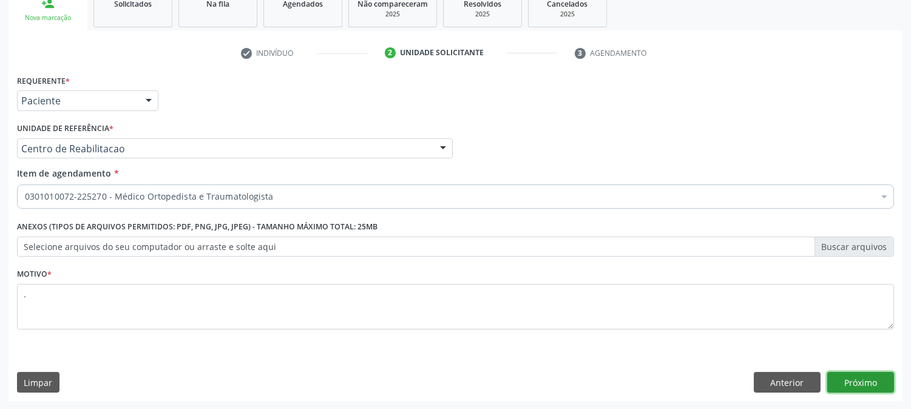
click at [838, 380] on button "Próximo" at bounding box center [861, 382] width 67 height 21
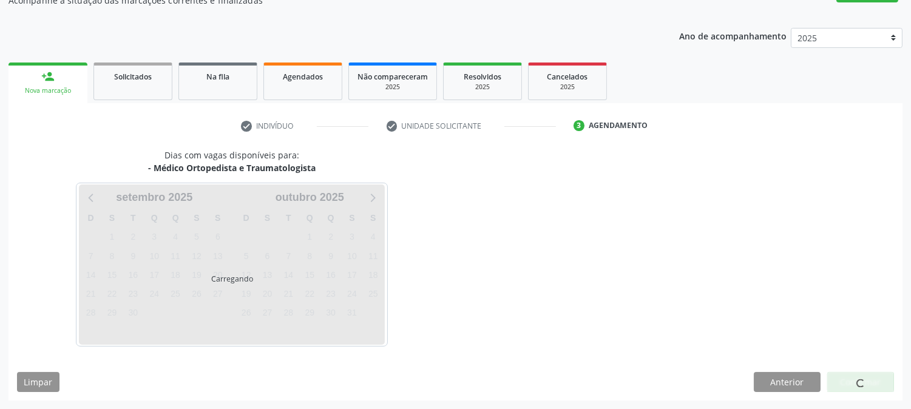
scroll to position [118, 0]
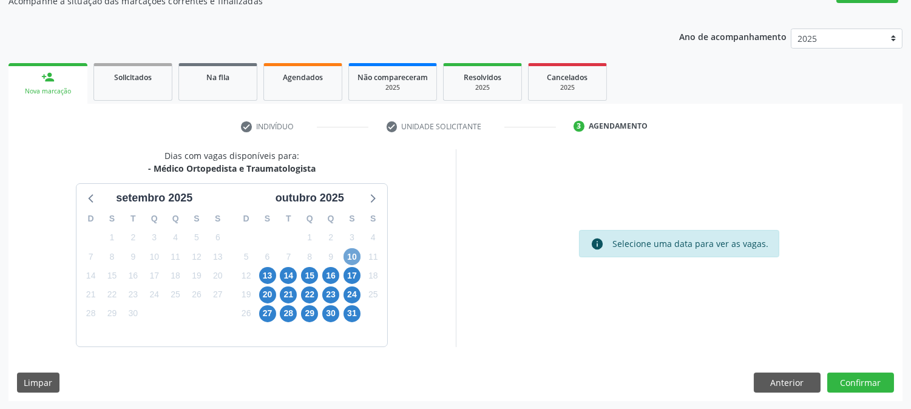
click at [354, 250] on span "10" at bounding box center [352, 256] width 17 height 17
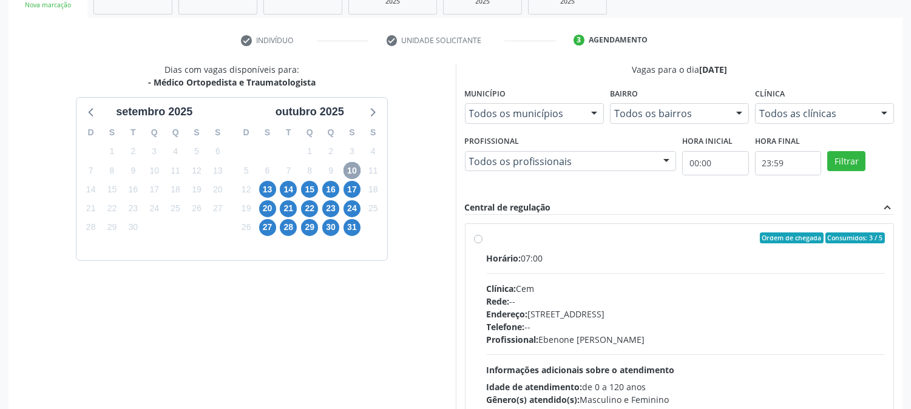
scroll to position [253, 0]
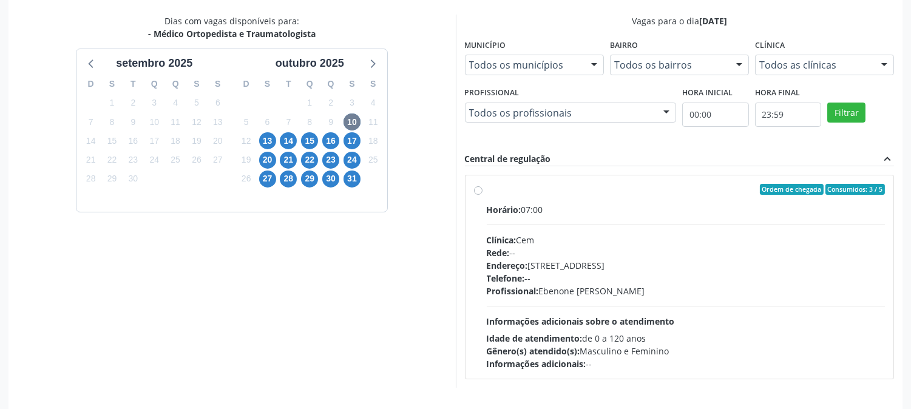
click at [616, 213] on div "Horário: 07:00" at bounding box center [686, 209] width 399 height 13
click at [483, 195] on input "Ordem de chegada Consumidos: 3 / 5 Horário: 07:00 Clínica: Cem Rede: -- Endereç…" at bounding box center [478, 189] width 9 height 11
radio input "true"
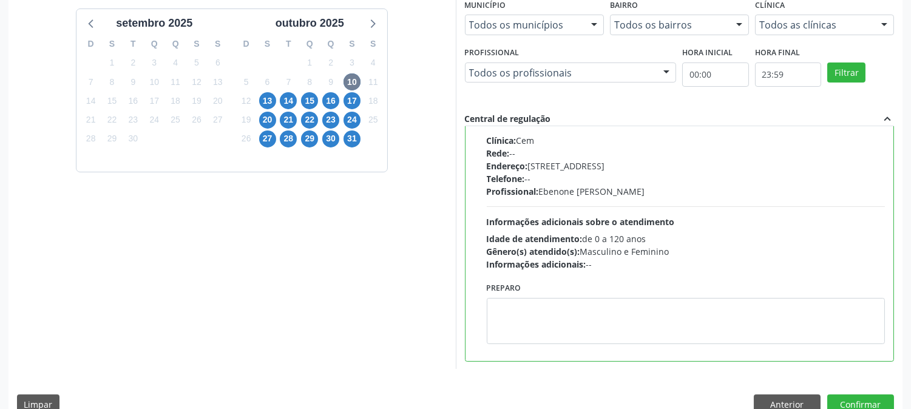
scroll to position [316, 0]
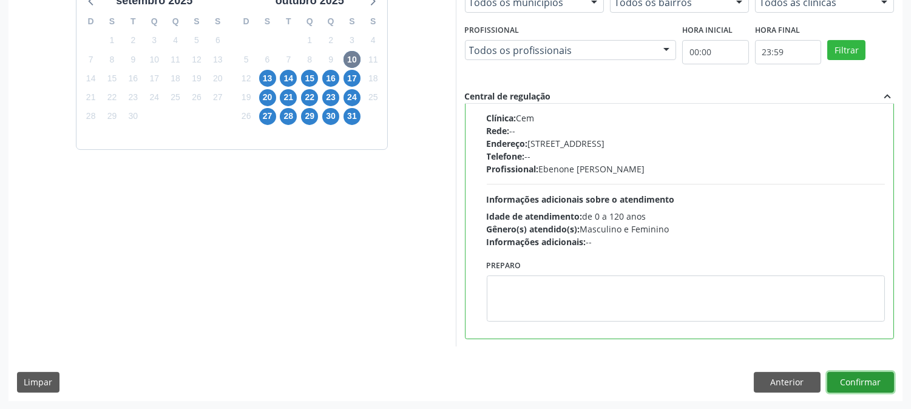
click at [891, 376] on button "Confirmar" at bounding box center [861, 382] width 67 height 21
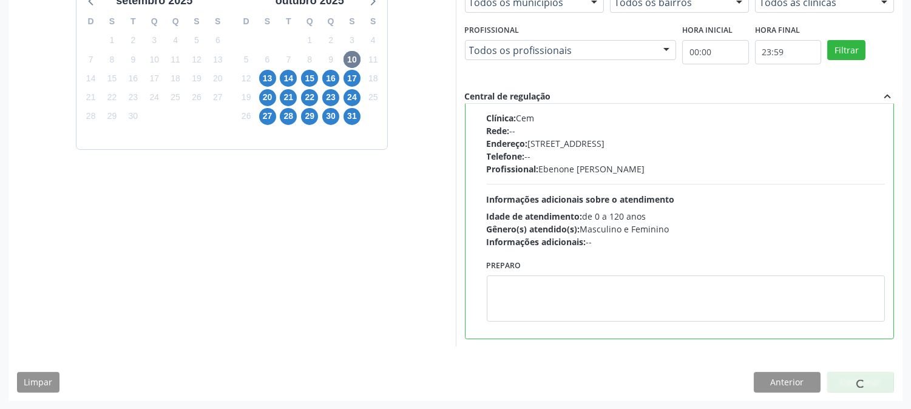
scroll to position [0, 0]
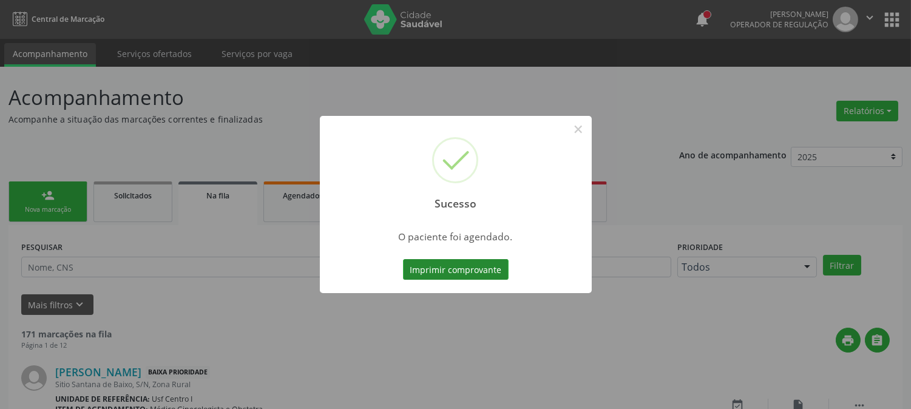
click at [474, 267] on button "Imprimir comprovante" at bounding box center [456, 269] width 106 height 21
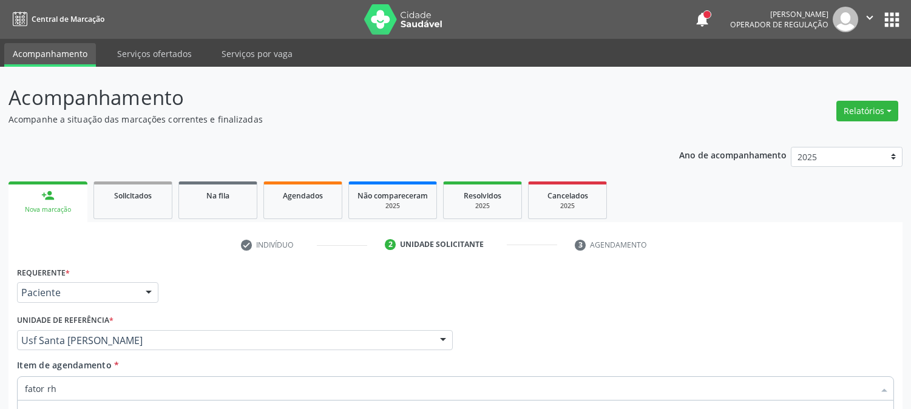
scroll to position [192, 0]
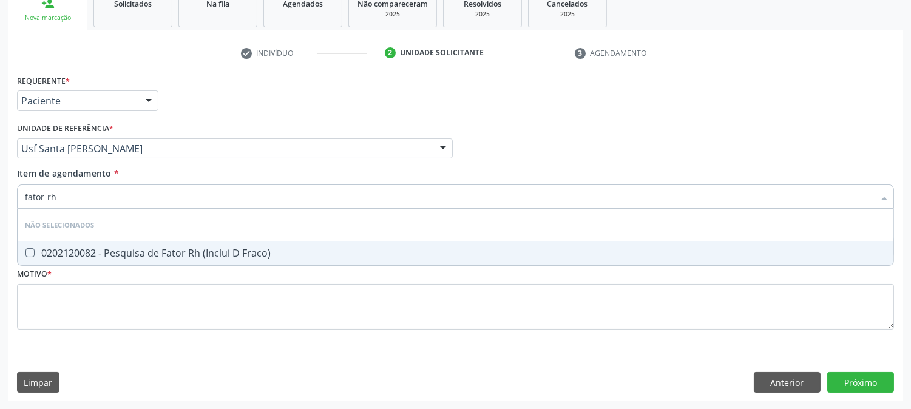
click at [55, 250] on div "0202120082 - Pesquisa de Fator Rh (Inclui D Fraco)" at bounding box center [456, 253] width 862 height 10
checkbox Fraco\) "true"
drag, startPoint x: 77, startPoint y: 198, endPoint x: 0, endPoint y: 185, distance: 77.6
click at [0, 185] on div "Acompanhamento Acompanhe a situação das marcações correntes e finalizadas Relat…" at bounding box center [455, 142] width 911 height 535
type input "teste"
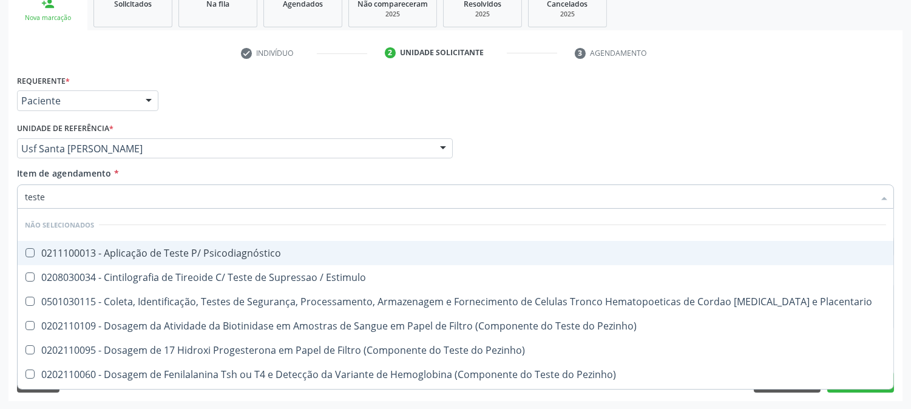
checkbox Psicodiagnóstico "false"
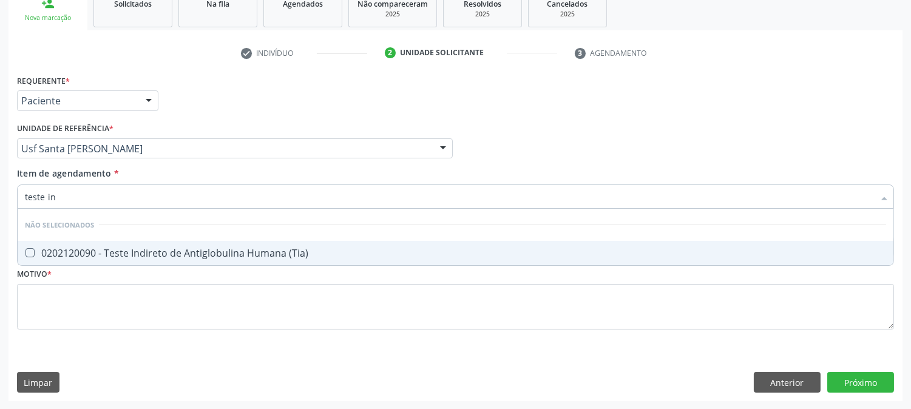
type input "teste ind"
click at [95, 253] on div "0202120090 - Teste Indireto de Antiglobulina Humana (Tia)" at bounding box center [456, 253] width 862 height 10
checkbox \(Tia\) "true"
drag, startPoint x: 80, startPoint y: 193, endPoint x: 0, endPoint y: 175, distance: 82.2
click at [0, 186] on div "Acompanhamento Acompanhe a situação das marcações correntes e finalizadas Relat…" at bounding box center [455, 142] width 911 height 535
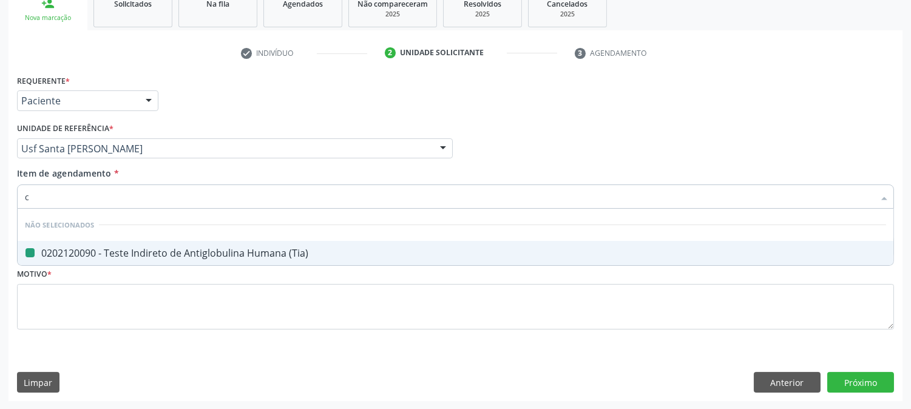
type input "cu"
checkbox \(Tia\) "false"
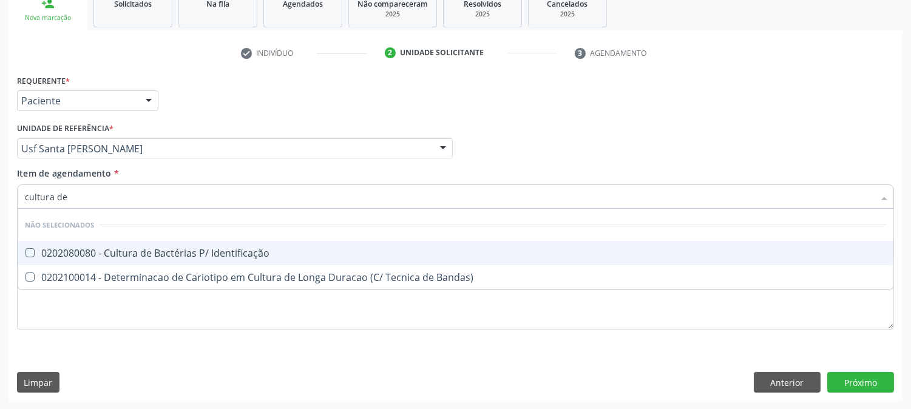
type input "cultura de b"
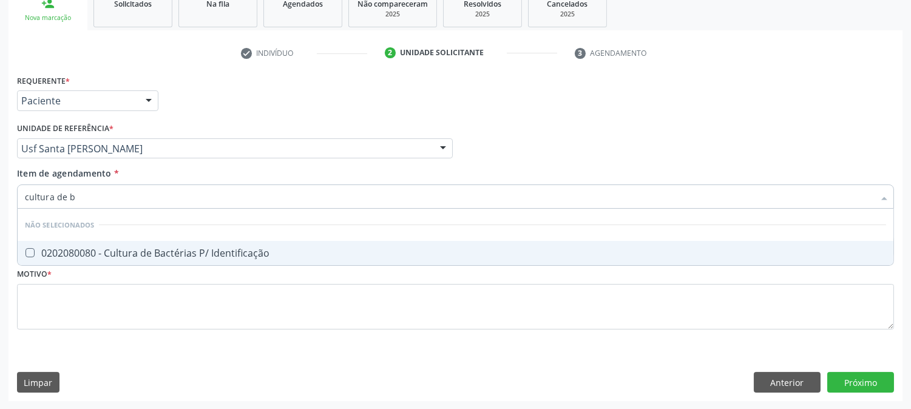
click at [55, 252] on div "0202080080 - Cultura de Bactérias P/ Identificação" at bounding box center [456, 253] width 862 height 10
checkbox Identificação "true"
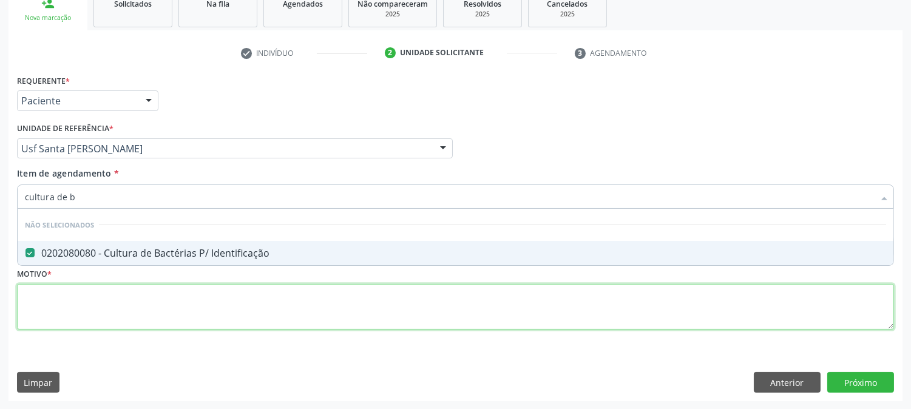
click at [70, 292] on div "Requerente * Paciente Profissional de Saúde Paciente Nenhum resultado encontrad…" at bounding box center [455, 209] width 877 height 275
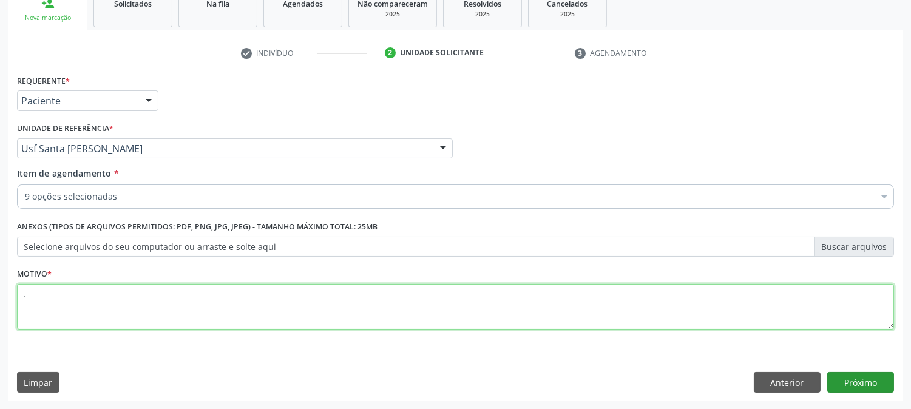
type textarea "."
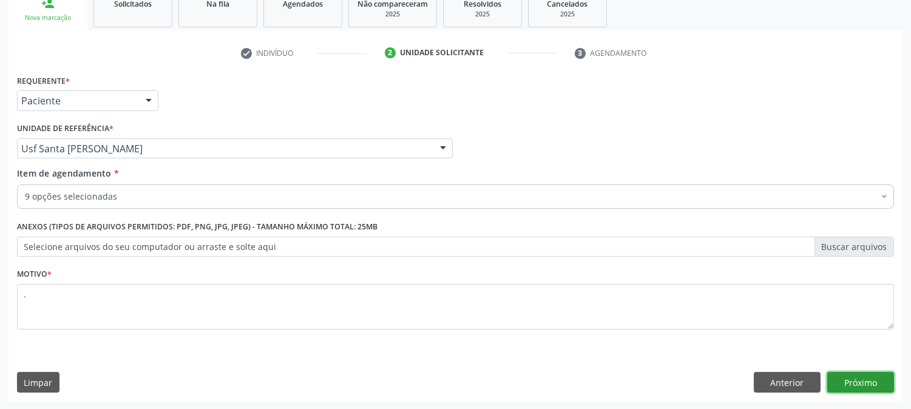
click at [848, 391] on button "Próximo" at bounding box center [861, 382] width 67 height 21
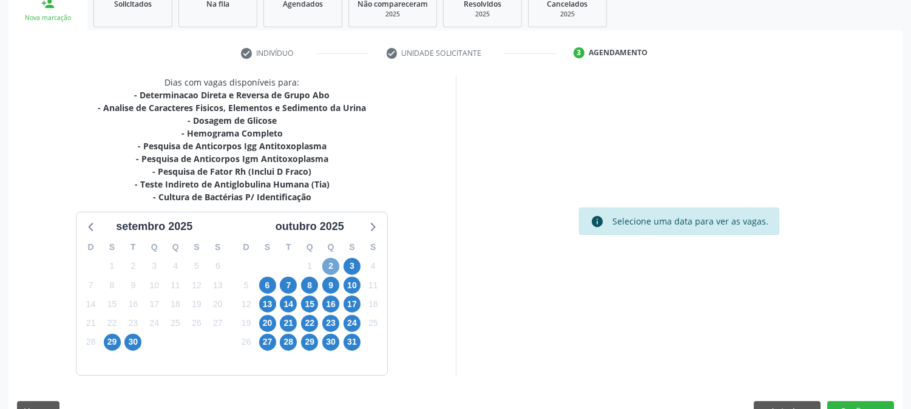
click at [334, 267] on span "2" at bounding box center [330, 266] width 17 height 17
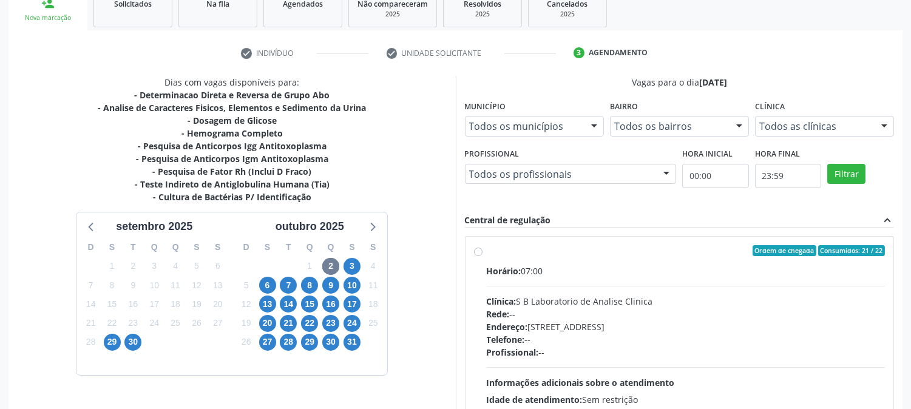
click at [653, 278] on div "Horário: 07:00 Clínica: S B Laboratorio de Analise Clinica Rede: -- Endereço: C…" at bounding box center [686, 348] width 399 height 167
click at [483, 256] on input "Ordem de chegada Consumidos: 21 / 22 Horário: 07:00 Clínica: S B Laboratorio de…" at bounding box center [478, 250] width 9 height 11
radio input "true"
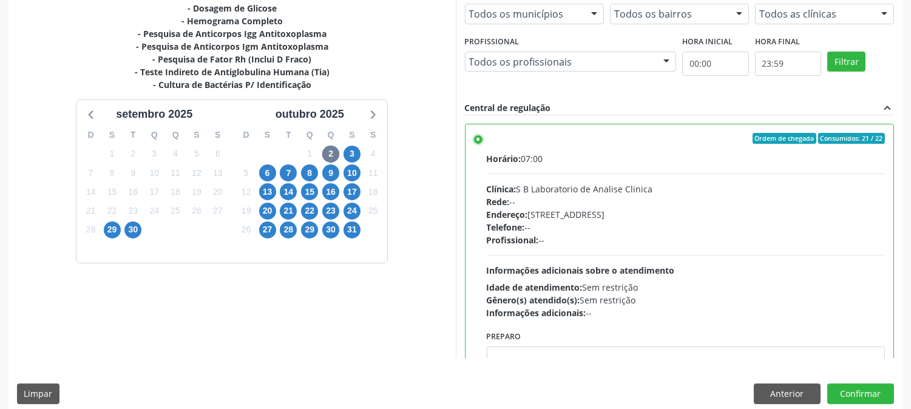
scroll to position [316, 0]
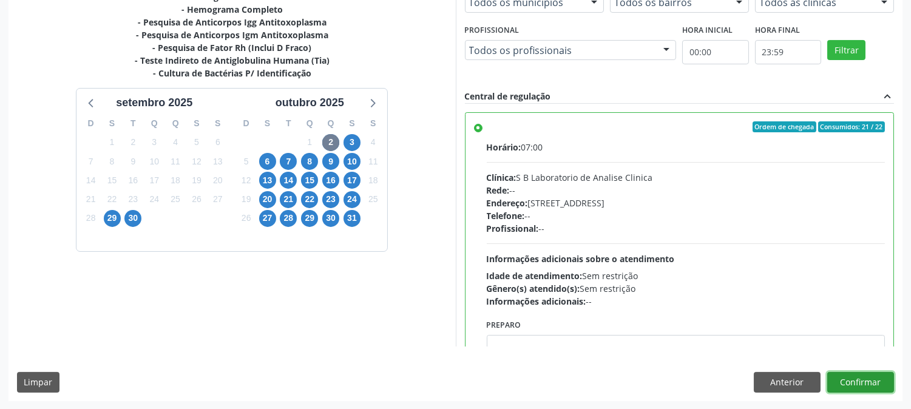
click at [854, 389] on button "Confirmar" at bounding box center [861, 382] width 67 height 21
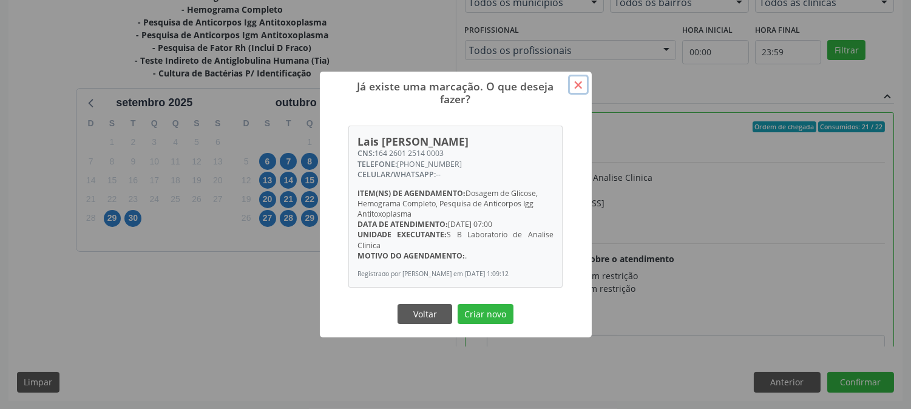
click at [579, 77] on button "×" at bounding box center [578, 85] width 21 height 21
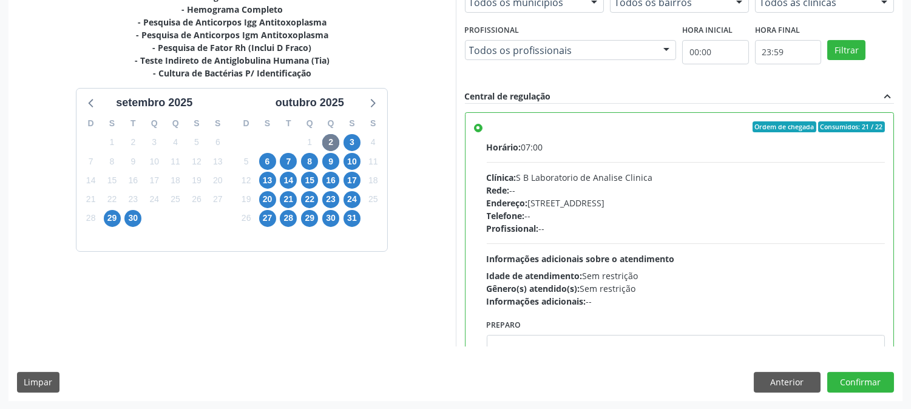
scroll to position [0, 0]
